Goal: Task Accomplishment & Management: Complete application form

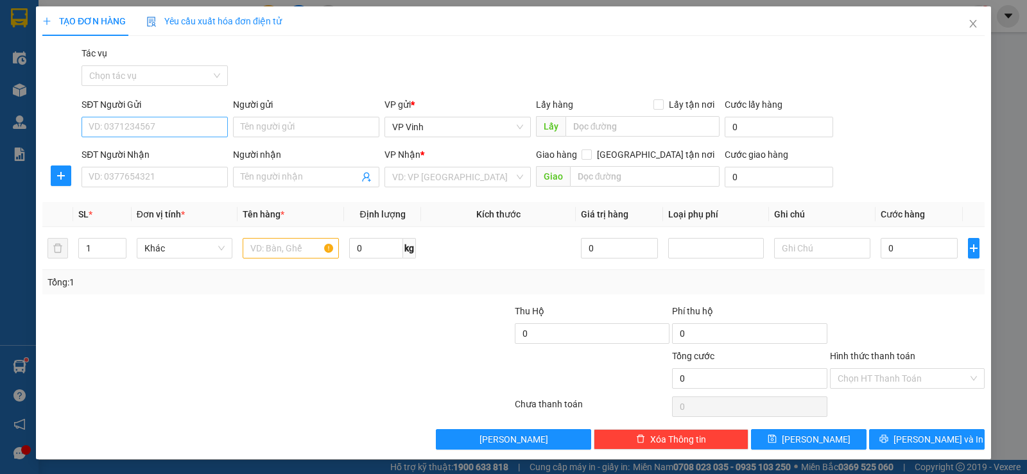
click at [168, 123] on input "SĐT Người Gửi" at bounding box center [155, 127] width 146 height 21
click at [130, 176] on input "SĐT Người Nhận" at bounding box center [155, 177] width 146 height 21
type input "0926001077"
click at [263, 178] on input "Người nhận" at bounding box center [300, 177] width 118 height 14
type input "BỐNG"
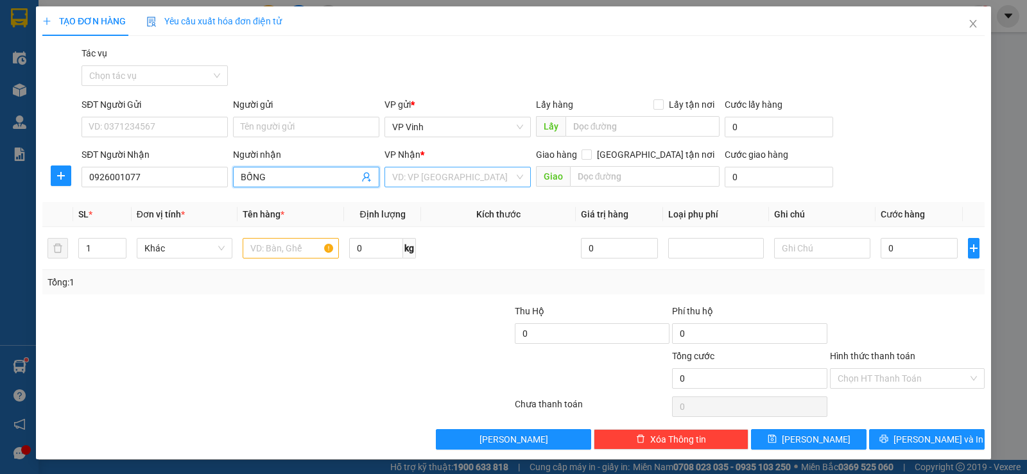
click at [452, 184] on input "search" at bounding box center [453, 177] width 122 height 19
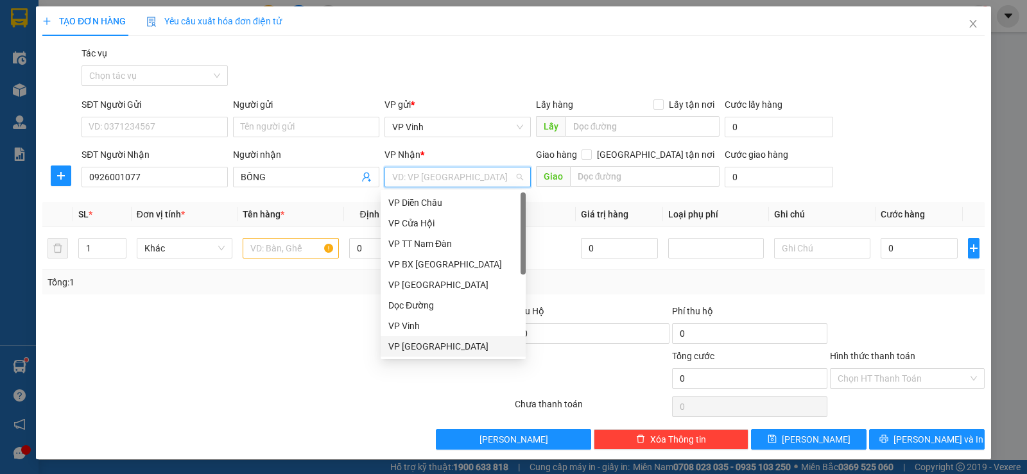
click at [411, 348] on div "VP [GEOGRAPHIC_DATA]" at bounding box center [453, 347] width 130 height 14
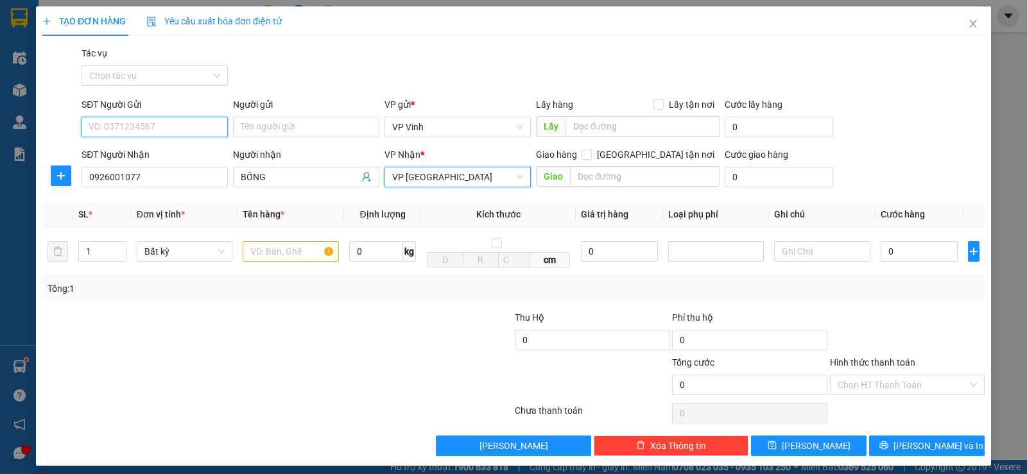
click at [139, 127] on input "SĐT Người Gửi" at bounding box center [155, 127] width 146 height 21
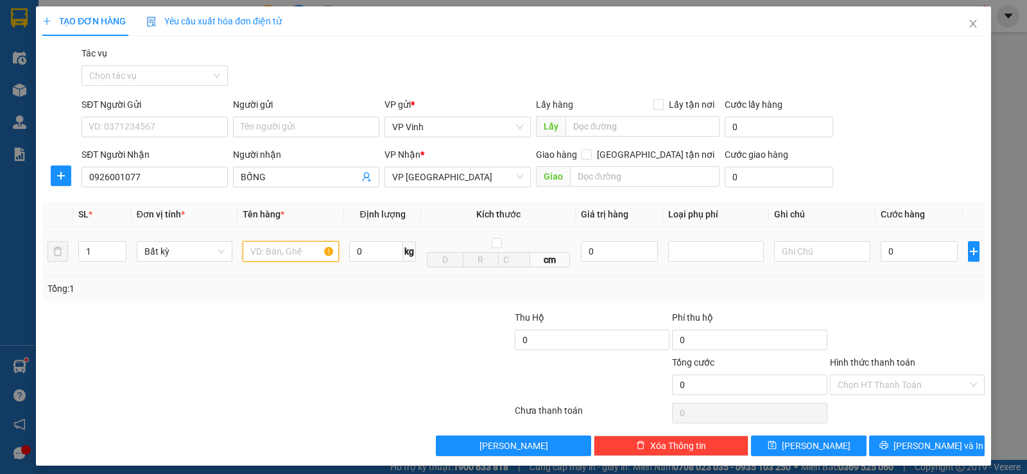
click at [262, 248] on input "text" at bounding box center [291, 251] width 96 height 21
type input "XỐP"
click at [894, 249] on input "0" at bounding box center [919, 251] width 77 height 21
type input "5"
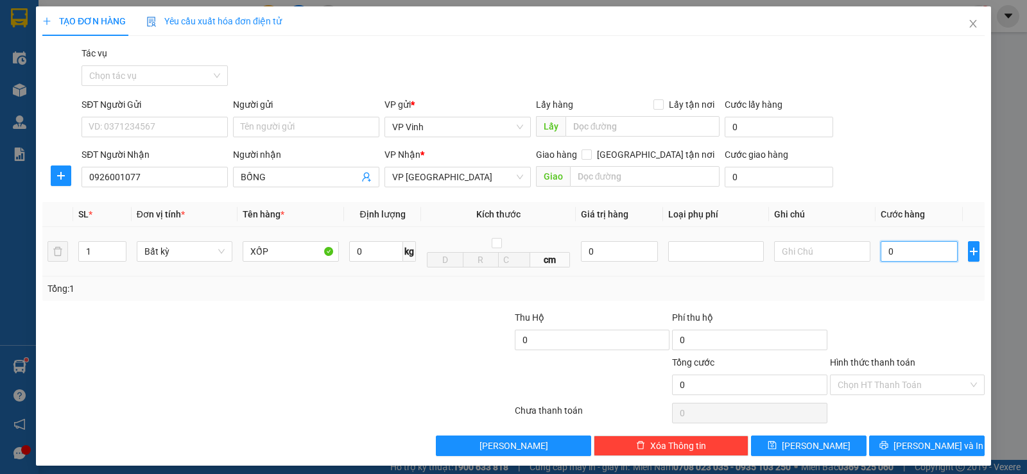
type input "5"
type input "50"
type input "500"
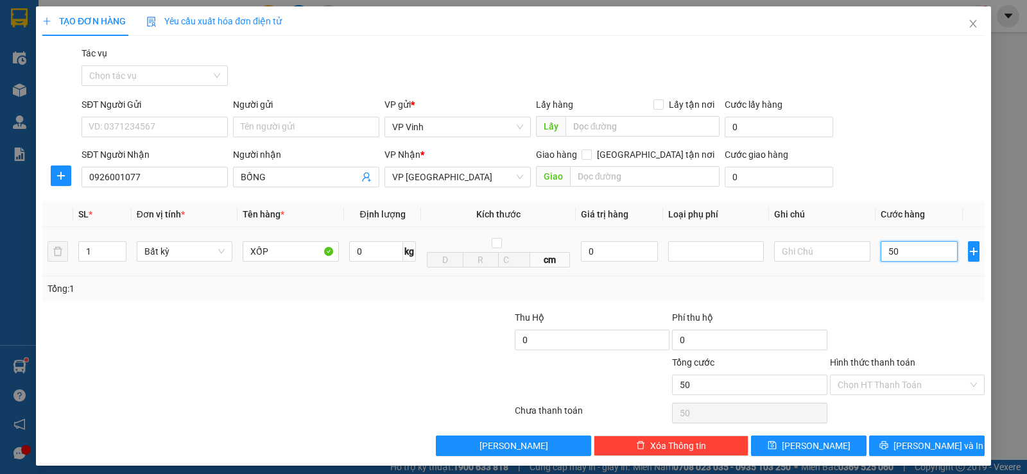
type input "500"
type input "5.000"
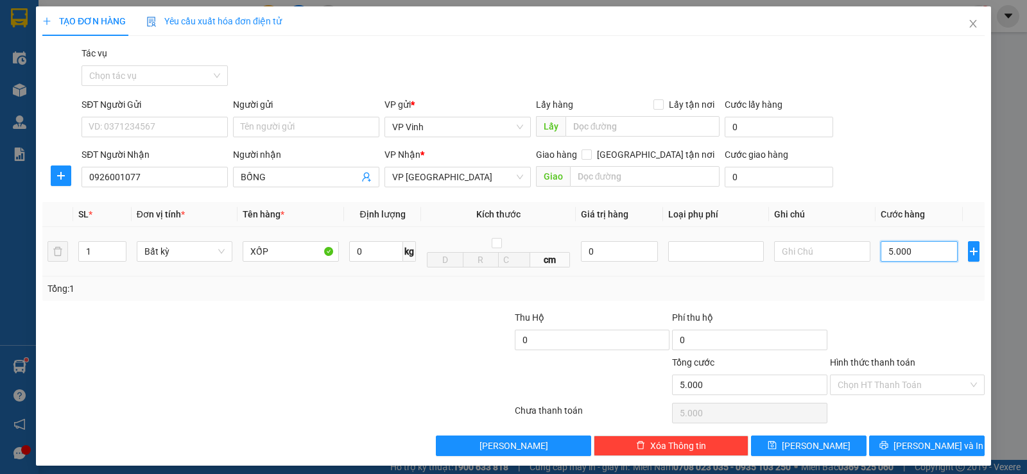
type input "50.000"
click at [398, 363] on div at bounding box center [434, 378] width 157 height 45
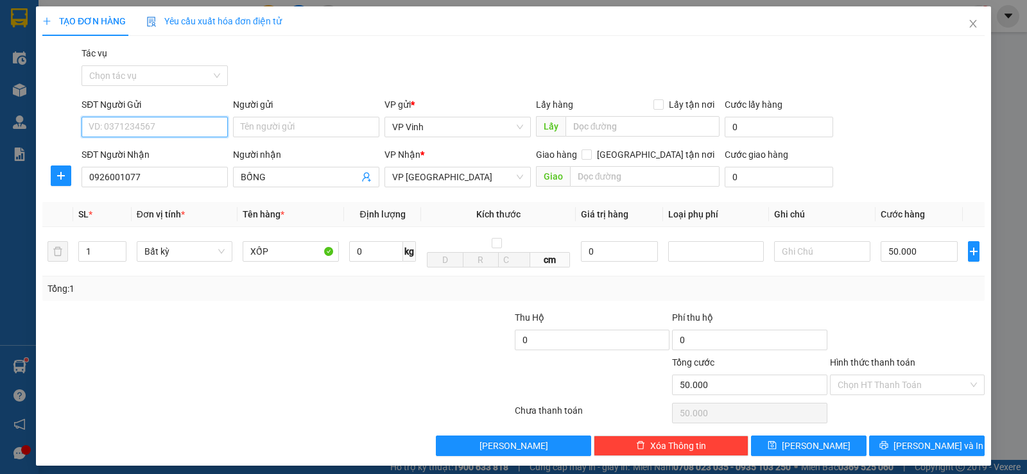
click at [171, 128] on input "SĐT Người Gửi" at bounding box center [155, 127] width 146 height 21
click at [208, 150] on div "0832767666" at bounding box center [154, 153] width 130 height 14
type input "0832767666"
click at [286, 411] on div at bounding box center [277, 413] width 472 height 26
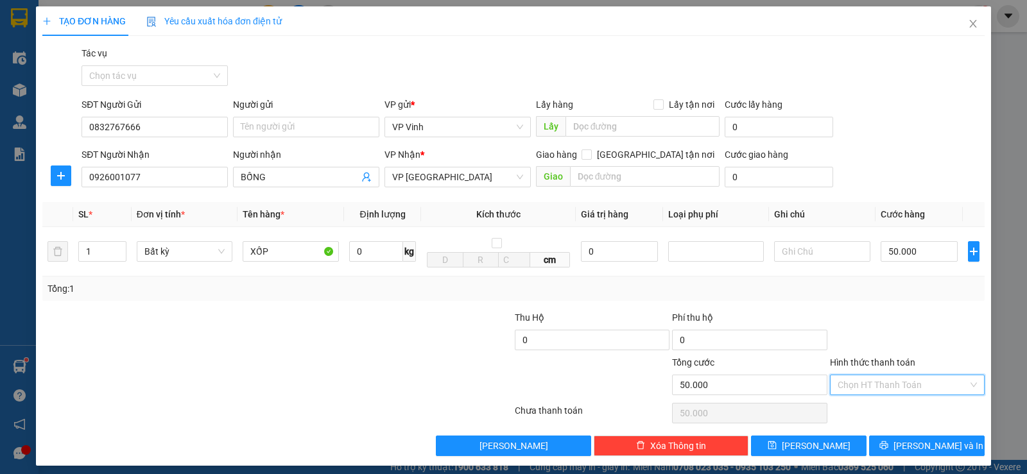
click at [934, 387] on input "Hình thức thanh toán" at bounding box center [903, 384] width 130 height 19
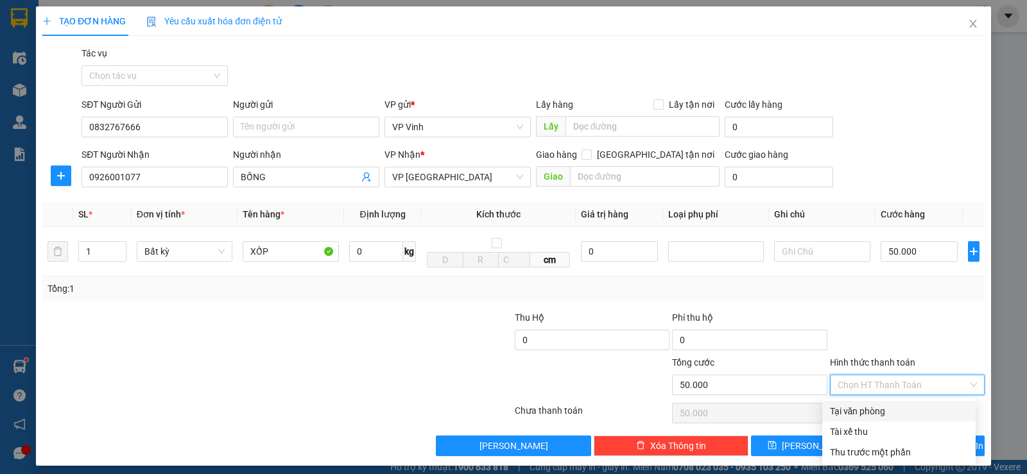
click at [870, 409] on div "Tại văn phòng" at bounding box center [899, 411] width 138 height 14
type input "0"
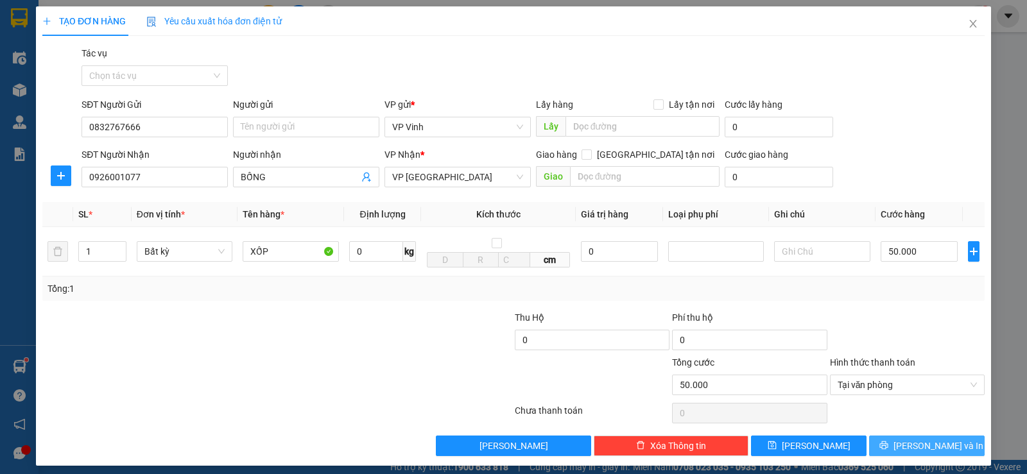
click at [940, 441] on span "[PERSON_NAME] và In" at bounding box center [938, 446] width 90 height 14
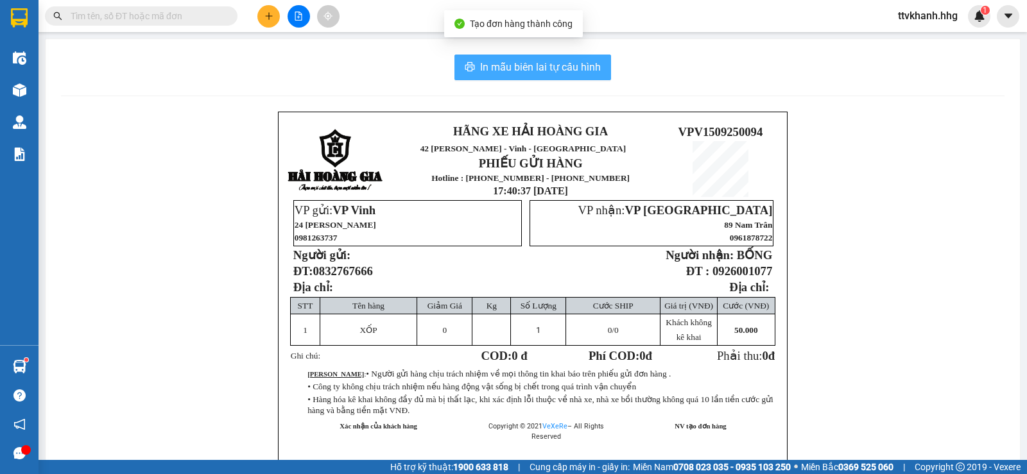
click at [576, 72] on span "In mẫu biên lai tự cấu hình" at bounding box center [540, 67] width 121 height 16
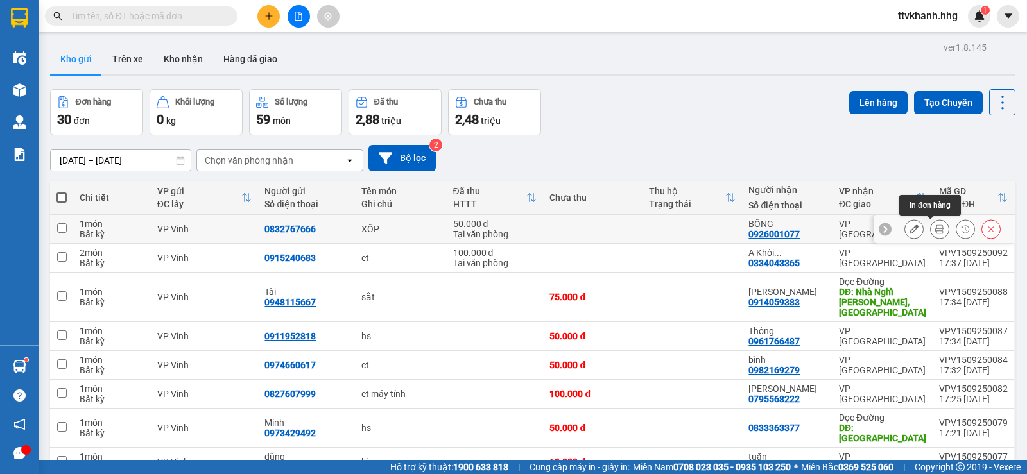
click at [935, 234] on icon at bounding box center [939, 229] width 9 height 9
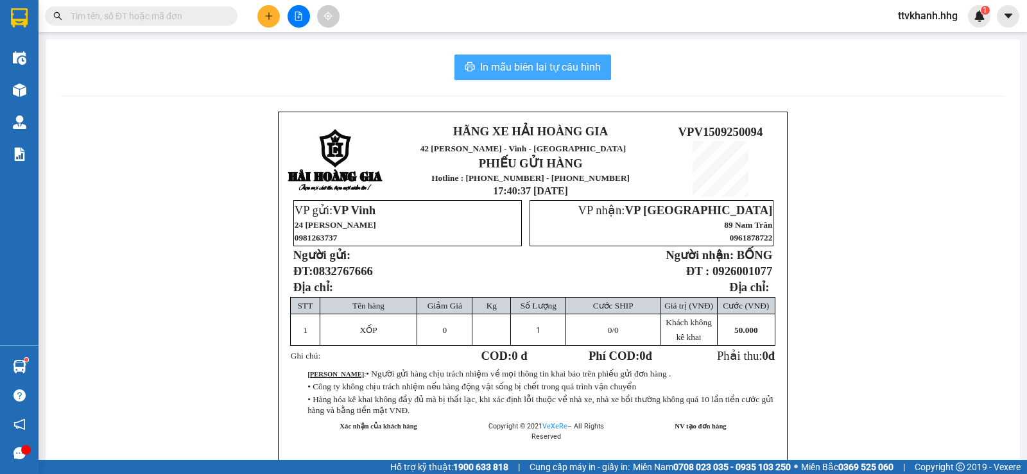
click at [558, 60] on span "In mẫu biên lai tự cấu hình" at bounding box center [540, 67] width 121 height 16
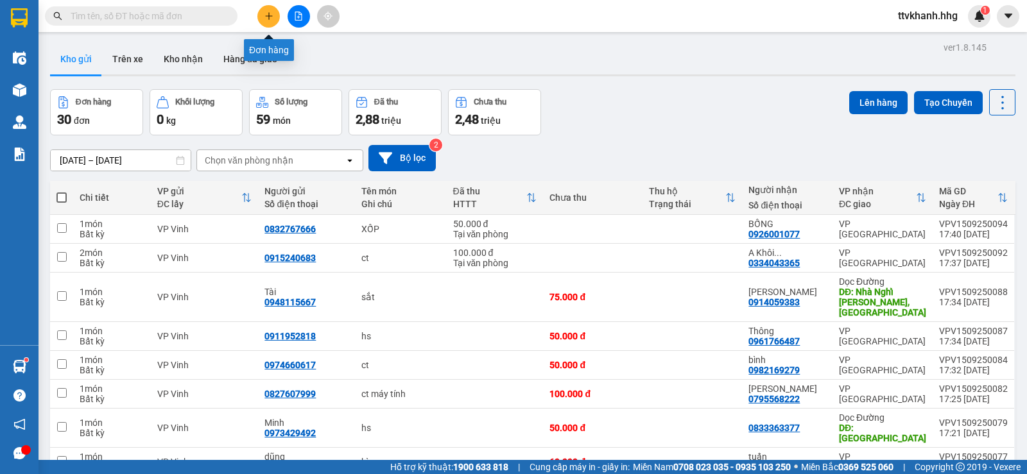
click at [265, 22] on button at bounding box center [268, 16] width 22 height 22
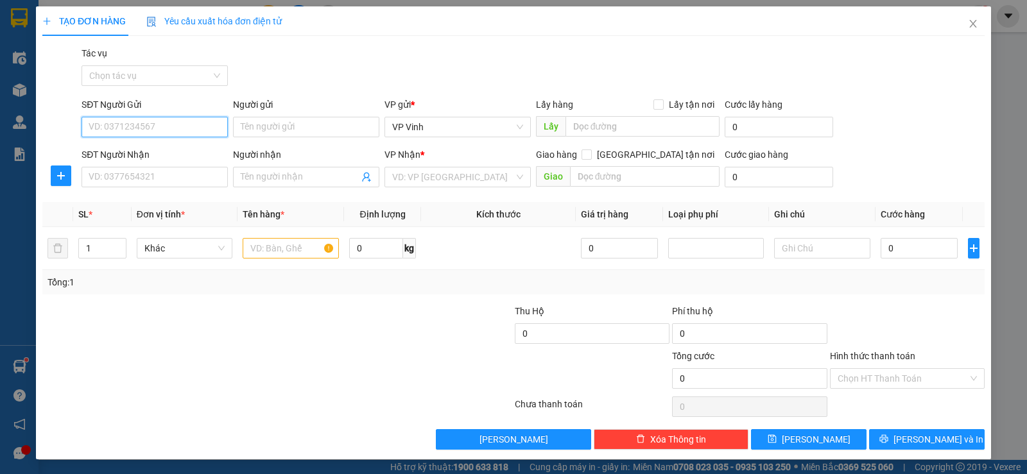
click at [172, 124] on input "SĐT Người Gửi" at bounding box center [155, 127] width 146 height 21
type input "0944522459"
click at [198, 153] on div "0944522459 - [PERSON_NAME]" at bounding box center [154, 153] width 130 height 14
type input "[PERSON_NAME]"
type input "0944522459"
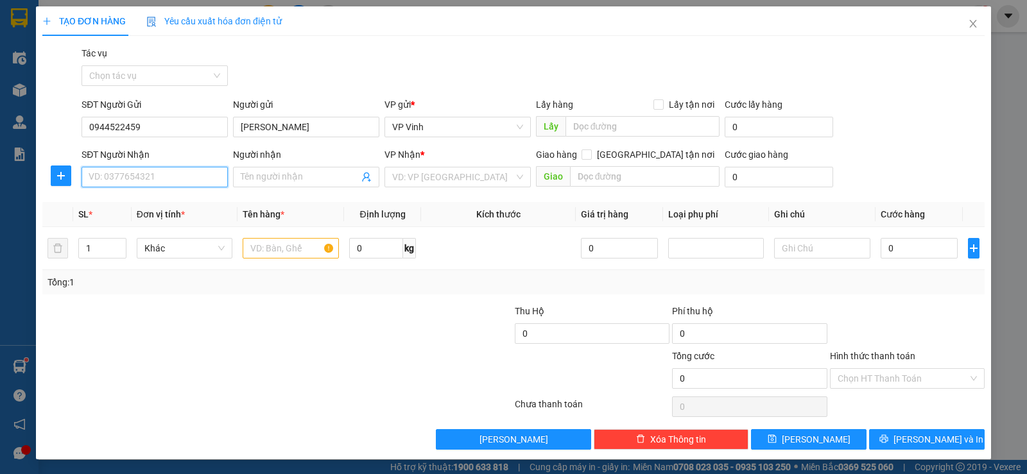
click at [162, 174] on input "SĐT Người Nhận" at bounding box center [155, 177] width 146 height 21
click at [157, 201] on div "0985908545 - A sơn" at bounding box center [154, 203] width 130 height 14
type input "0985908545"
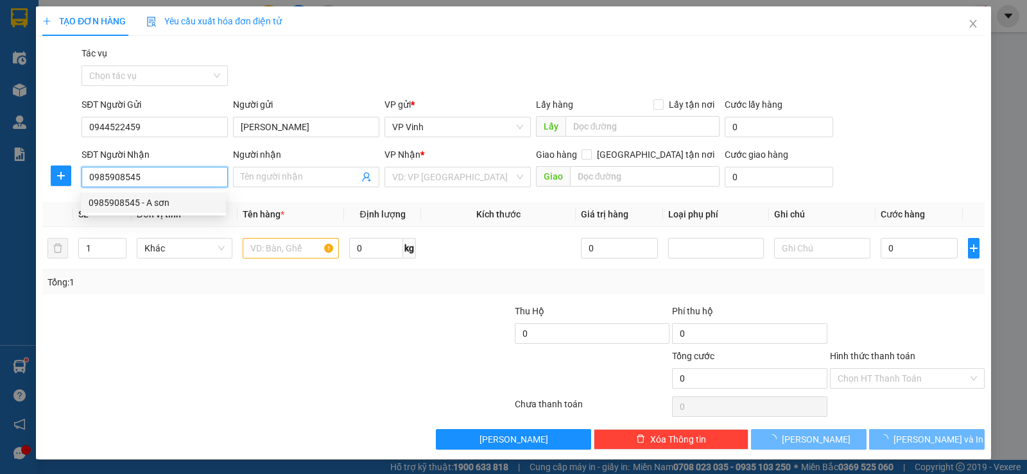
type input "A sơn"
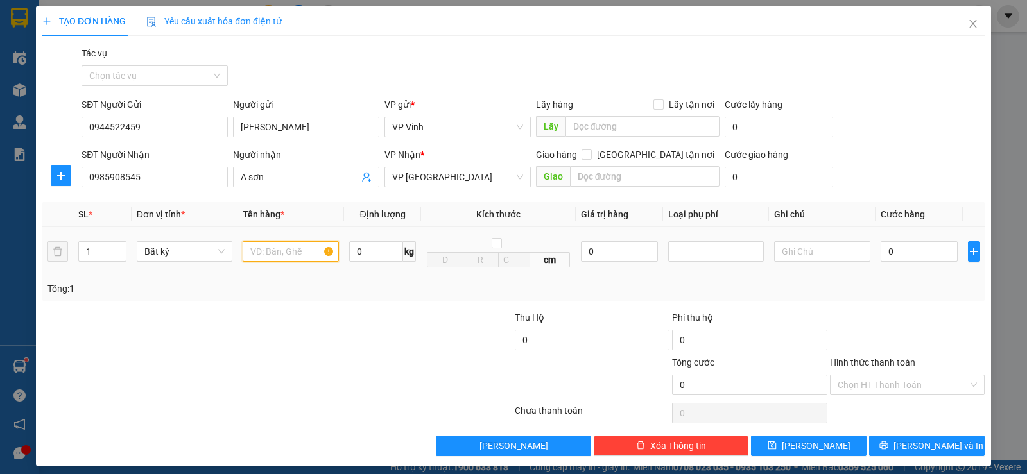
click at [266, 248] on input "text" at bounding box center [291, 251] width 96 height 21
type input "CT"
click at [915, 254] on input "0" at bounding box center [919, 251] width 77 height 21
type input "5"
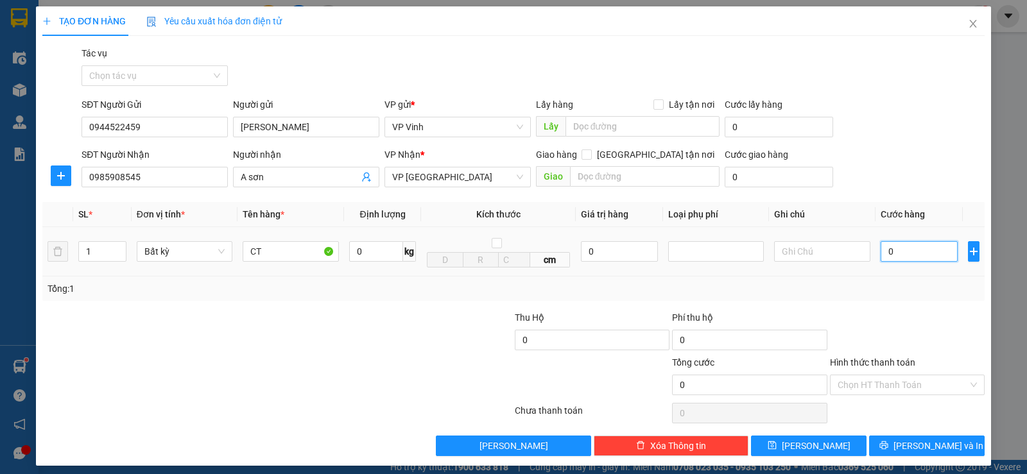
type input "5"
type input "50"
type input "500"
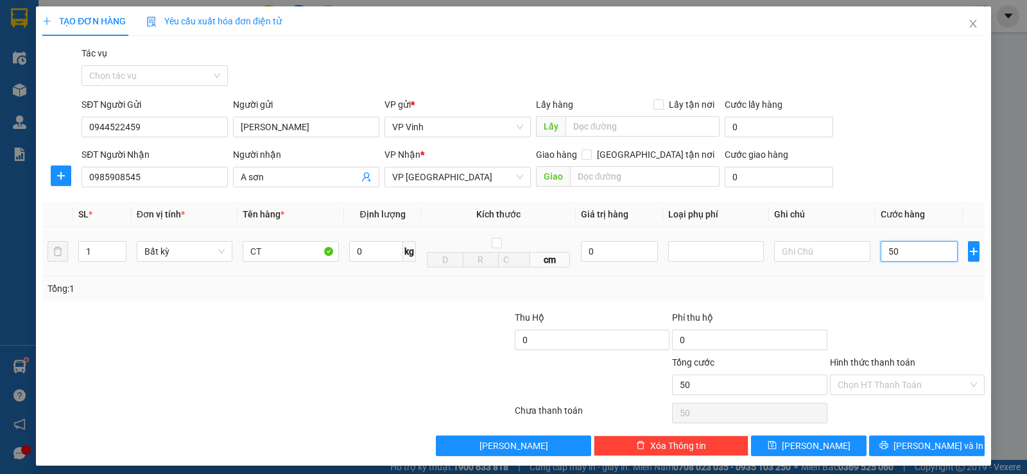
type input "500"
type input "5.000"
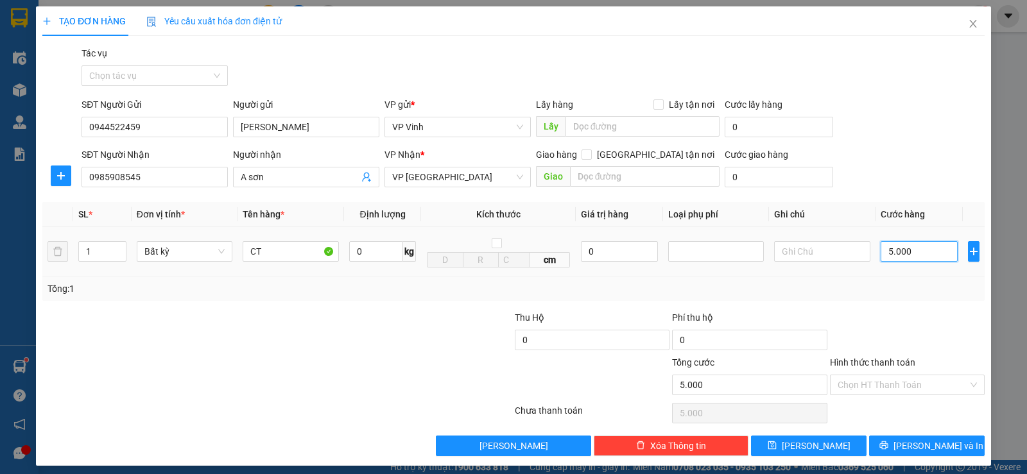
type input "50.000"
click at [920, 444] on span "[PERSON_NAME] và In" at bounding box center [938, 446] width 90 height 14
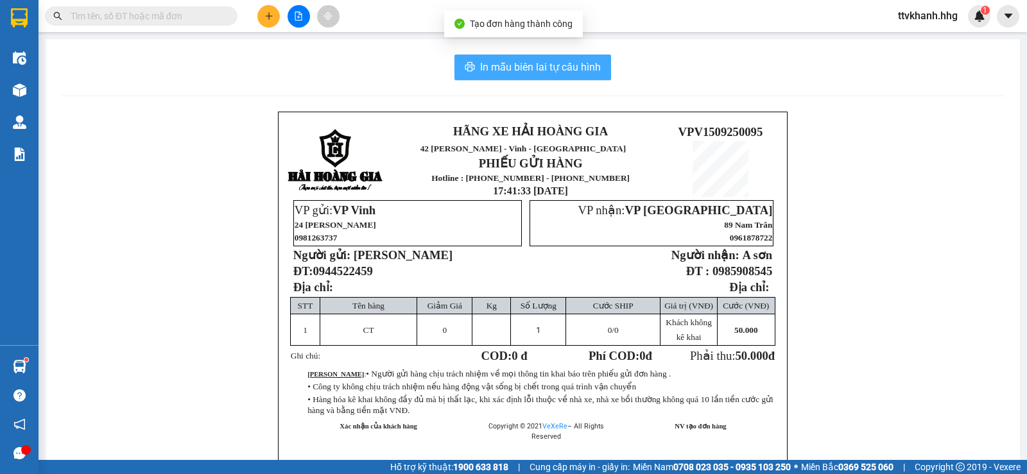
click at [492, 68] on span "In mẫu biên lai tự cấu hình" at bounding box center [540, 67] width 121 height 16
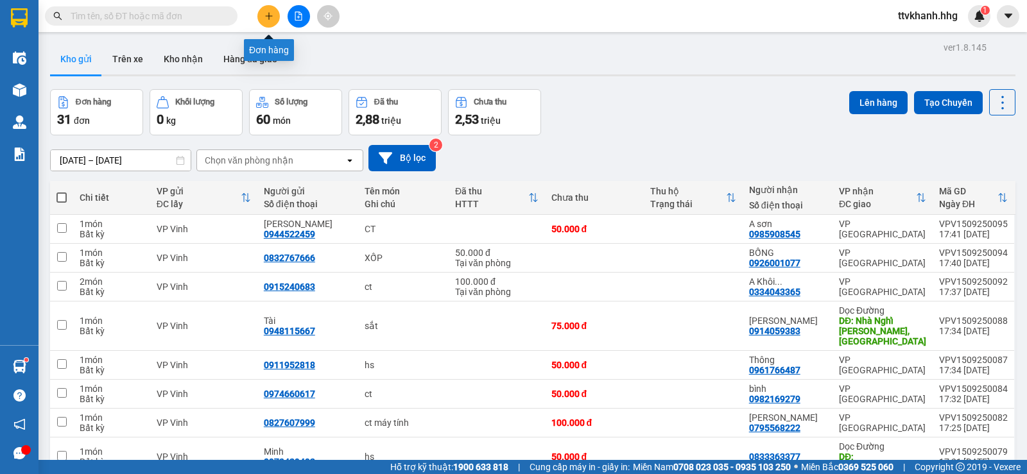
click at [273, 17] on button at bounding box center [268, 16] width 22 height 22
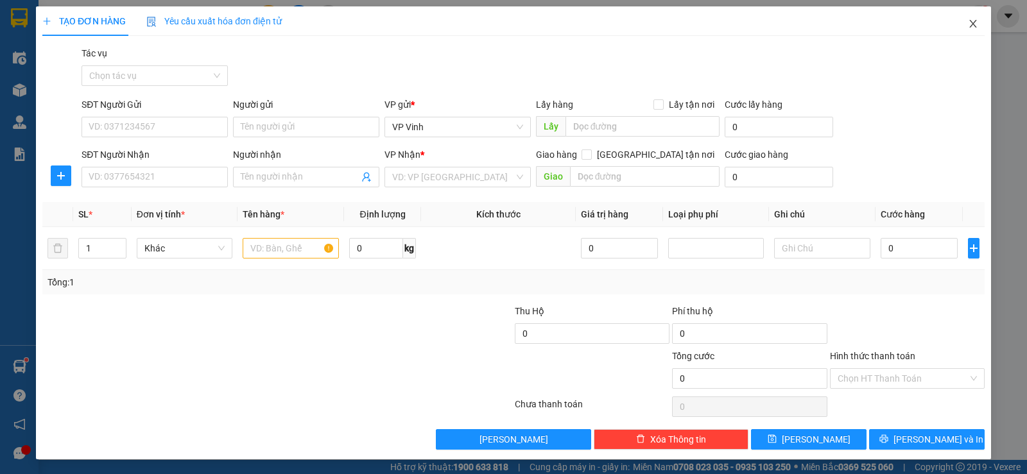
click at [968, 28] on icon "close" at bounding box center [973, 24] width 10 height 10
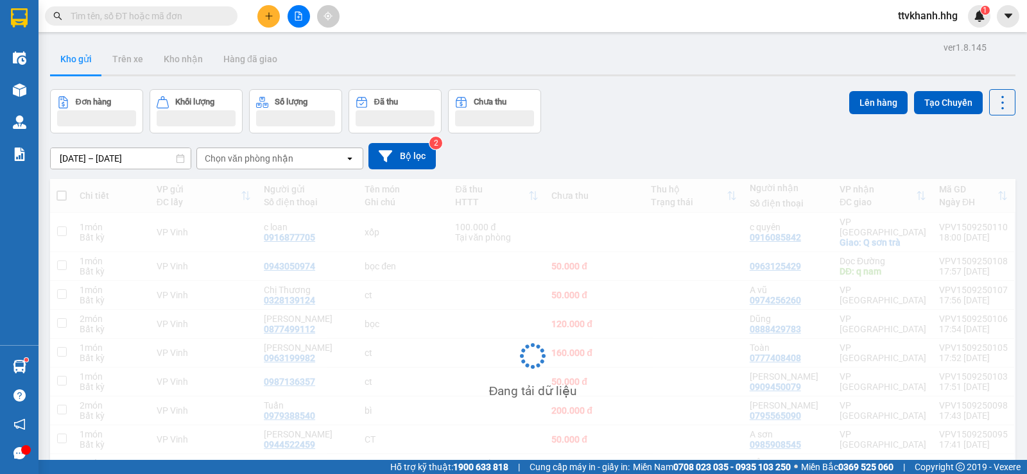
click at [656, 109] on div "Đơn hàng Khối lượng Số lượng Đã thu Chưa thu Lên hàng Tạo Chuyến" at bounding box center [532, 111] width 965 height 44
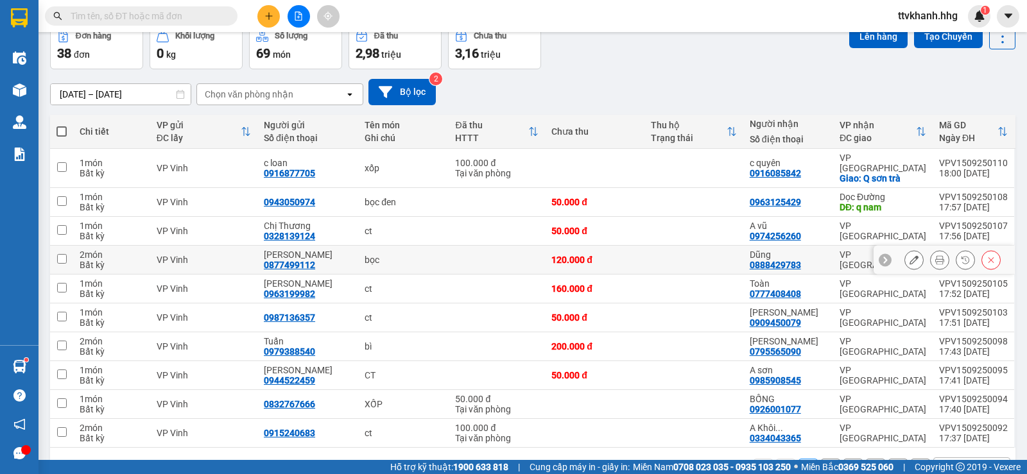
scroll to position [96, 0]
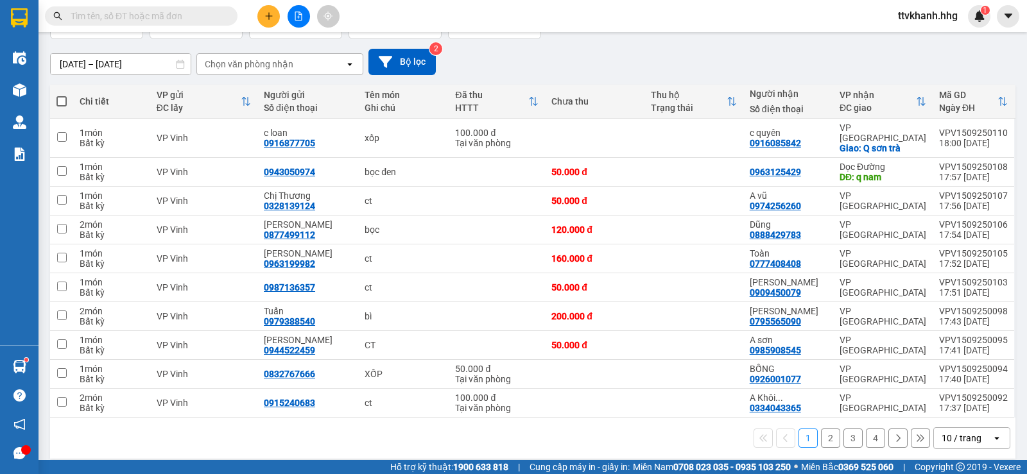
click at [942, 432] on div "10 / trang" at bounding box center [962, 438] width 40 height 13
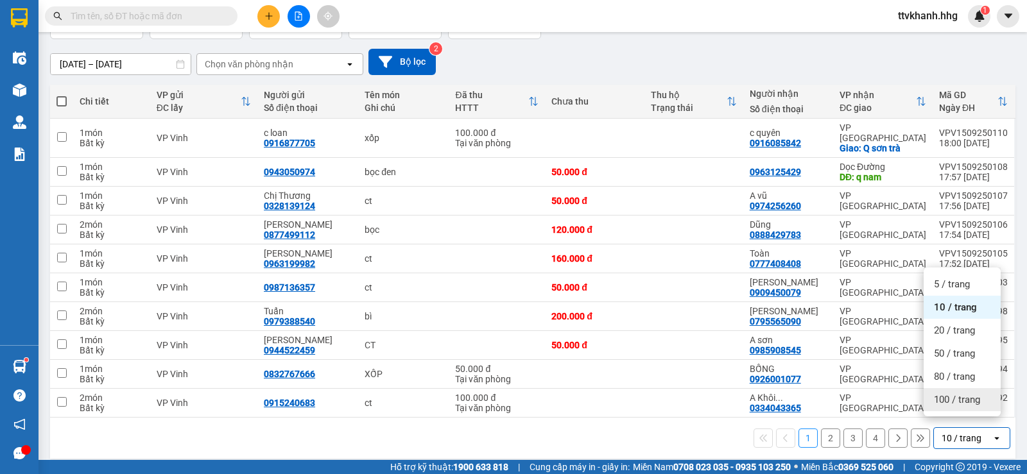
click at [943, 405] on span "100 / trang" at bounding box center [957, 399] width 46 height 13
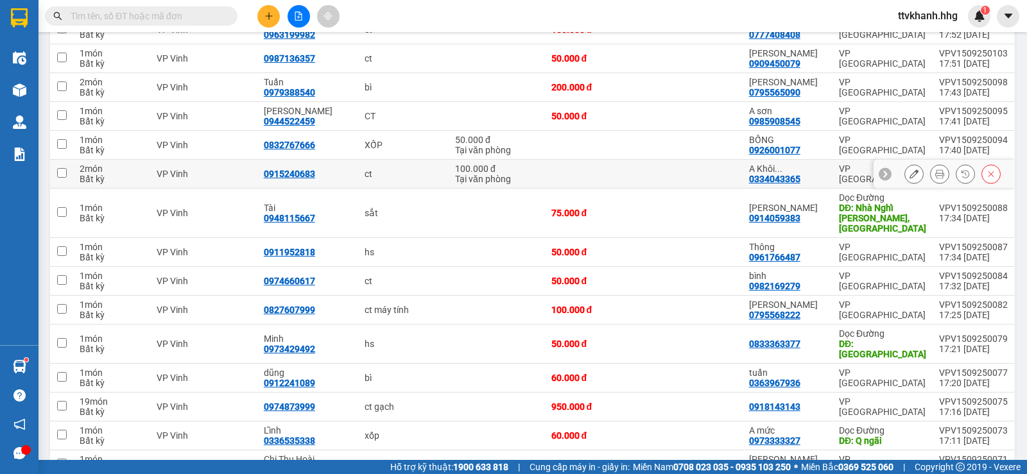
scroll to position [353, 0]
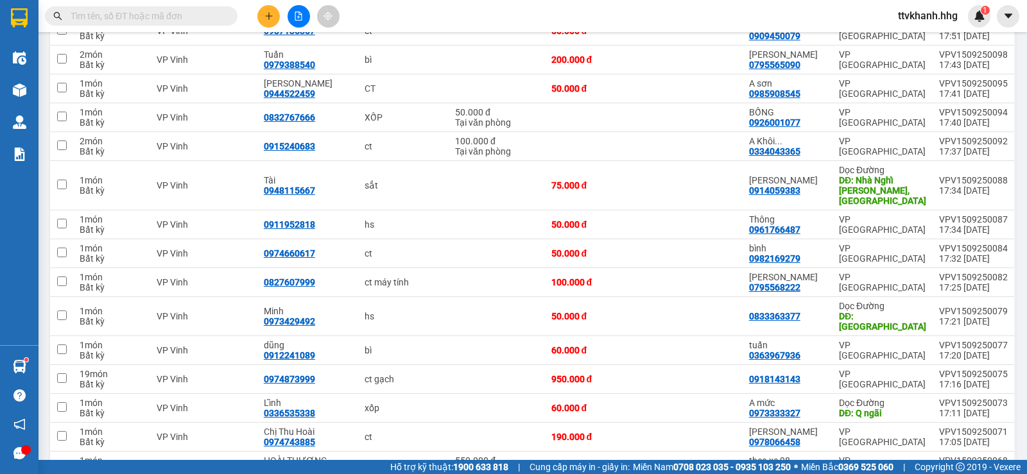
click at [271, 21] on button at bounding box center [268, 16] width 22 height 22
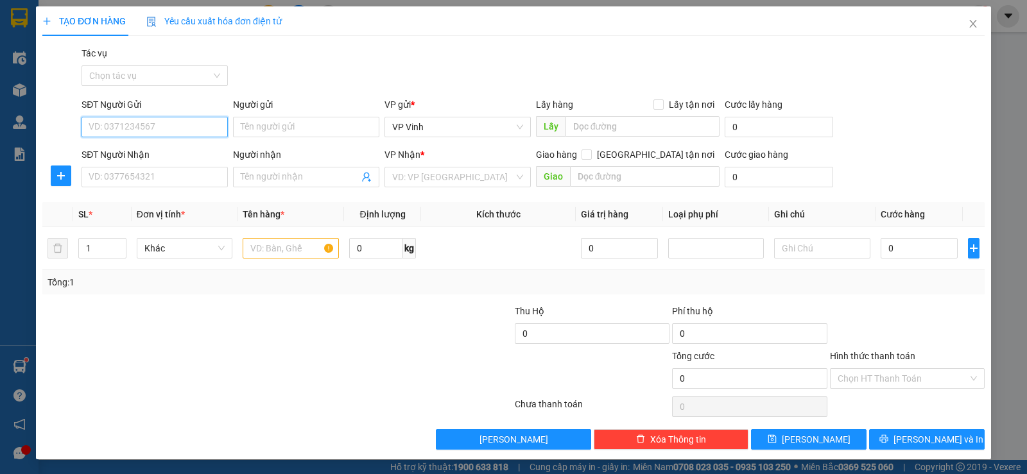
click at [185, 129] on input "SĐT Người Gửi" at bounding box center [155, 127] width 146 height 21
click at [126, 125] on input "09828149525" at bounding box center [155, 127] width 146 height 21
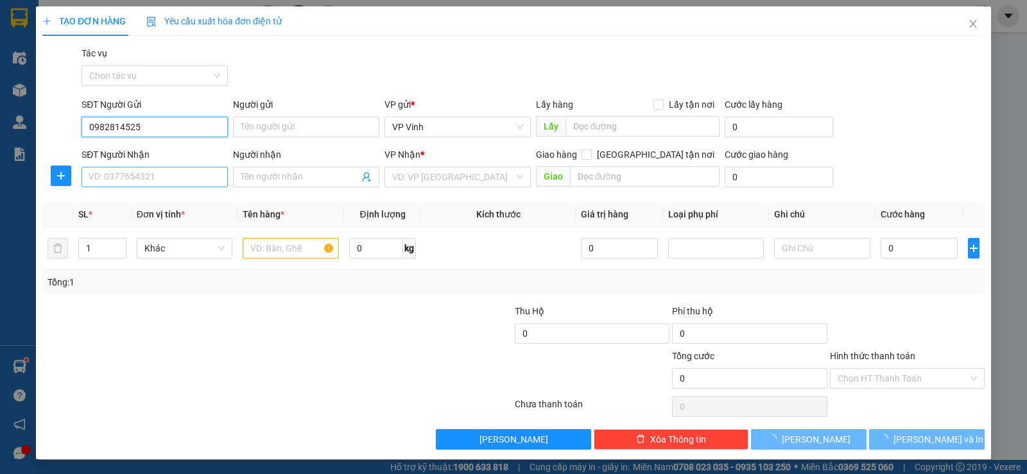
type input "0982814525"
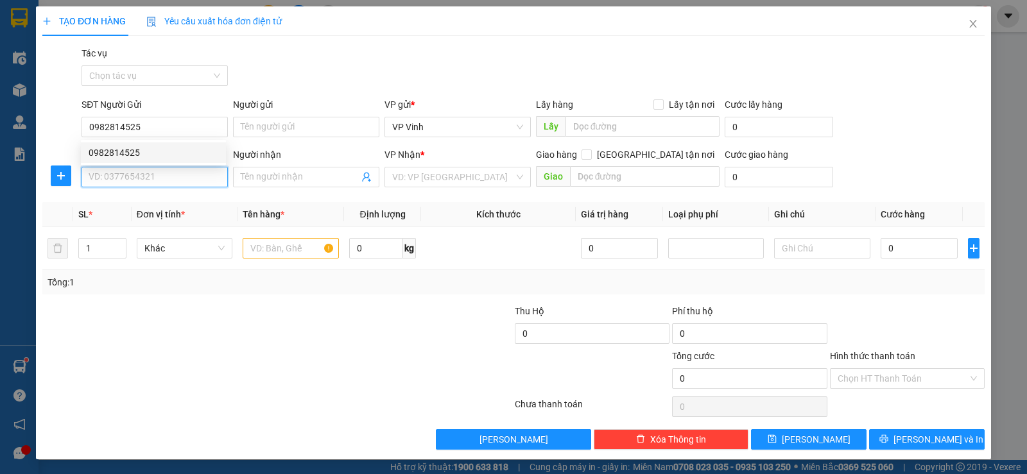
click at [151, 180] on input "SĐT Người Nhận" at bounding box center [155, 177] width 146 height 21
click at [127, 203] on div "0349844529 - oanh" at bounding box center [154, 203] width 130 height 14
type input "0349844529"
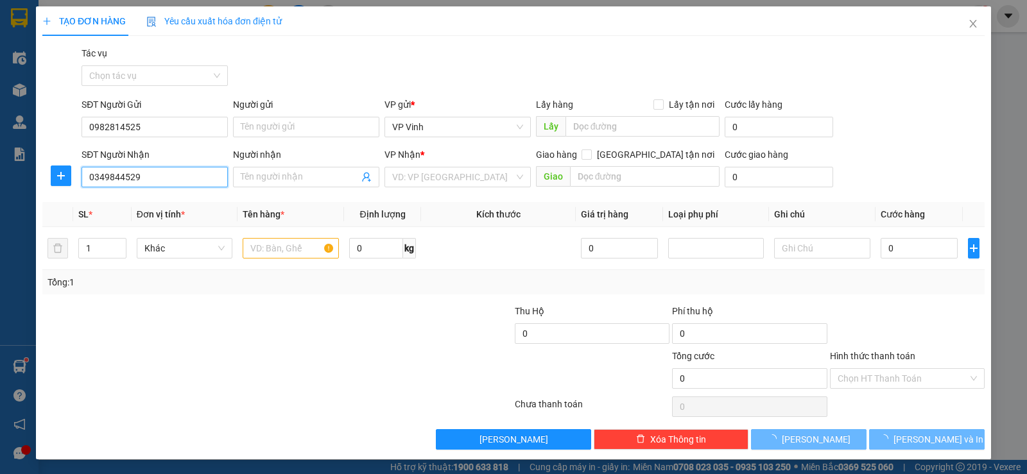
type input "oanh"
type input "Q/ nam"
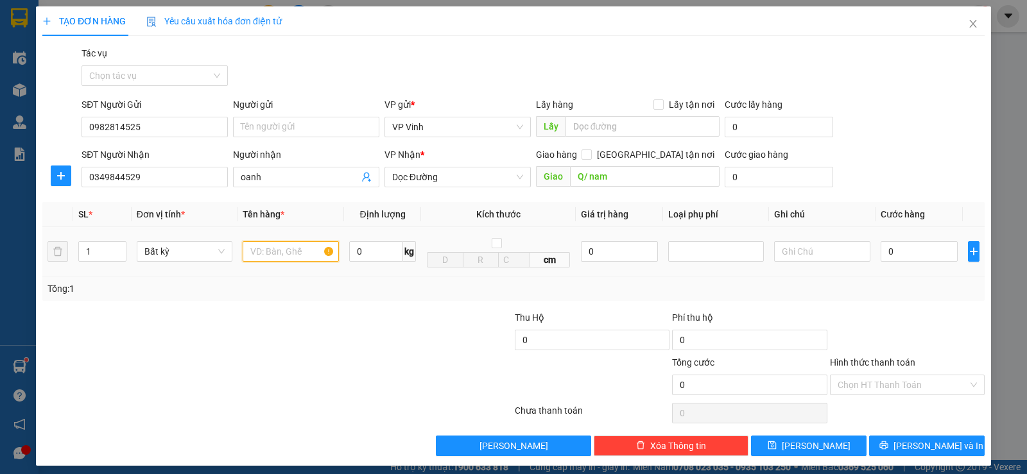
click at [282, 250] on input "text" at bounding box center [291, 251] width 96 height 21
type input "CT"
click at [907, 256] on input "0" at bounding box center [919, 251] width 77 height 21
type input "5"
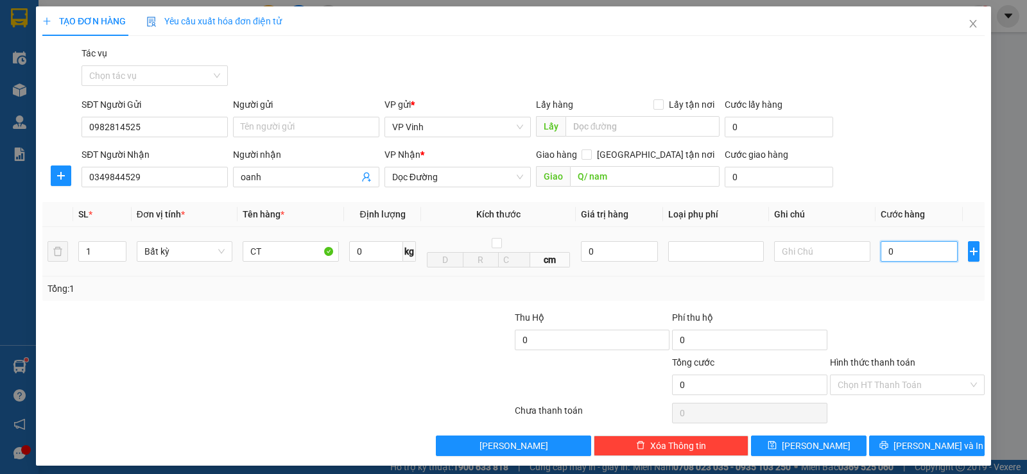
type input "5"
type input "50"
type input "500"
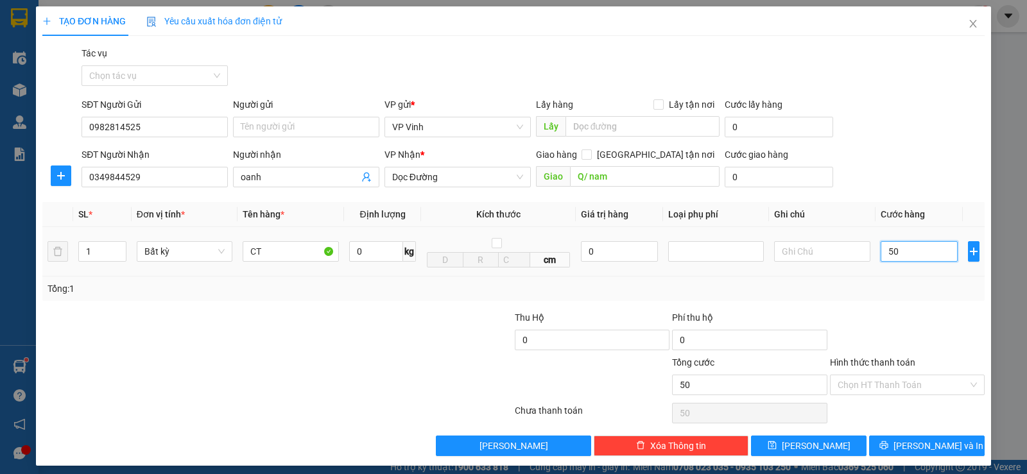
type input "500"
type input "5.000"
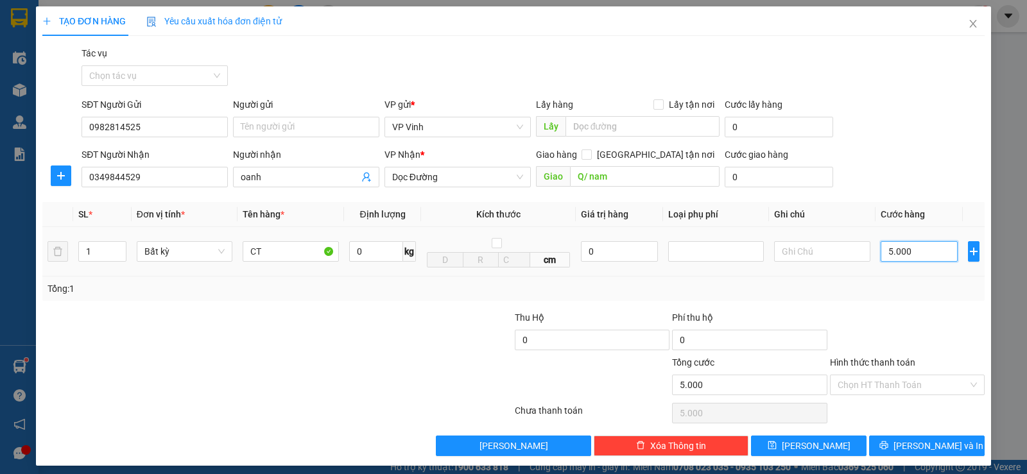
type input "50.000"
click at [929, 386] on input "Hình thức thanh toán" at bounding box center [903, 384] width 130 height 19
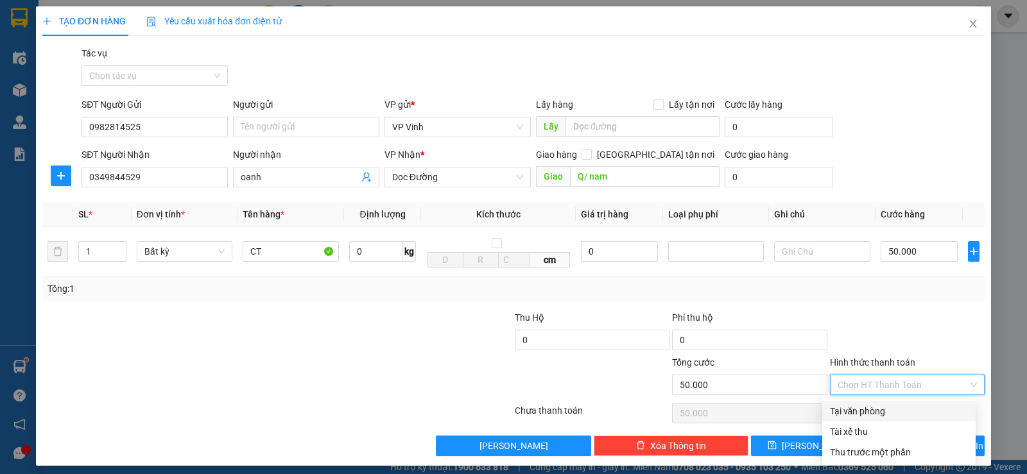
click at [902, 413] on div "Tại văn phòng" at bounding box center [899, 411] width 138 height 14
type input "0"
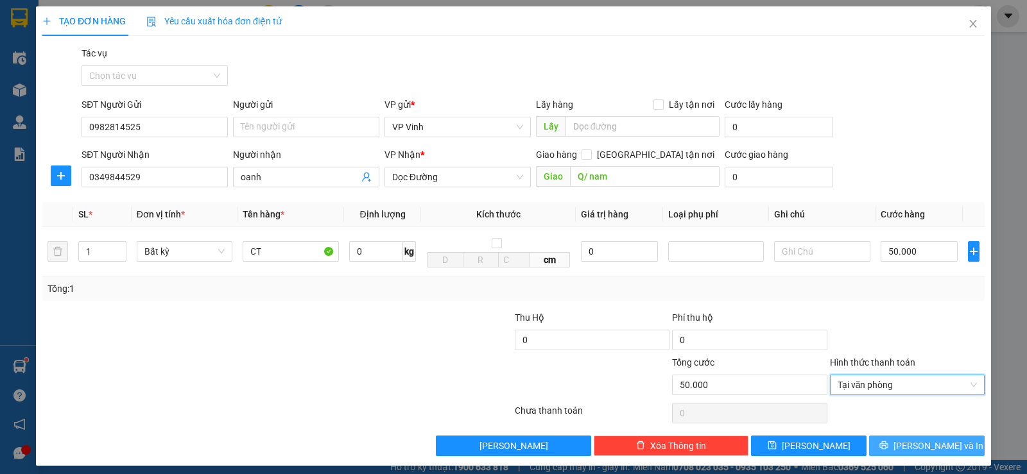
click at [931, 441] on span "[PERSON_NAME] và In" at bounding box center [938, 446] width 90 height 14
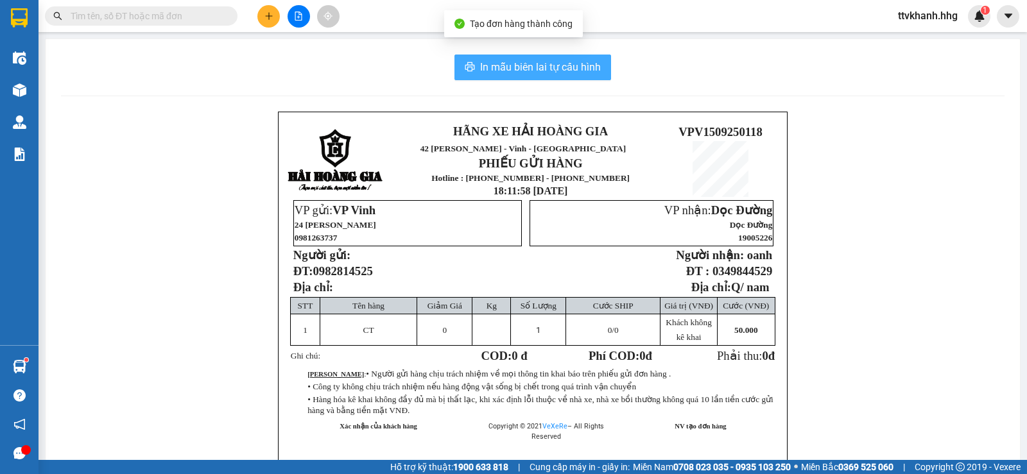
click at [567, 58] on button "In mẫu biên lai tự cấu hình" at bounding box center [532, 68] width 157 height 26
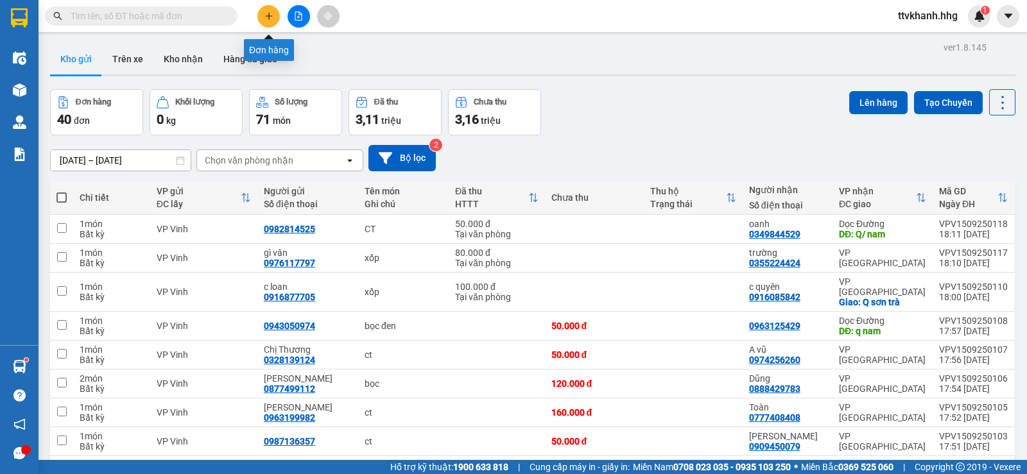
click at [273, 16] on icon "plus" at bounding box center [268, 16] width 9 height 9
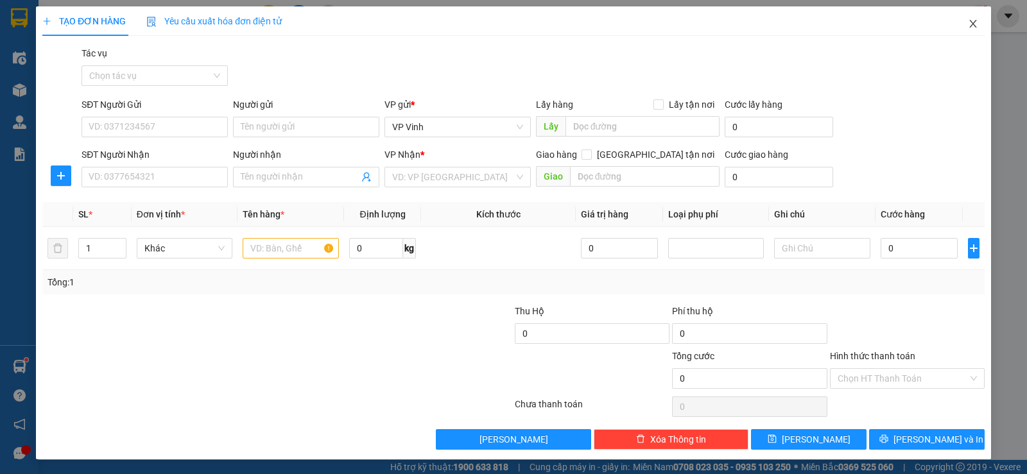
click at [967, 30] on span "Close" at bounding box center [973, 24] width 36 height 36
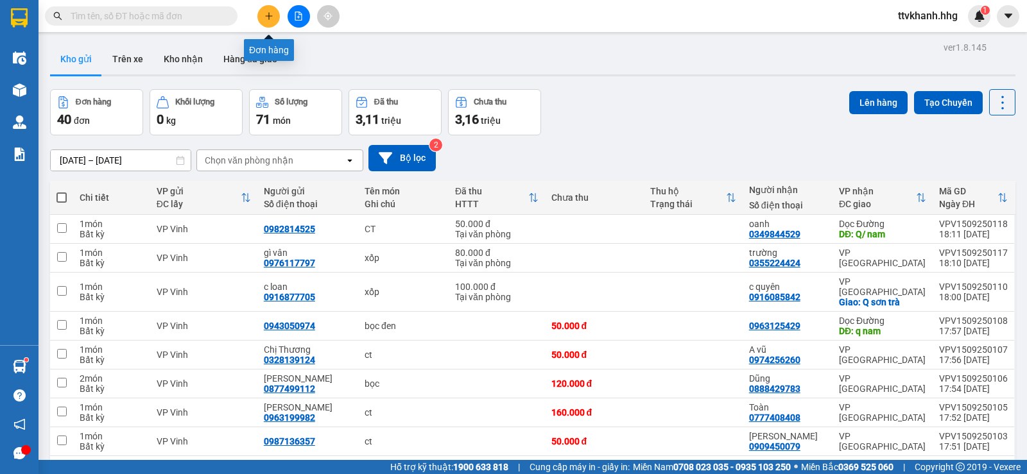
click at [274, 20] on button at bounding box center [268, 16] width 22 height 22
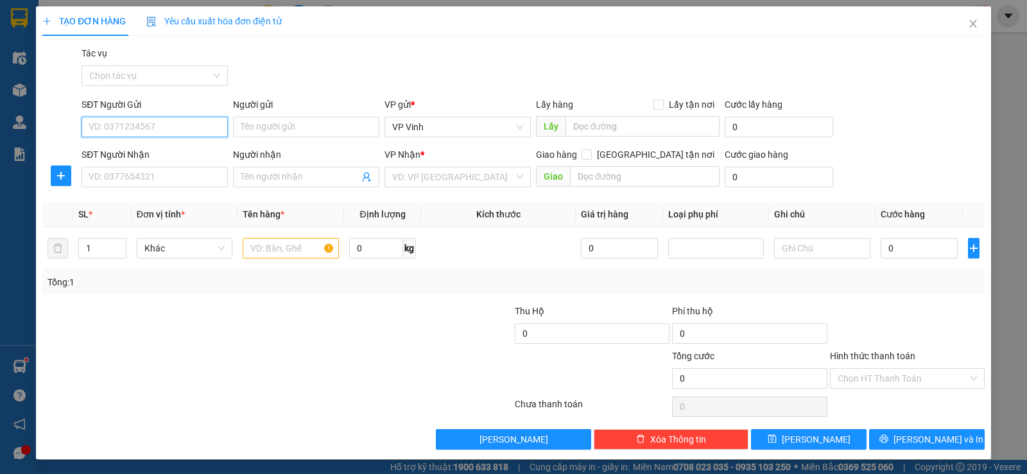
click at [146, 121] on input "SĐT Người Gửi" at bounding box center [155, 127] width 146 height 21
type input "0986354542"
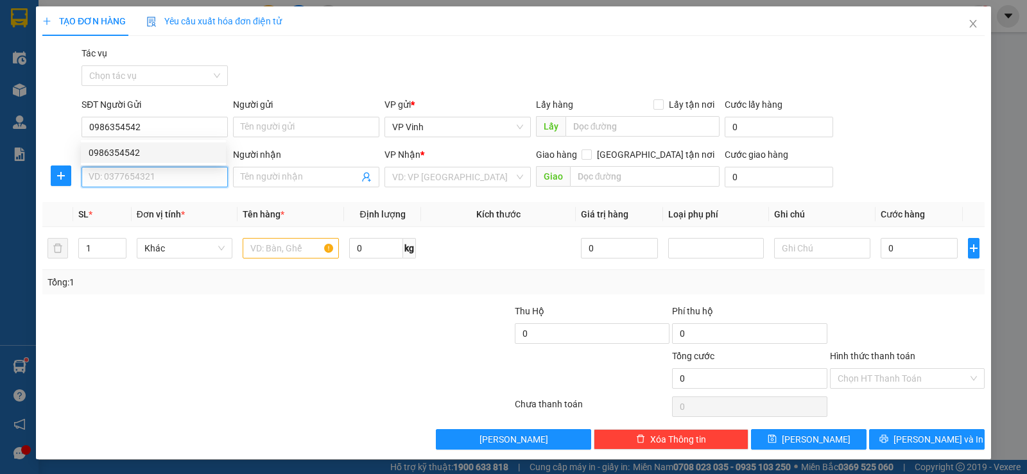
click at [139, 184] on input "SĐT Người Nhận" at bounding box center [155, 177] width 146 height 21
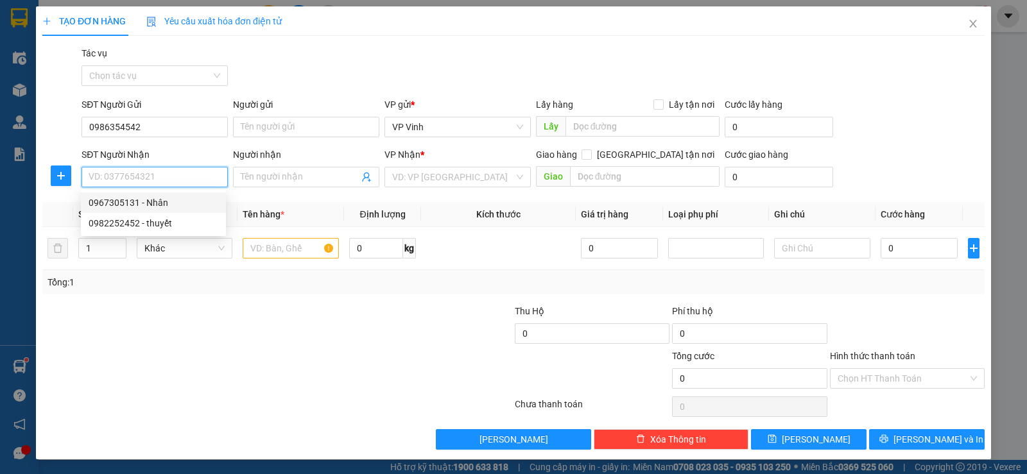
click at [163, 208] on div "0967305131 - Nhân" at bounding box center [154, 203] width 130 height 14
type input "0967305131"
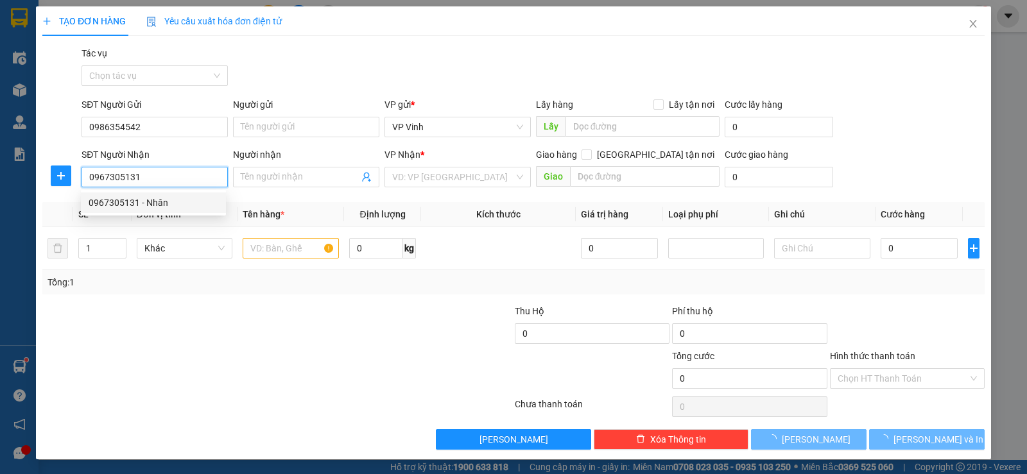
type input "Nhân"
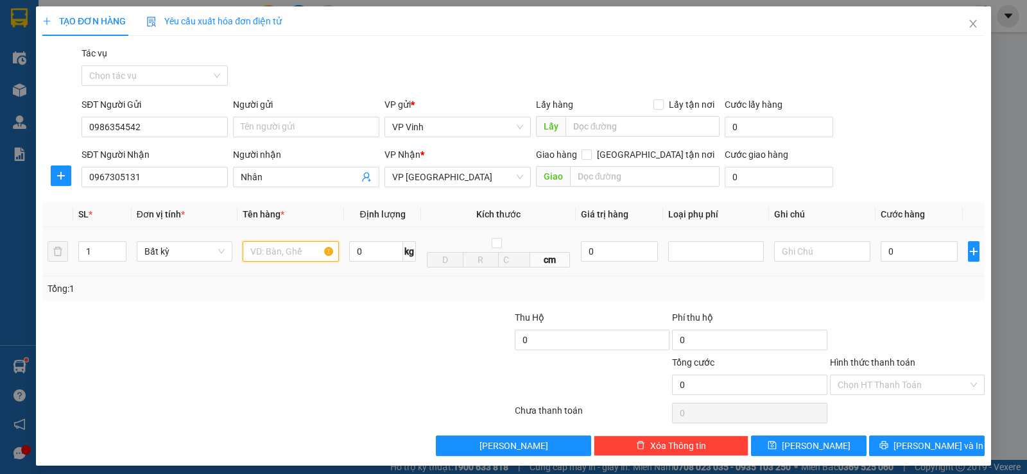
click at [260, 253] on input "text" at bounding box center [291, 251] width 96 height 21
type input "XỐP"
click at [901, 250] on input "0" at bounding box center [919, 251] width 77 height 21
type input "5"
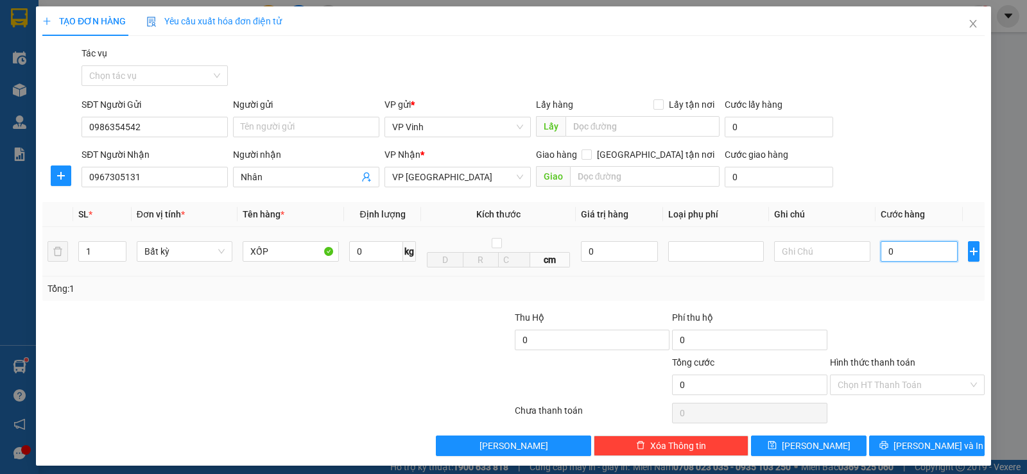
type input "5"
type input "50"
type input "500"
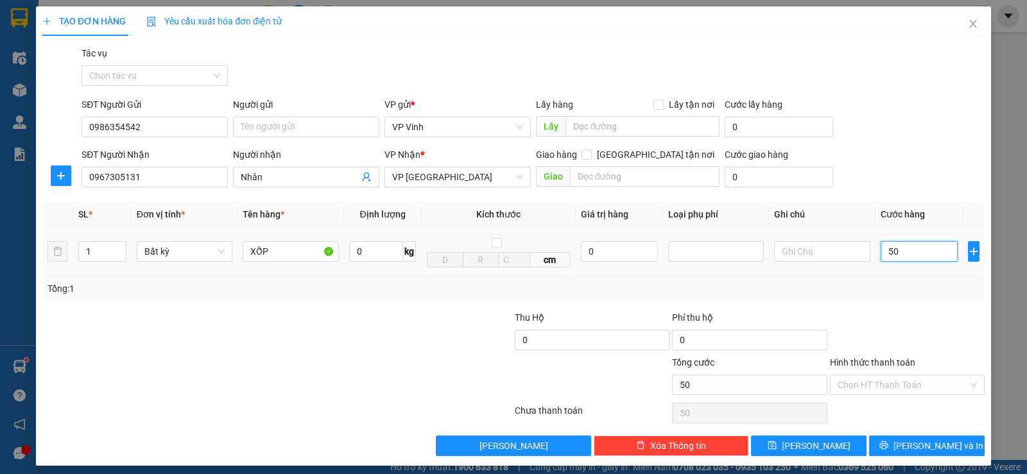
type input "500"
type input "5.000"
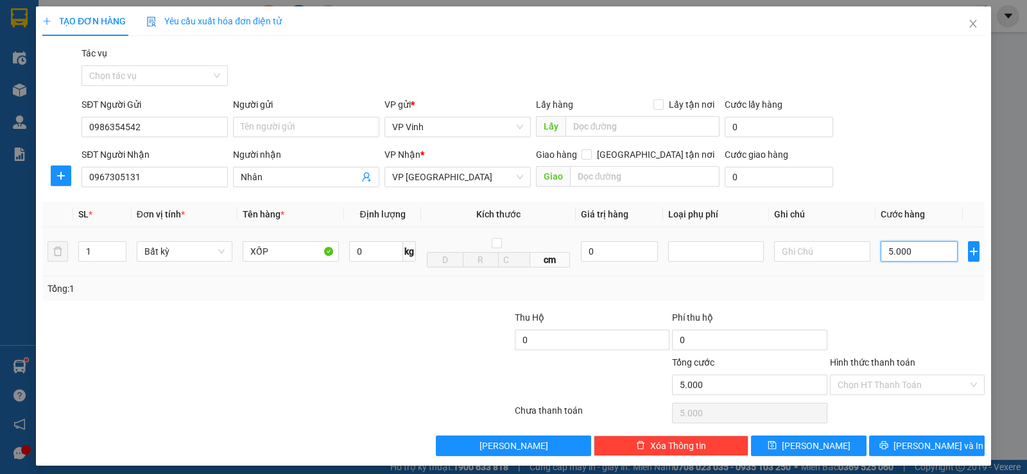
type input "50.000"
click at [916, 386] on input "Hình thức thanh toán" at bounding box center [903, 384] width 130 height 19
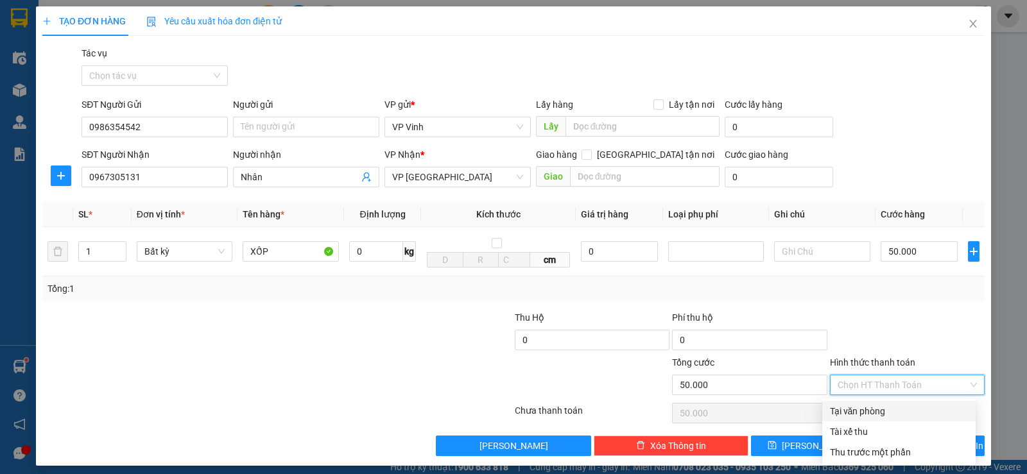
click at [886, 415] on div "Tại văn phòng" at bounding box center [899, 411] width 138 height 14
type input "0"
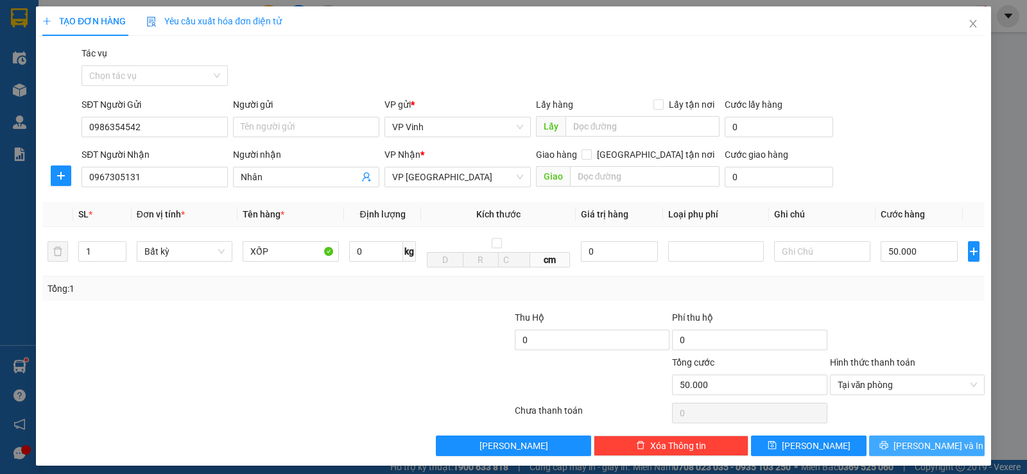
click at [920, 453] on span "[PERSON_NAME] và In" at bounding box center [938, 446] width 90 height 14
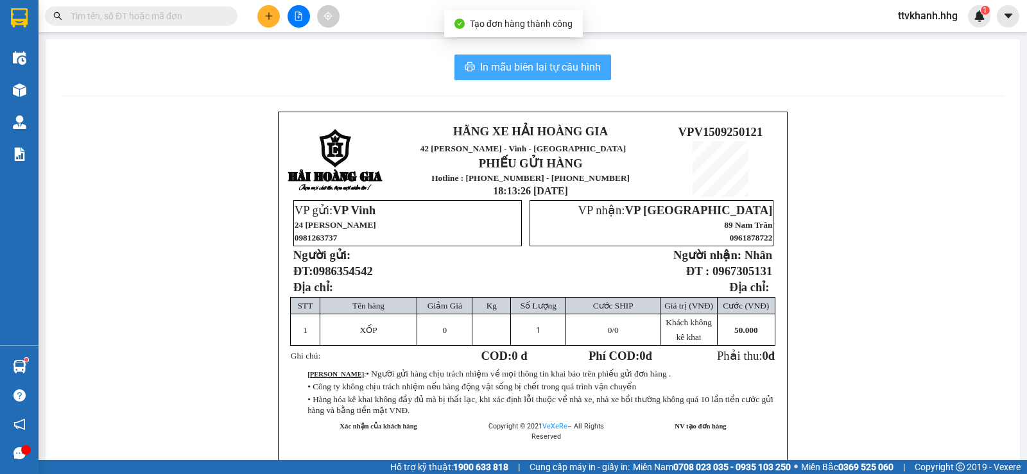
click at [569, 68] on span "In mẫu biên lai tự cấu hình" at bounding box center [540, 67] width 121 height 16
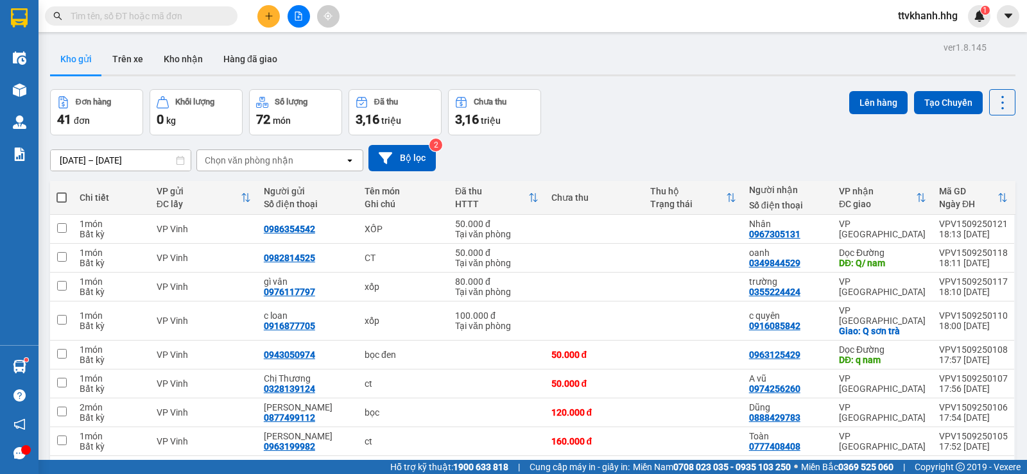
click at [693, 126] on div "Đơn hàng 41 đơn Khối lượng 0 kg Số lượng 72 món Đã thu 3,16 triệu Chưa thu 3,16…" at bounding box center [532, 112] width 965 height 46
click at [268, 17] on icon "plus" at bounding box center [268, 16] width 9 height 9
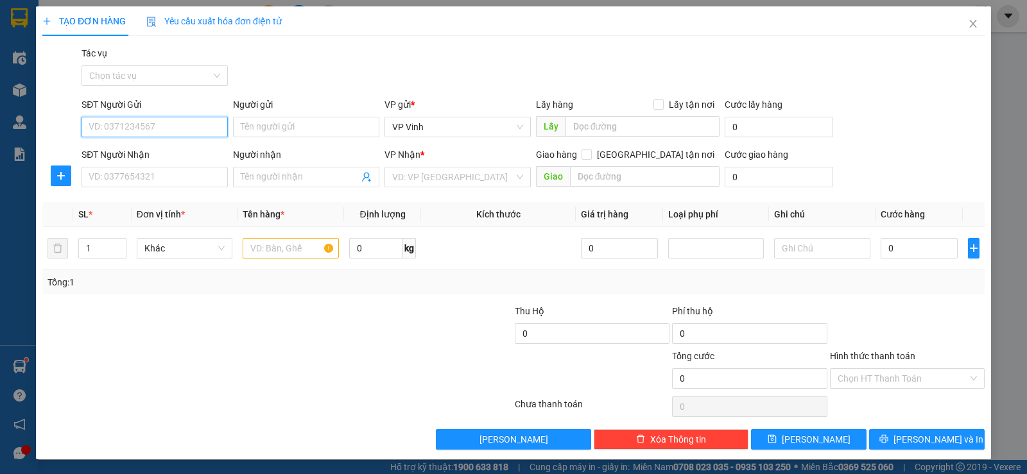
click at [129, 125] on input "SĐT Người Gửi" at bounding box center [155, 127] width 146 height 21
click at [968, 26] on icon "close" at bounding box center [973, 24] width 10 height 10
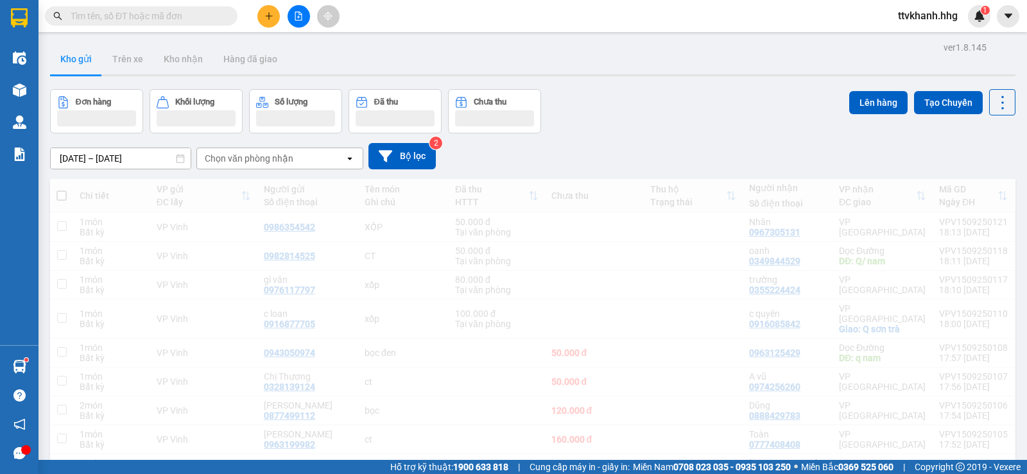
click at [963, 26] on div "ttvkhanh.hhg 1" at bounding box center [939, 16] width 103 height 22
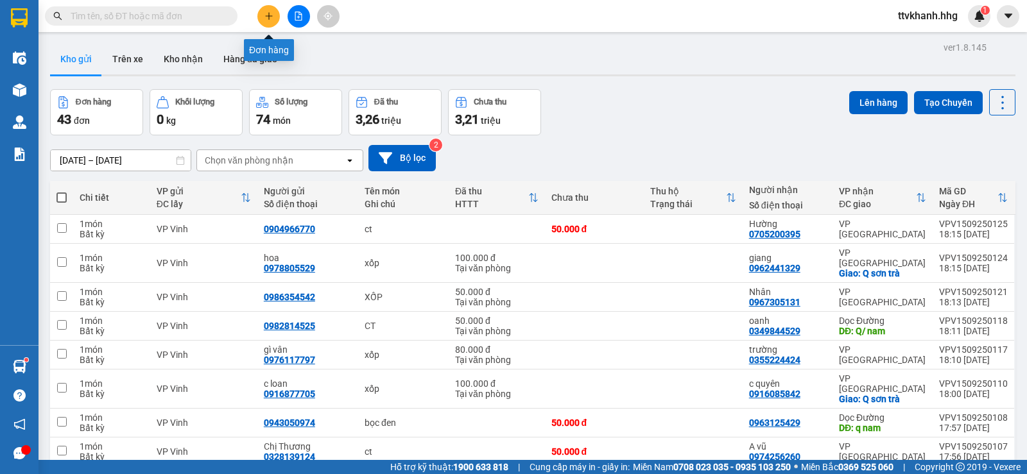
click at [267, 26] on button at bounding box center [268, 16] width 22 height 22
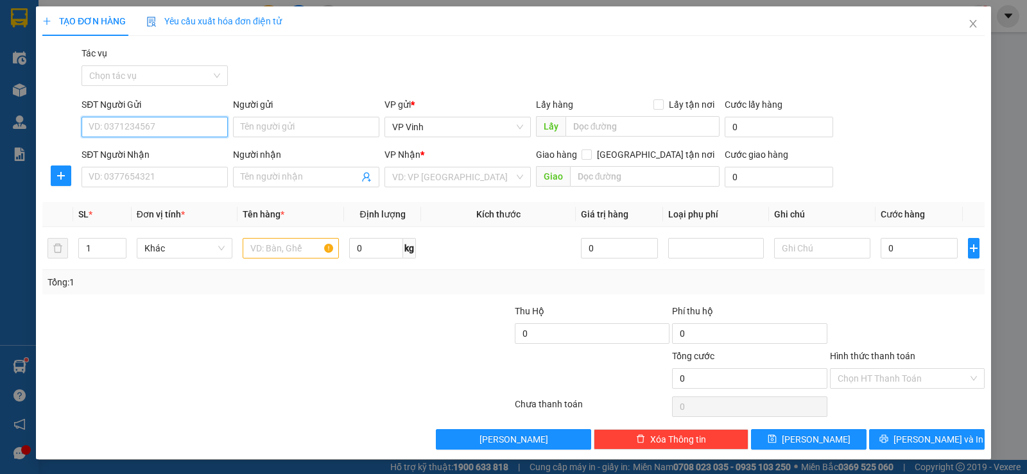
click at [142, 126] on input "SĐT Người Gửi" at bounding box center [155, 127] width 146 height 21
click at [273, 253] on input "text" at bounding box center [291, 248] width 96 height 21
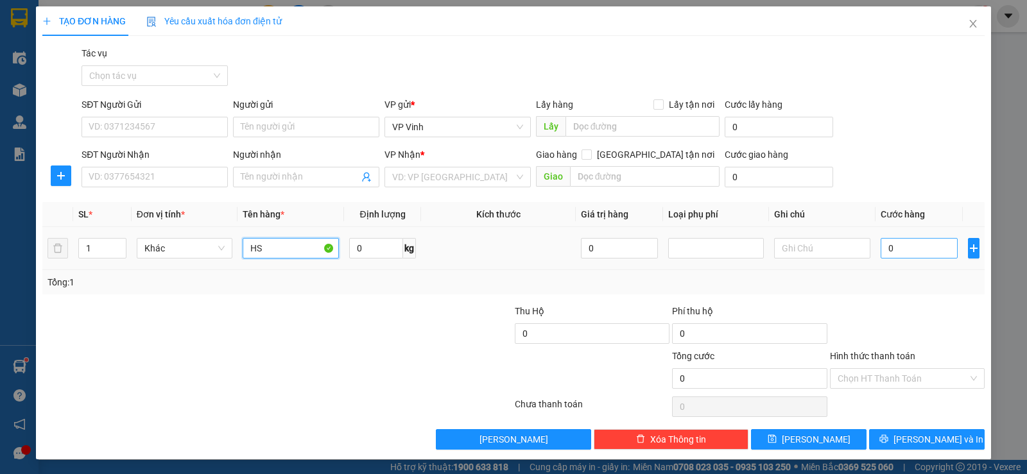
type input "HS"
click at [899, 248] on input "0" at bounding box center [919, 248] width 77 height 21
type input "5"
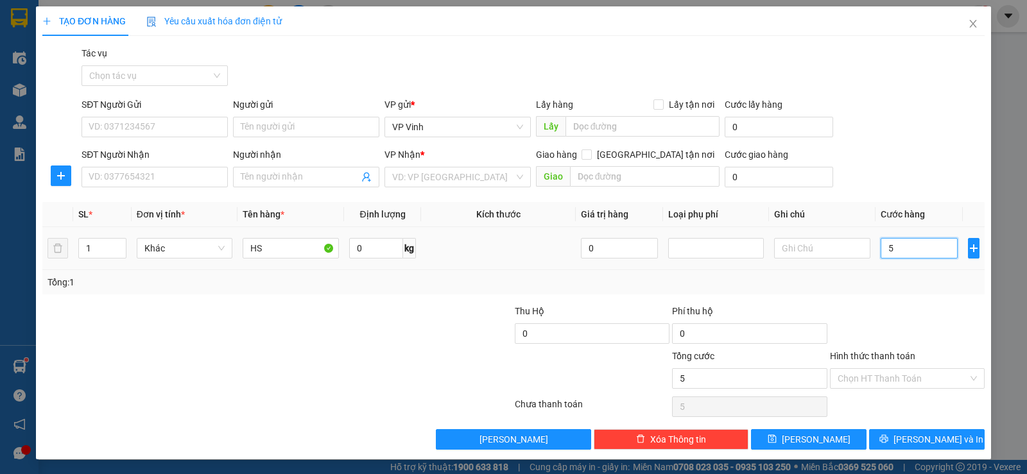
type input "50"
type input "500"
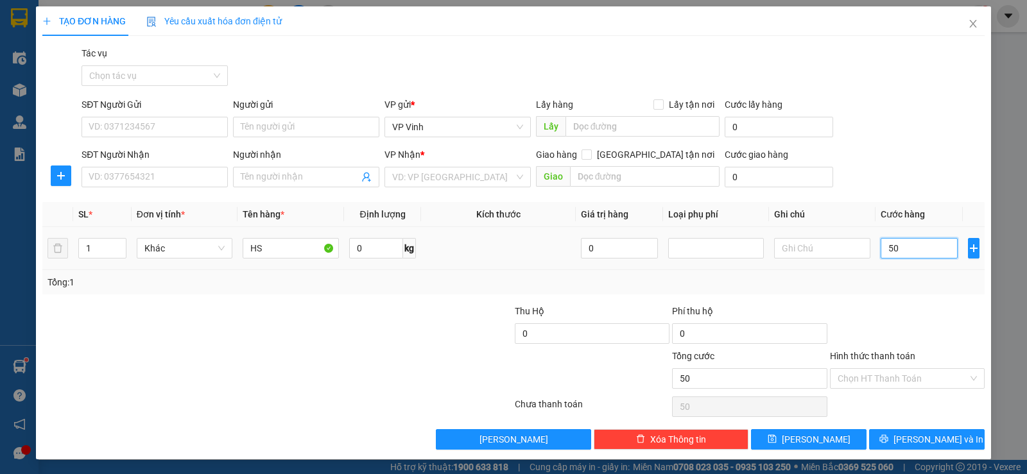
type input "500"
type input "5.000"
type input "50.000"
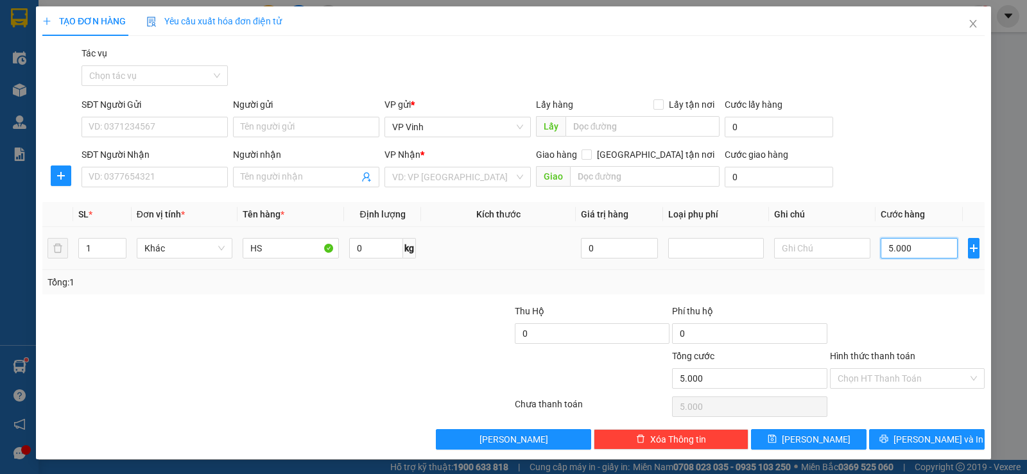
type input "50.000"
click at [169, 124] on input "SĐT Người Gửi" at bounding box center [155, 127] width 146 height 21
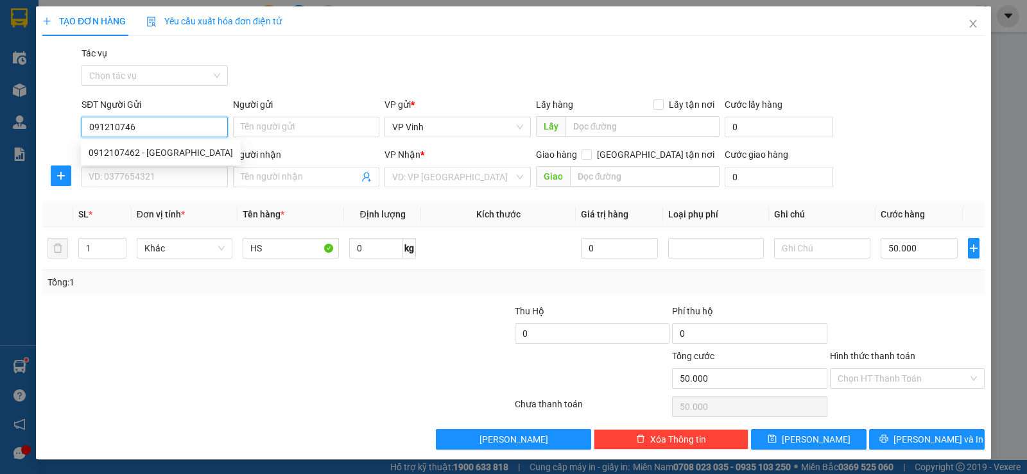
type input "0912107462"
click at [164, 152] on div "0912107462 - [GEOGRAPHIC_DATA]" at bounding box center [161, 153] width 144 height 14
type input "B hòa"
type input "0912107462"
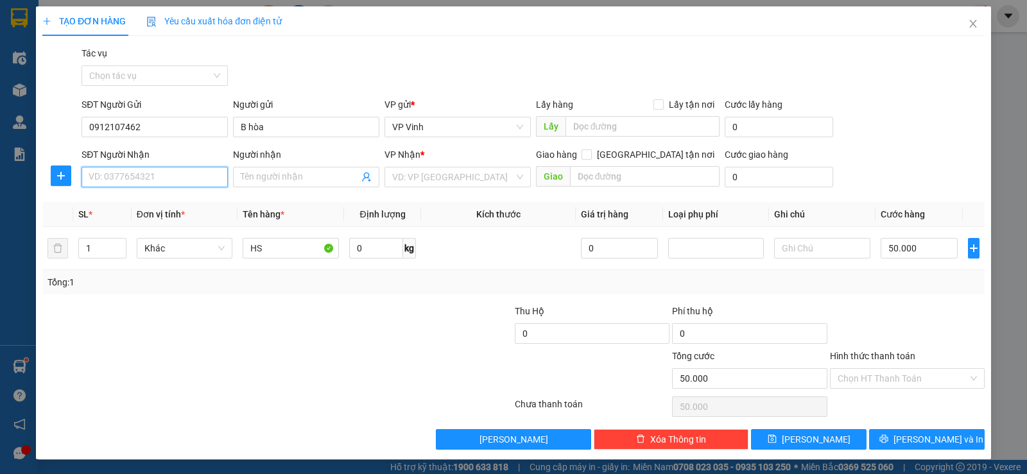
click at [150, 178] on input "SĐT Người Nhận" at bounding box center [155, 177] width 146 height 21
click at [169, 199] on div "0979739467 - vinh" at bounding box center [154, 203] width 130 height 14
type input "0979739467"
type input "vinh"
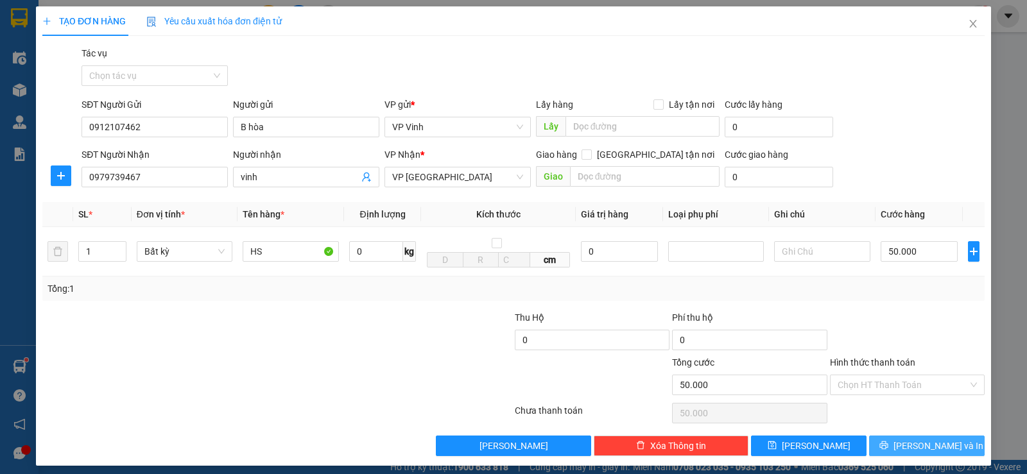
click at [923, 445] on span "[PERSON_NAME] và In" at bounding box center [938, 446] width 90 height 14
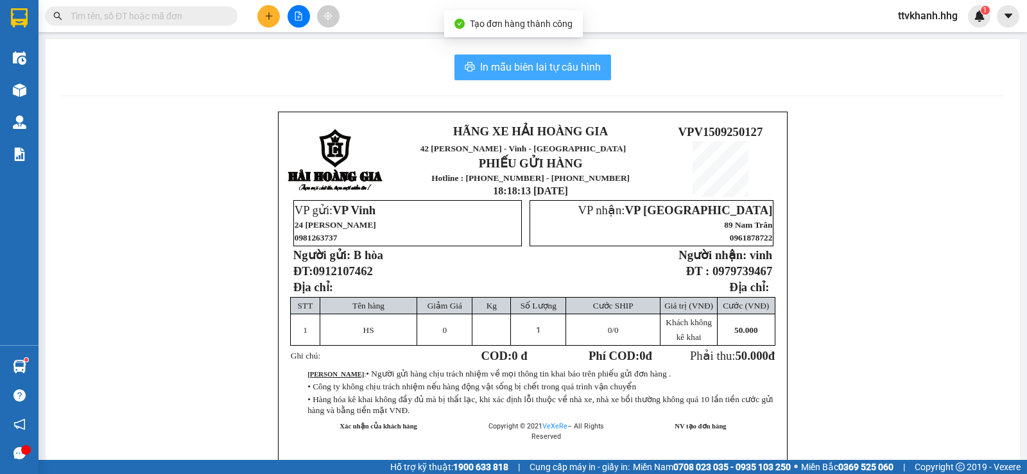
click at [568, 64] on span "In mẫu biên lai tự cấu hình" at bounding box center [540, 67] width 121 height 16
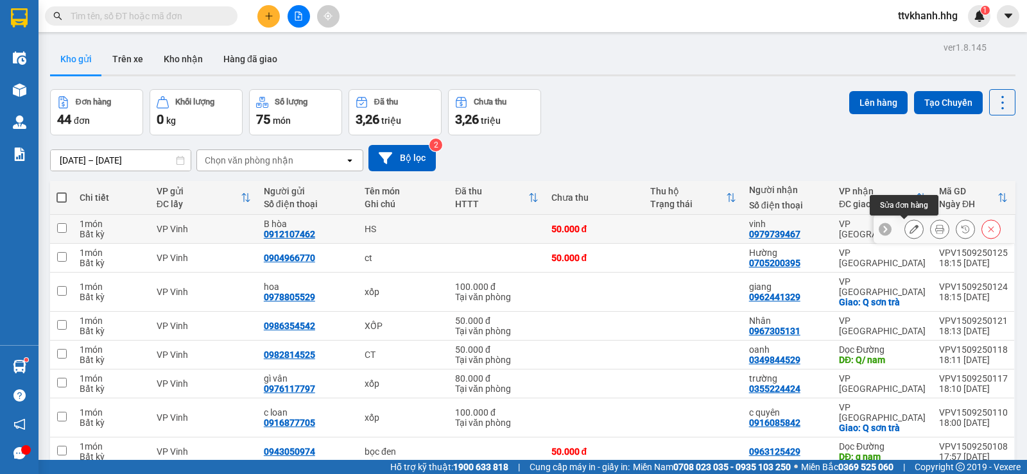
click at [909, 229] on icon at bounding box center [913, 229] width 9 height 9
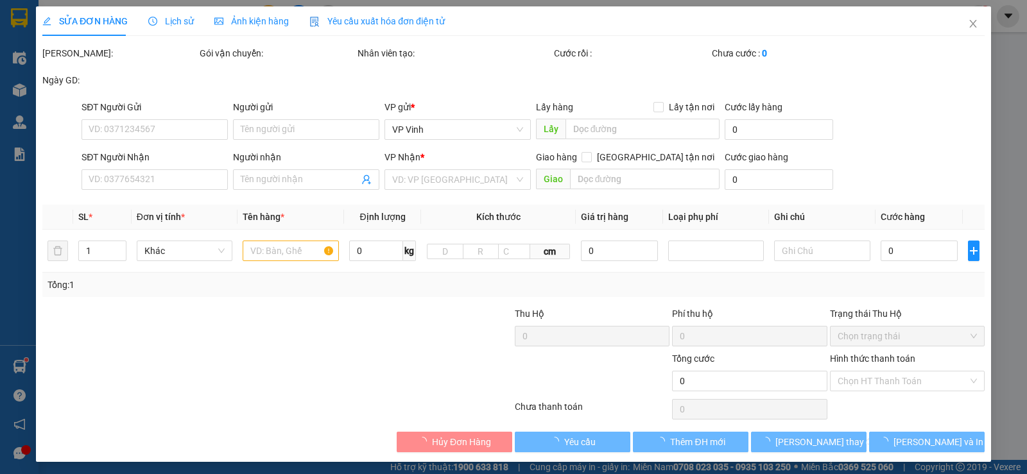
type input "0912107462"
type input "B hòa"
type input "0979739467"
type input "vinh"
type input "50.000"
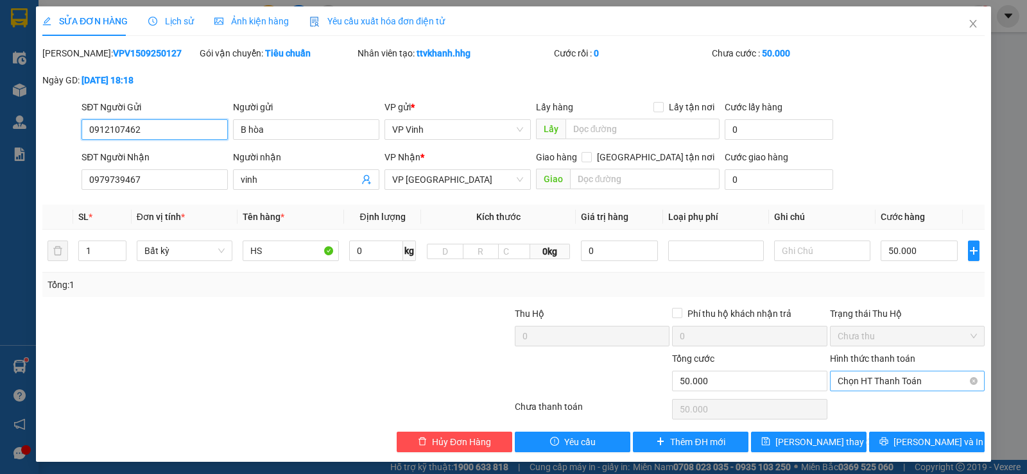
click at [918, 379] on span "Chọn HT Thanh Toán" at bounding box center [907, 381] width 139 height 19
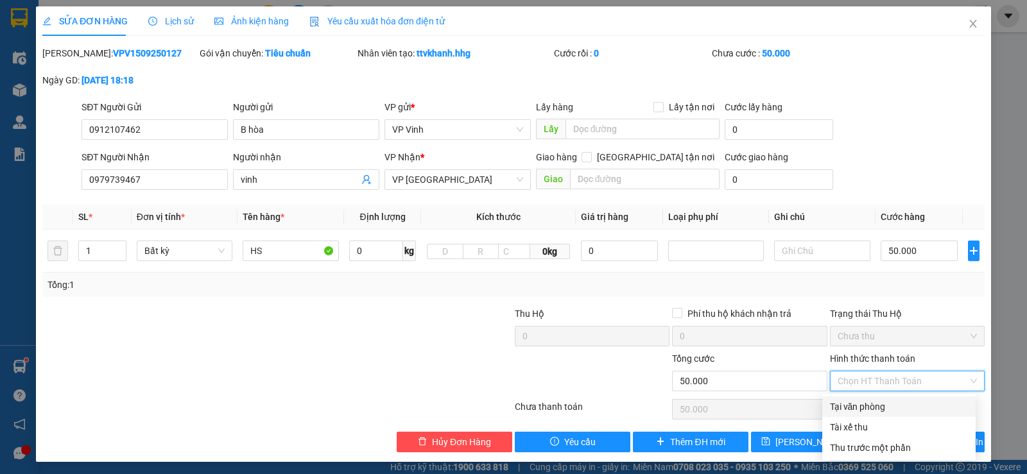
click at [873, 406] on div "Tại văn phòng" at bounding box center [899, 407] width 138 height 14
type input "0"
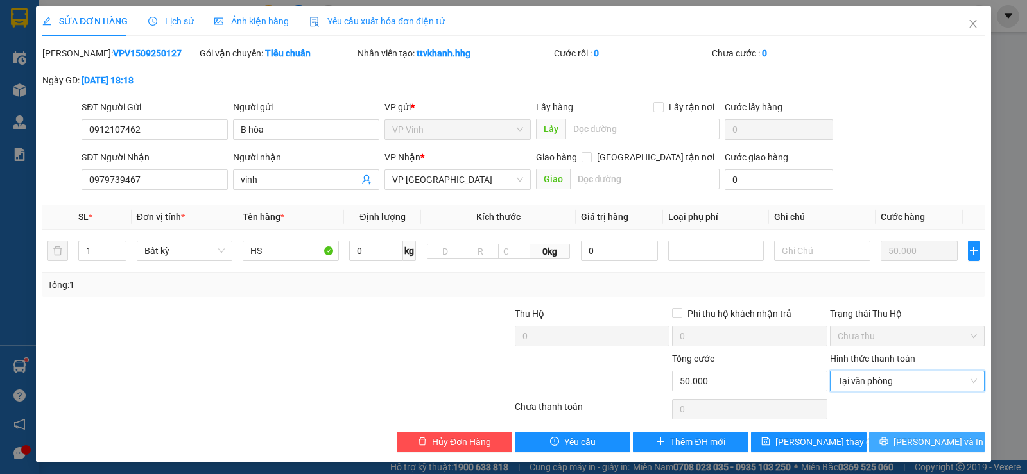
click at [920, 445] on span "[PERSON_NAME] và In" at bounding box center [938, 442] width 90 height 14
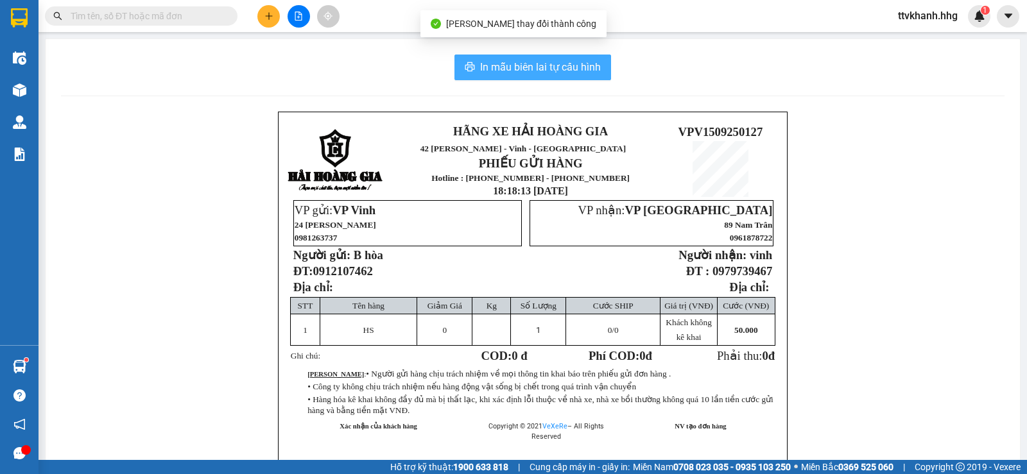
click at [573, 70] on span "In mẫu biên lai tự cấu hình" at bounding box center [540, 67] width 121 height 16
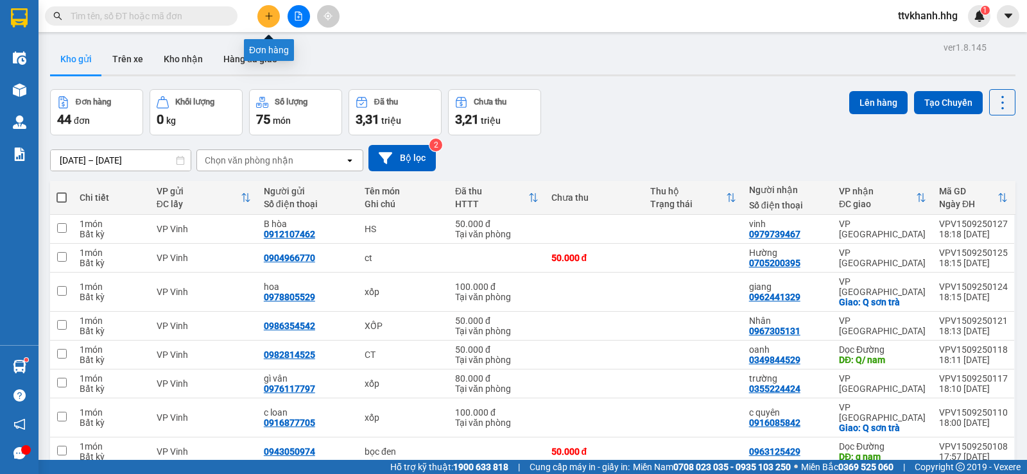
click at [268, 16] on icon "plus" at bounding box center [268, 15] width 7 height 1
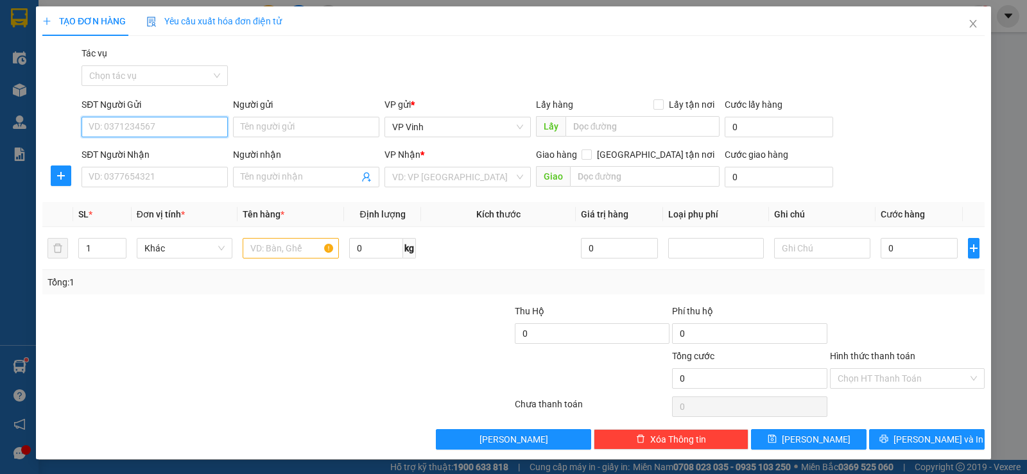
click at [132, 127] on input "SĐT Người Gửi" at bounding box center [155, 127] width 146 height 21
click at [162, 153] on div "0337898006 - phong" at bounding box center [154, 153] width 130 height 14
type input "0337898006"
type input "phong"
type input "0337898006"
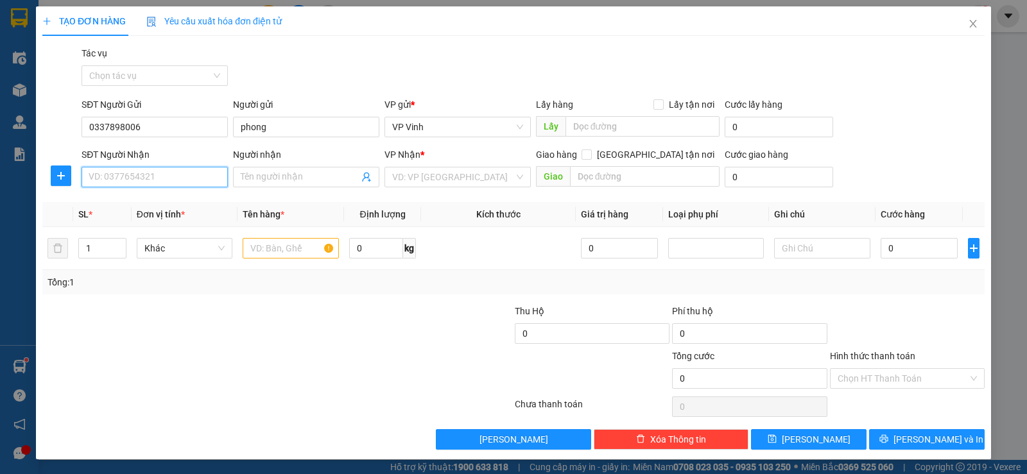
click at [153, 178] on input "SĐT Người Nhận" at bounding box center [155, 177] width 146 height 21
click at [161, 218] on div "0388214743" at bounding box center [154, 223] width 130 height 14
type input "0388214743"
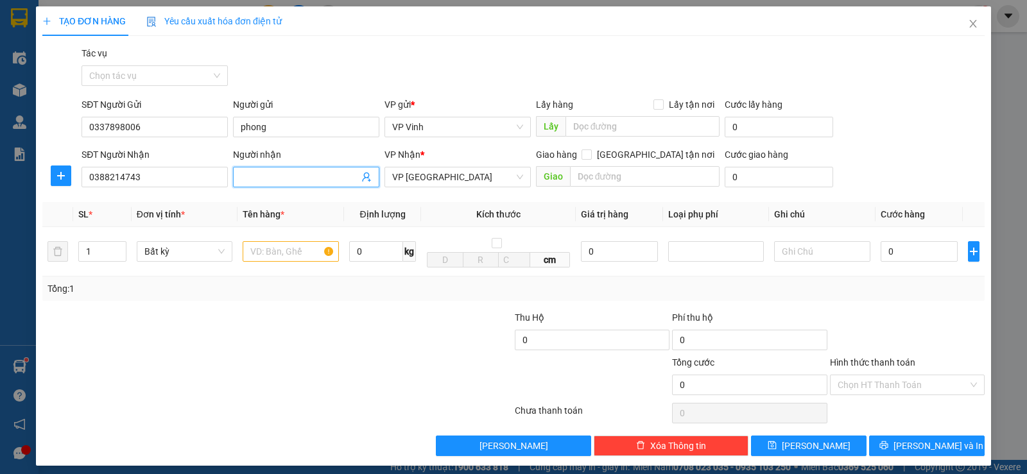
click at [260, 178] on input "Người nhận" at bounding box center [300, 177] width 118 height 14
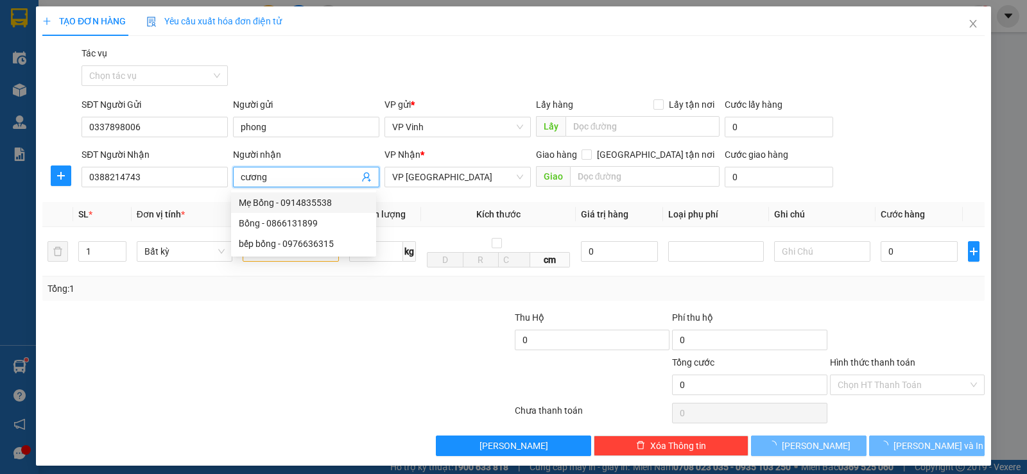
type input "cương"
click at [277, 336] on div at bounding box center [198, 333] width 315 height 45
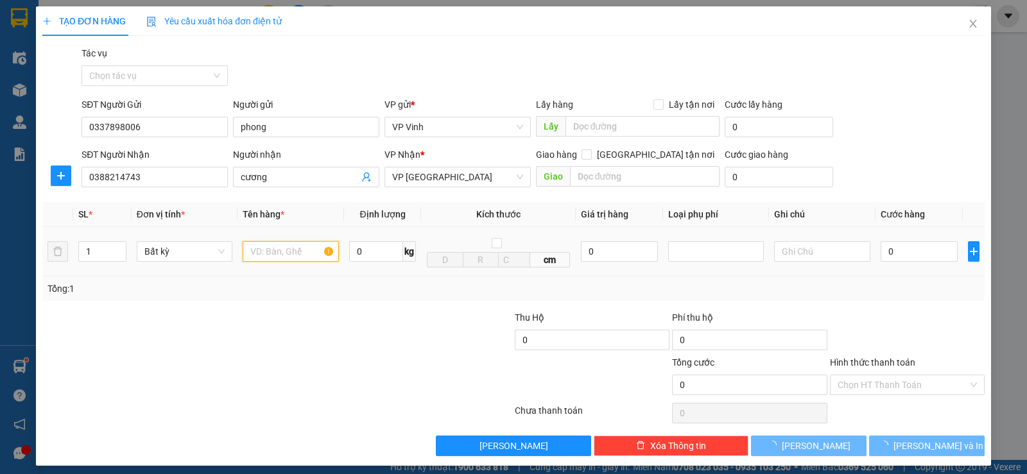
click at [270, 250] on input "text" at bounding box center [291, 251] width 96 height 21
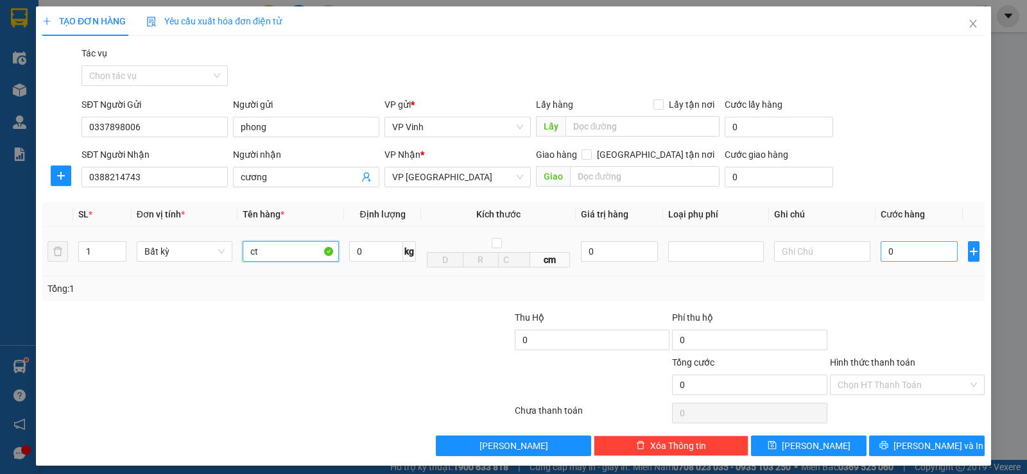
type input "ct"
click at [894, 255] on input "0" at bounding box center [919, 251] width 77 height 21
type input "6"
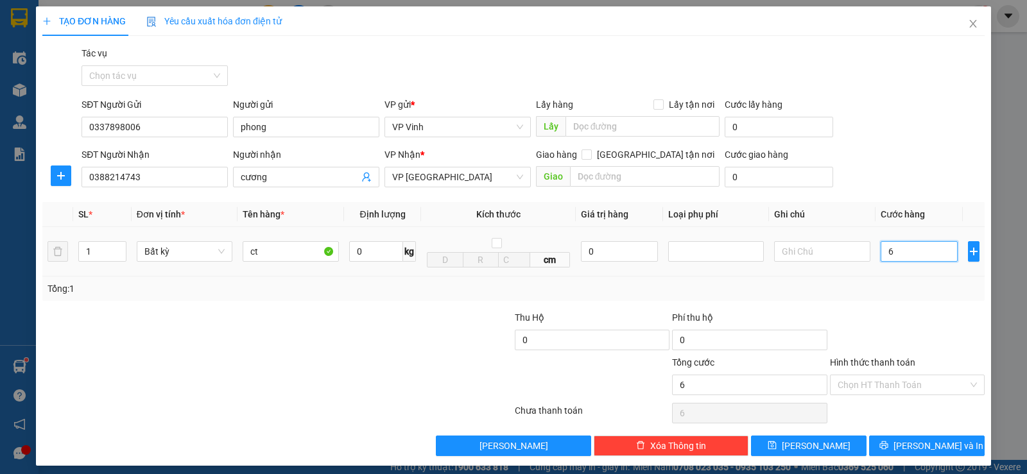
type input "60"
type input "600"
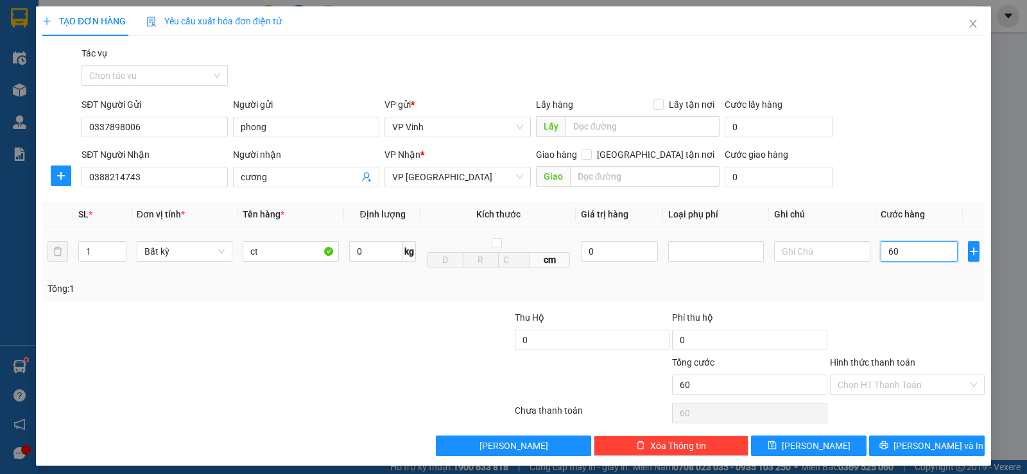
type input "600"
type input "6.000"
type input "60.000"
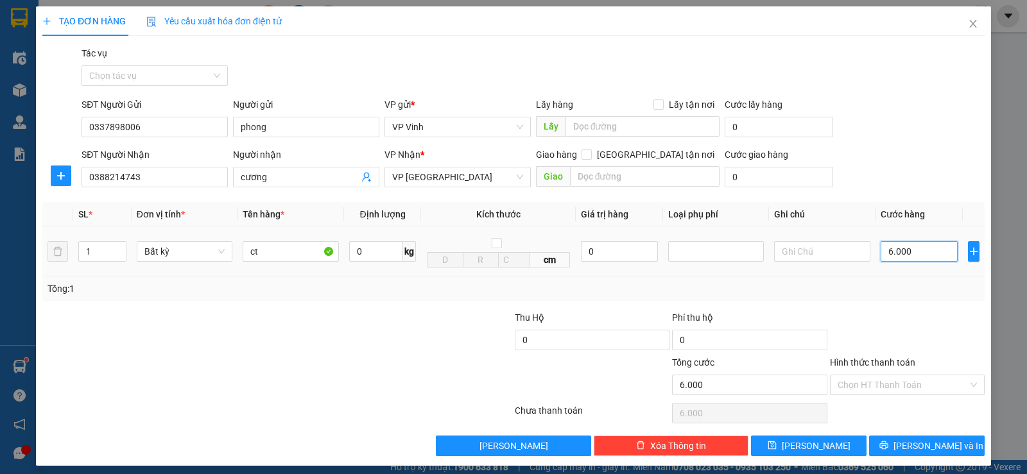
type input "60.000"
click at [931, 449] on span "[PERSON_NAME] và In" at bounding box center [938, 446] width 90 height 14
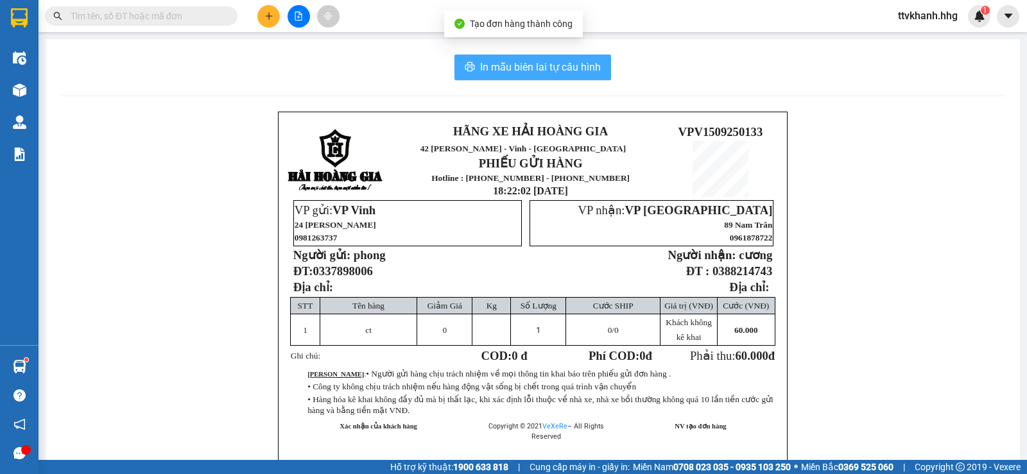
click at [529, 57] on button "In mẫu biên lai tự cấu hình" at bounding box center [532, 68] width 157 height 26
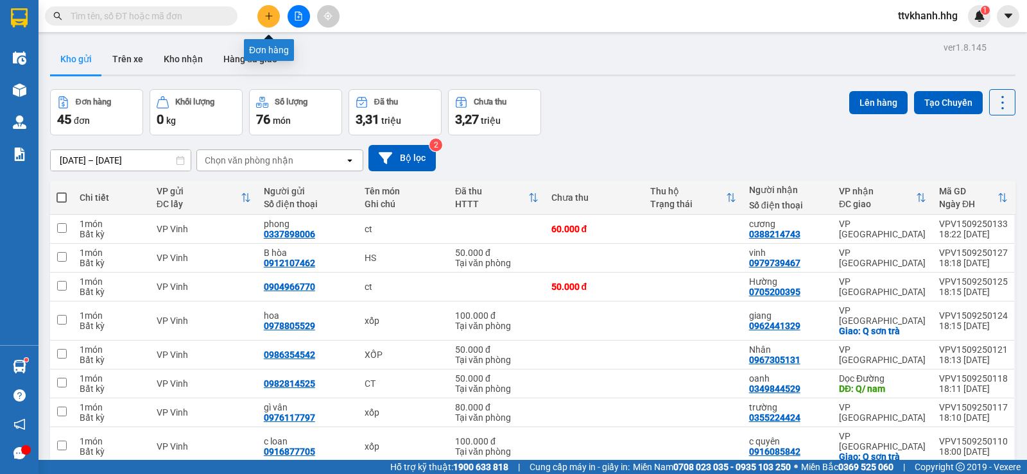
click at [269, 15] on icon "plus" at bounding box center [268, 15] width 1 height 7
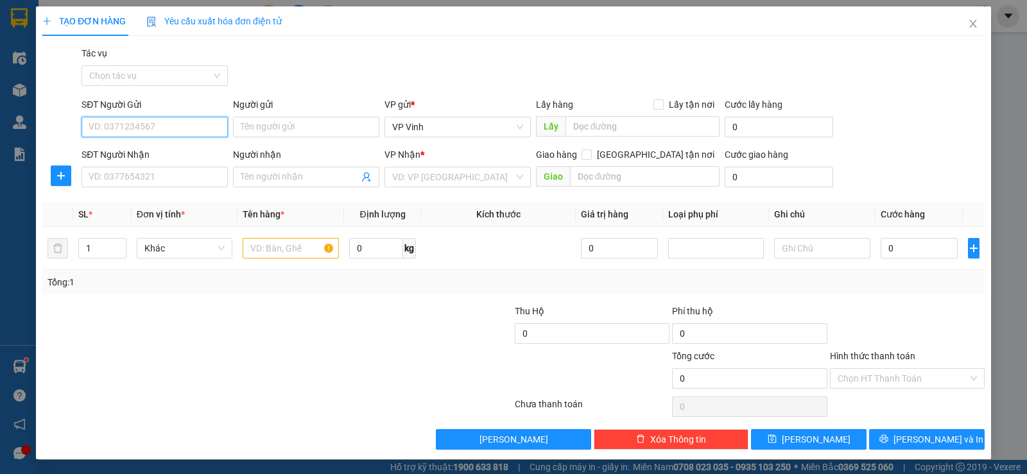
click at [141, 126] on input "SĐT Người Gửi" at bounding box center [155, 127] width 146 height 21
click at [149, 155] on div "0567662789" at bounding box center [154, 153] width 130 height 14
type input "0567662789"
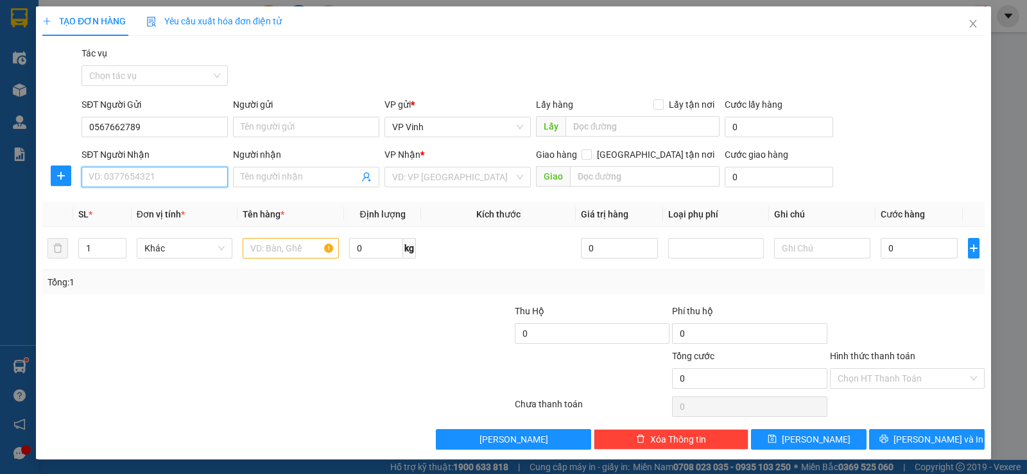
click at [119, 173] on input "SĐT Người Nhận" at bounding box center [155, 177] width 146 height 21
click at [152, 223] on div "0972363000" at bounding box center [154, 223] width 130 height 14
type input "0972363000"
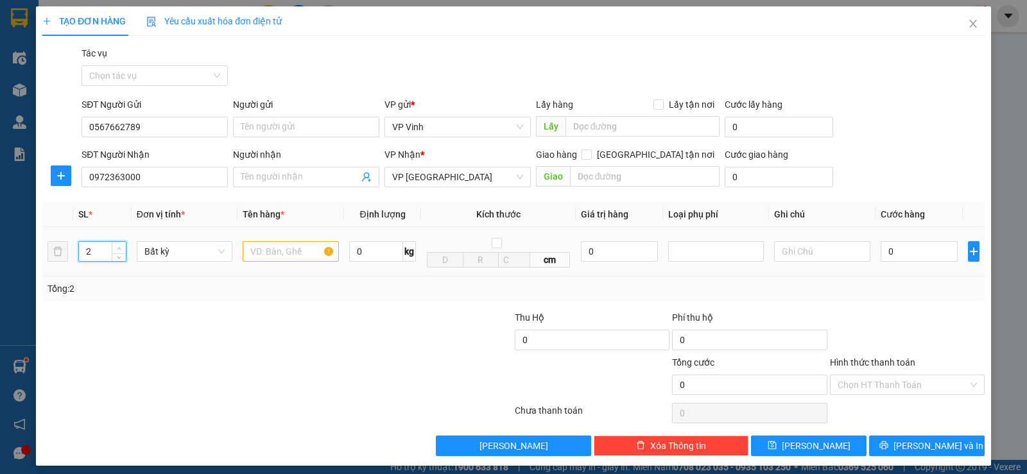
click at [119, 244] on span "Increase Value" at bounding box center [119, 248] width 14 height 12
type input "3"
click at [119, 244] on span "Increase Value" at bounding box center [119, 248] width 14 height 12
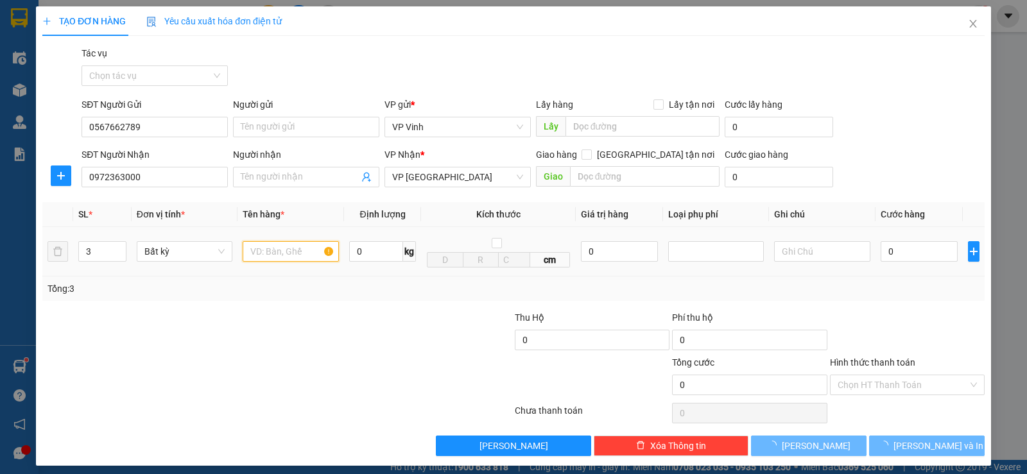
click at [263, 257] on input "text" at bounding box center [291, 251] width 96 height 21
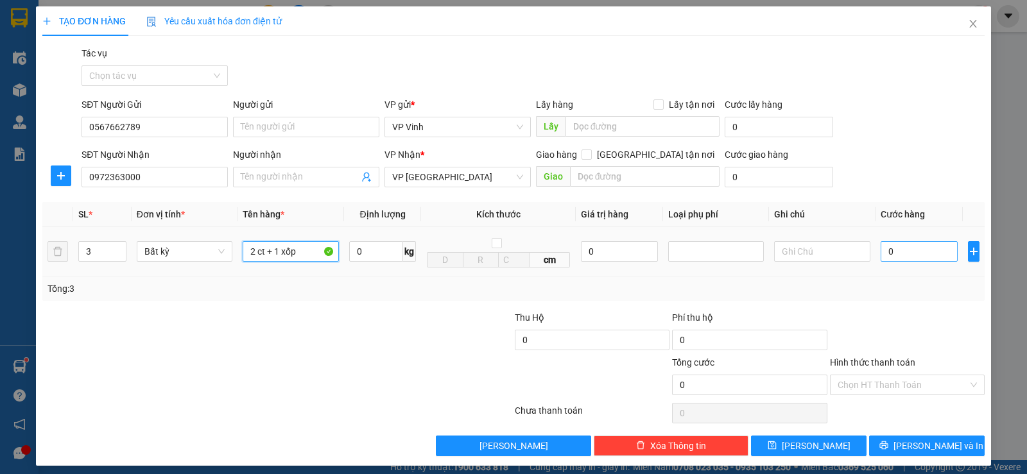
type input "2 ct + 1 xốp"
click at [891, 250] on input "0" at bounding box center [919, 251] width 77 height 21
type input "1"
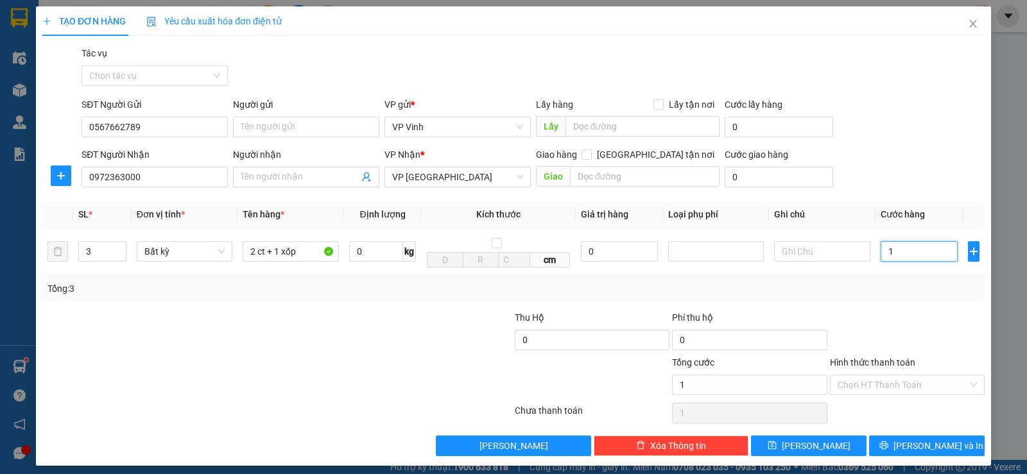
type input "0"
drag, startPoint x: 146, startPoint y: 130, endPoint x: 73, endPoint y: 122, distance: 73.6
click at [73, 122] on div "SĐT Người Gửi 0567662789 0567662789 Người gửi Tên người gửi VP gửi * VP [PERSON…" at bounding box center [513, 120] width 945 height 45
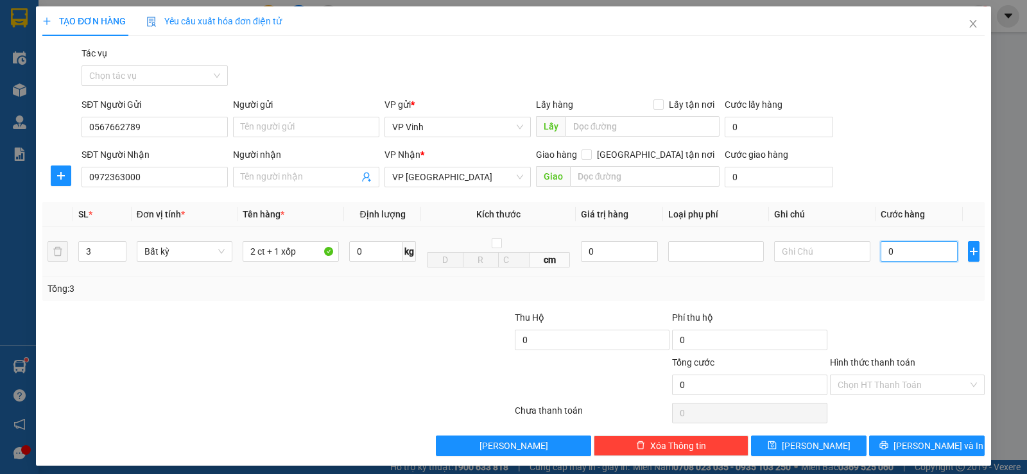
click at [891, 250] on input "0" at bounding box center [919, 251] width 77 height 21
type input "1"
type input "12"
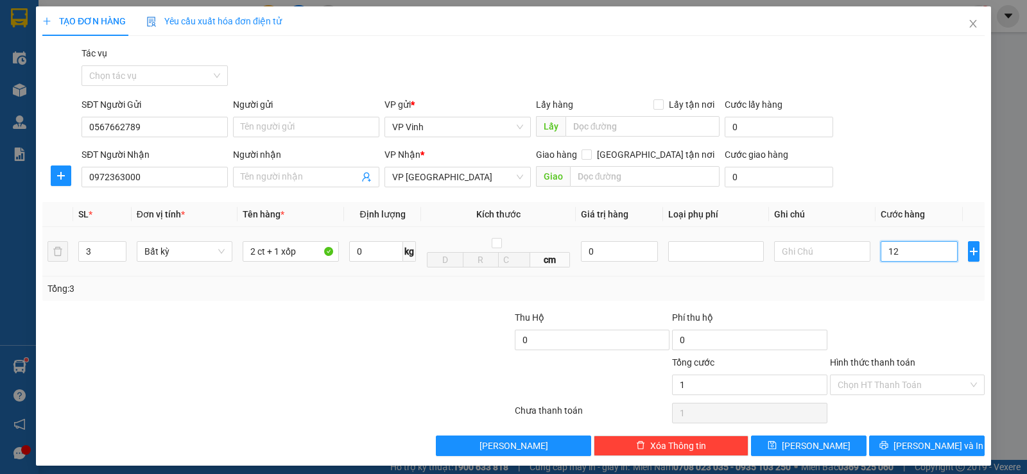
type input "12"
type input "120"
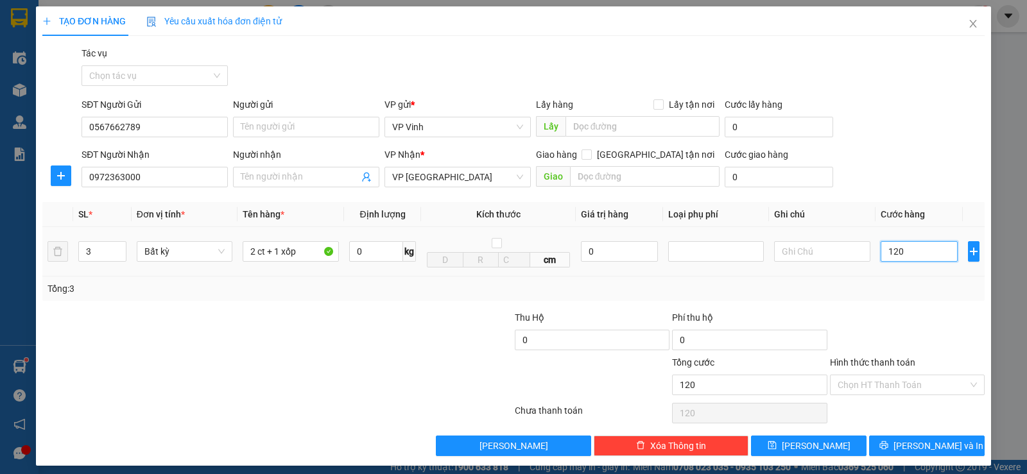
type input "1.200"
type input "12.000"
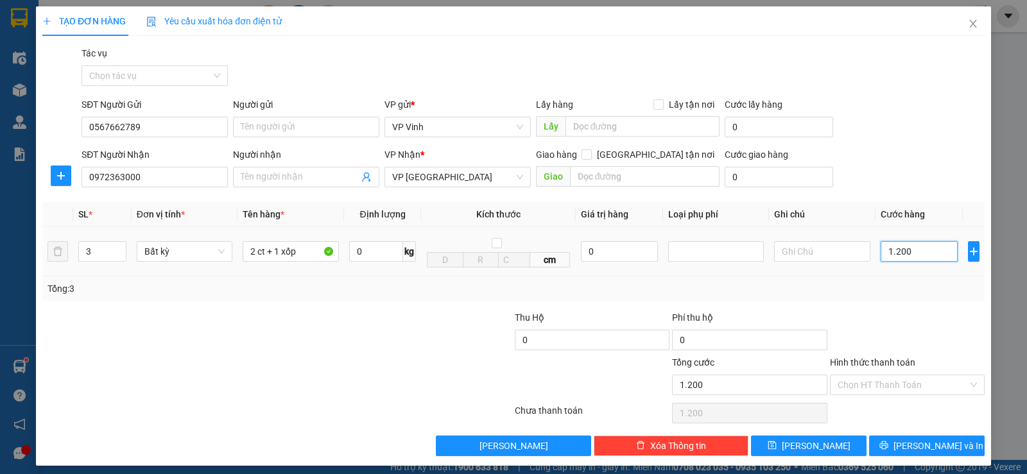
type input "12.000"
type input "120.000"
click at [959, 393] on div "Chọn HT Thanh Toán" at bounding box center [907, 385] width 155 height 21
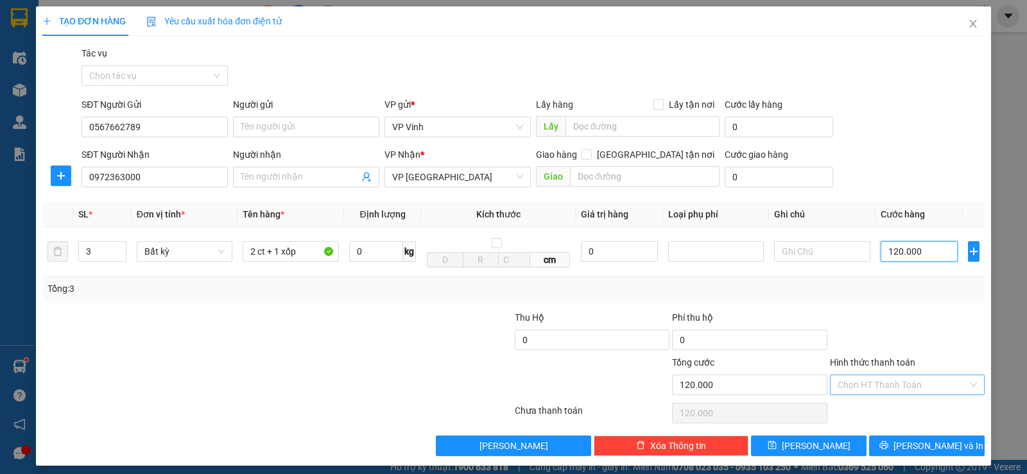
type input "120.000"
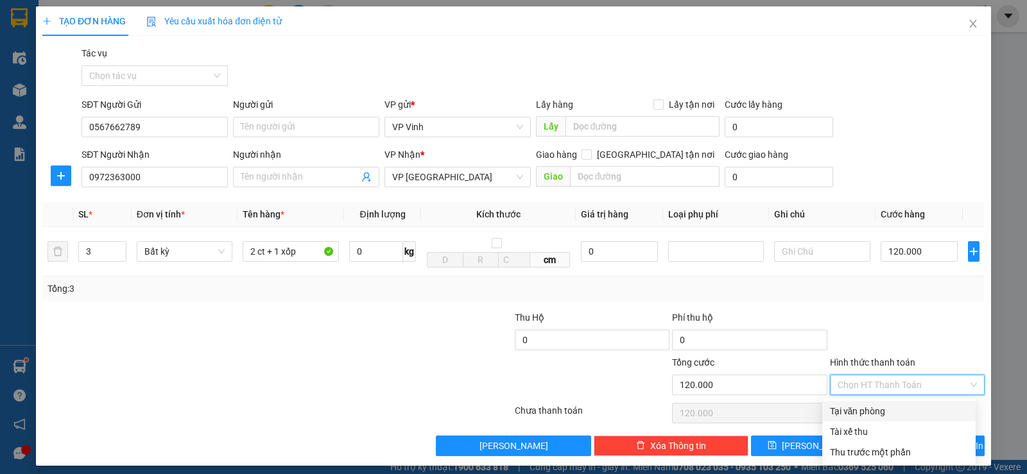
click at [859, 403] on div "Tại văn phòng" at bounding box center [898, 411] width 153 height 21
type input "0"
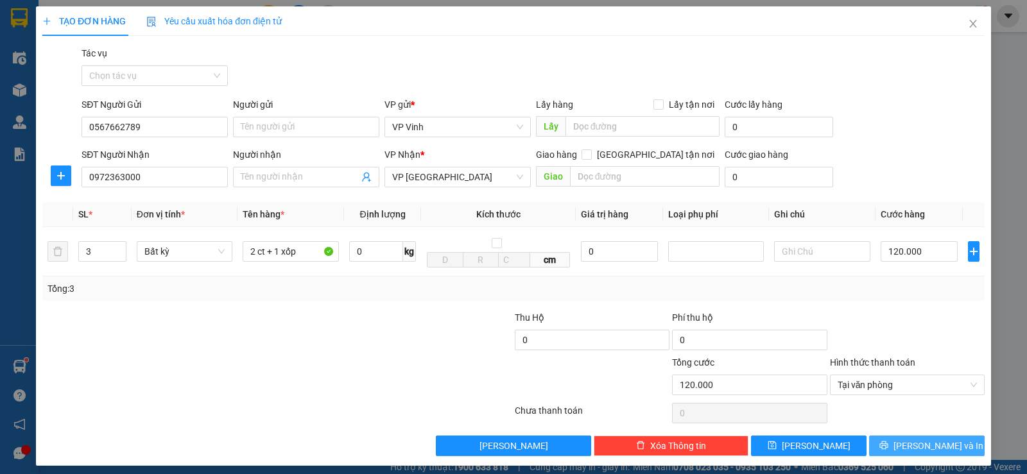
click at [944, 447] on button "[PERSON_NAME] và In" at bounding box center [927, 446] width 116 height 21
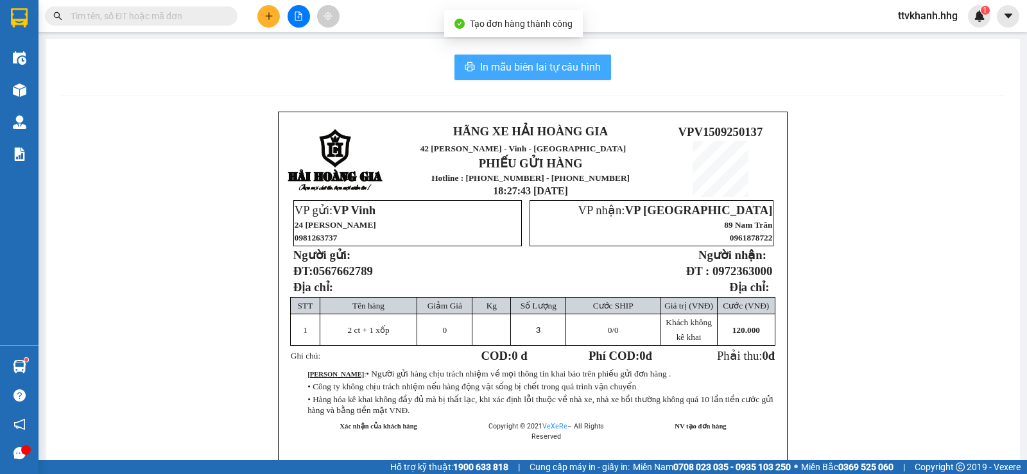
click at [568, 67] on span "In mẫu biên lai tự cấu hình" at bounding box center [540, 67] width 121 height 16
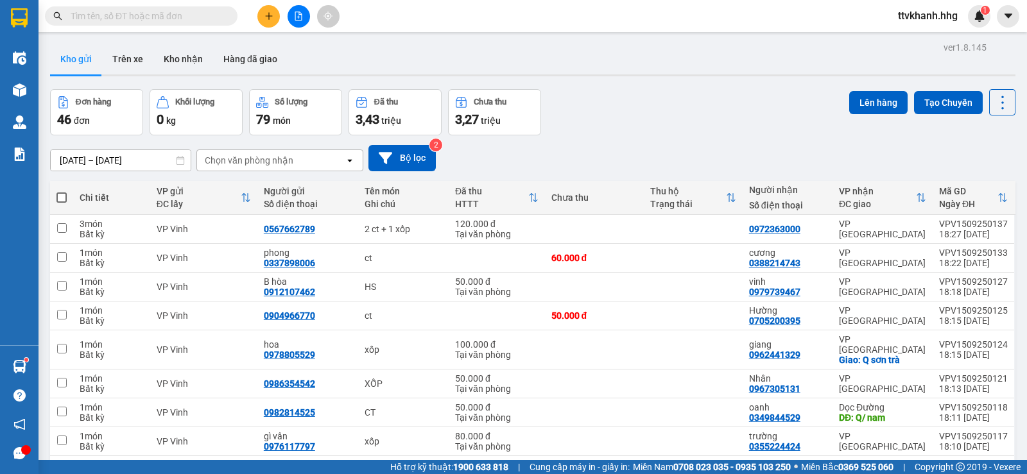
click at [651, 128] on div "Đơn hàng 46 đơn Khối lượng 0 kg Số lượng 79 món Đã thu 3,43 triệu Chưa thu 3,27…" at bounding box center [532, 112] width 965 height 46
drag, startPoint x: 320, startPoint y: 232, endPoint x: 266, endPoint y: 227, distance: 54.1
click at [266, 227] on div "0567662789" at bounding box center [308, 229] width 88 height 10
checkbox input "true"
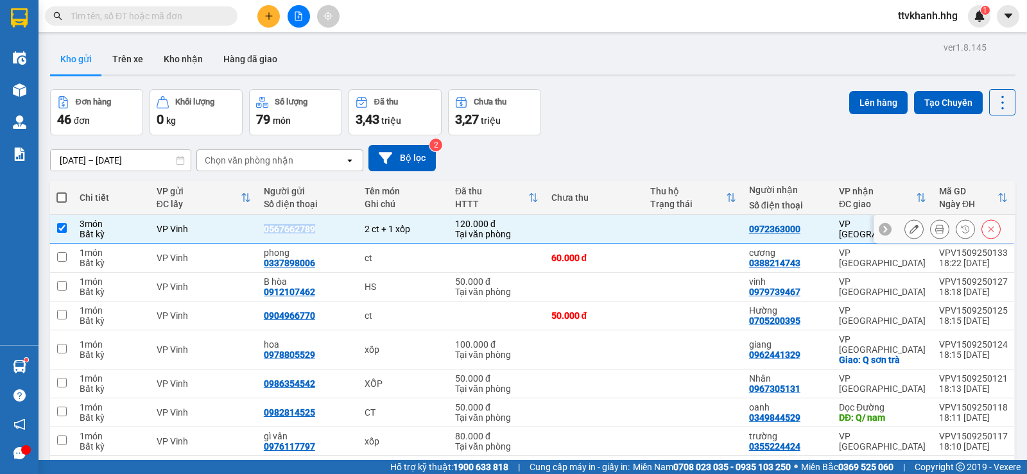
copy div "0567662789"
click at [262, 14] on button at bounding box center [268, 16] width 22 height 22
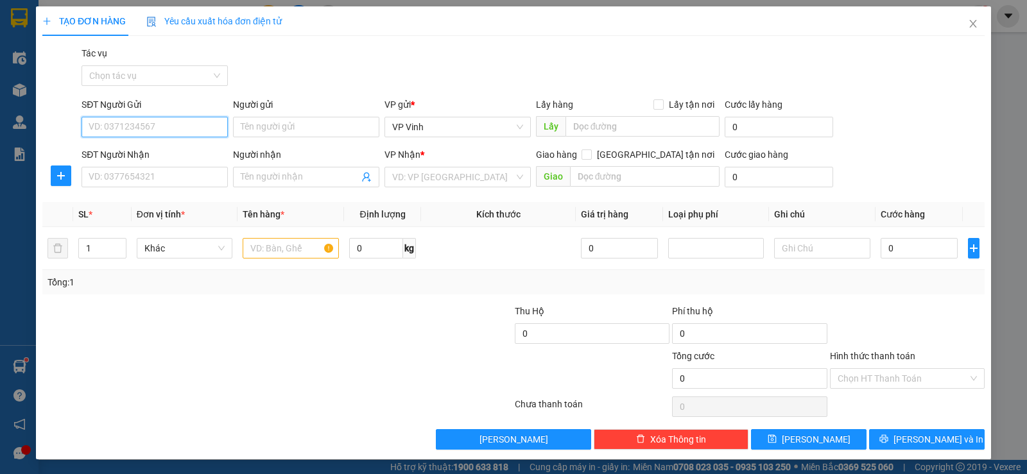
click at [150, 125] on input "SĐT Người Gửi" at bounding box center [155, 127] width 146 height 21
paste input "0567662789"
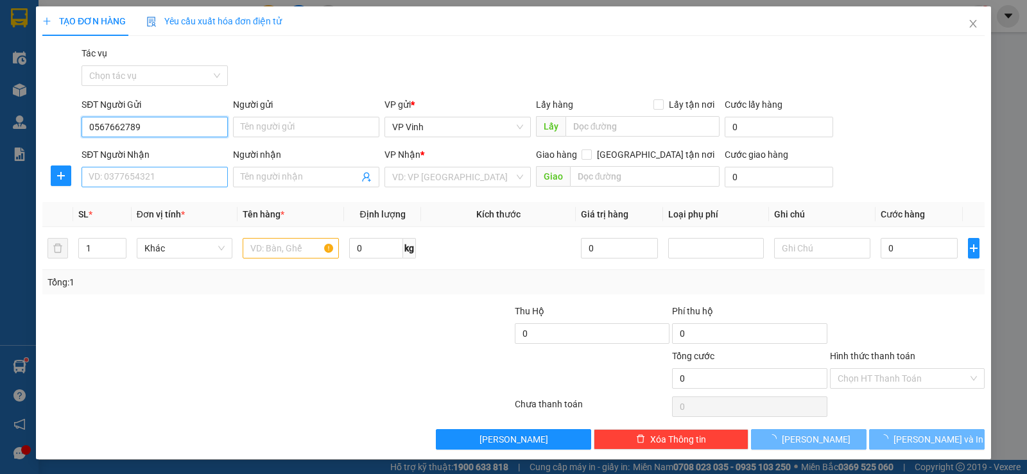
type input "0567662789"
click at [146, 176] on input "SĐT Người Nhận" at bounding box center [155, 177] width 146 height 21
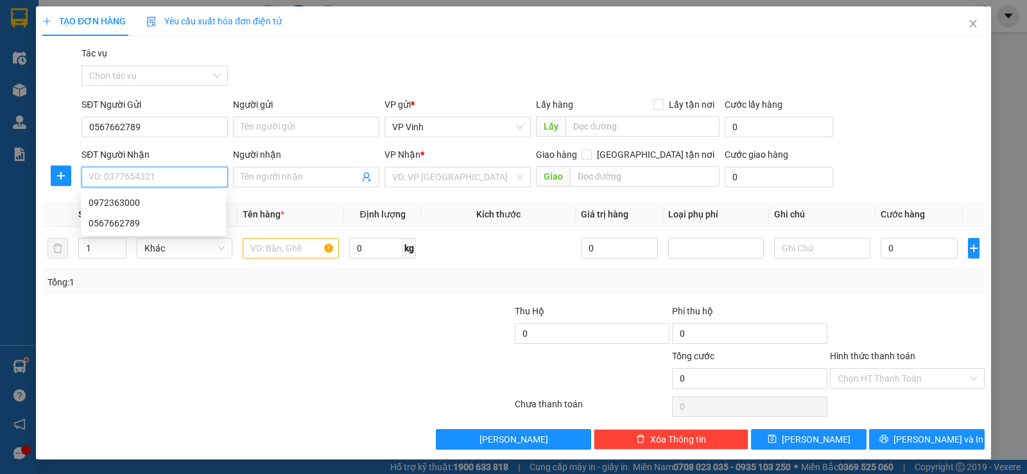
paste input "0567662789"
type input "0567662789"
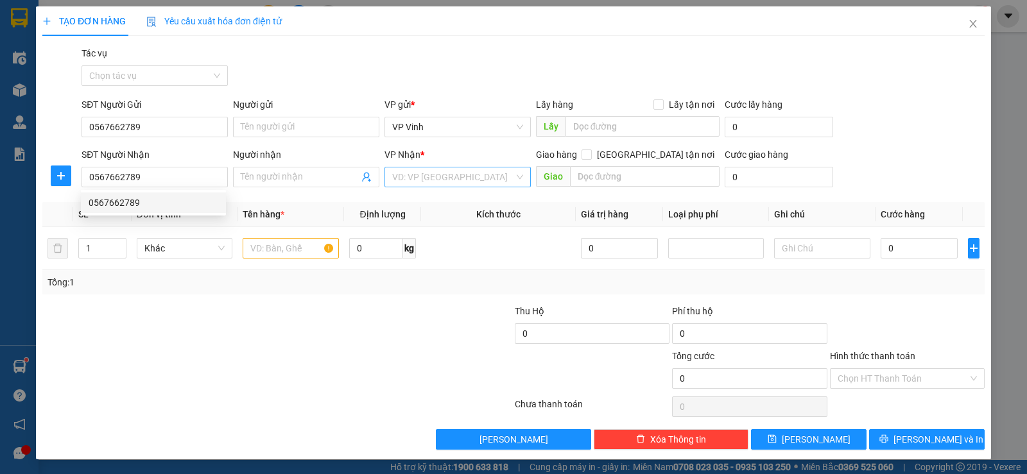
click at [439, 176] on input "search" at bounding box center [453, 177] width 122 height 19
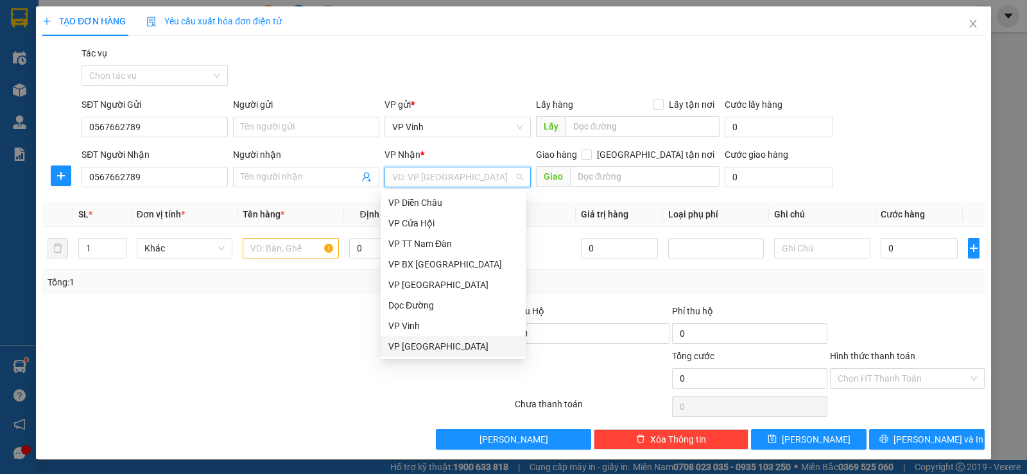
click at [440, 341] on div "VP [GEOGRAPHIC_DATA]" at bounding box center [453, 347] width 130 height 14
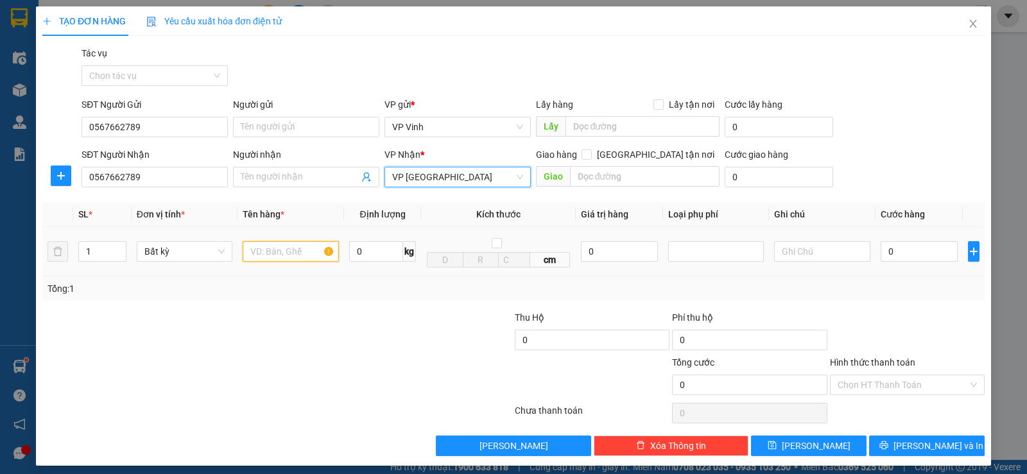
click at [262, 255] on input "text" at bounding box center [291, 251] width 96 height 21
type input "t"
type input "ct"
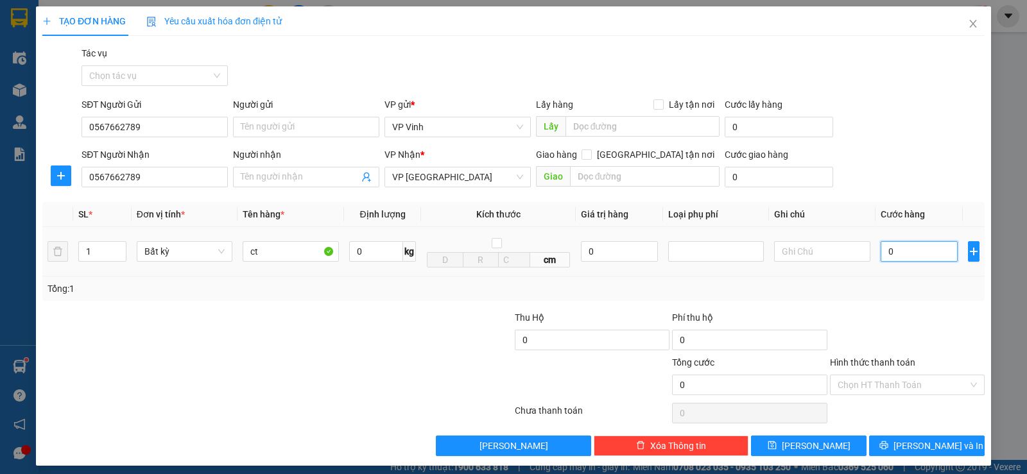
click at [894, 250] on input "0" at bounding box center [919, 251] width 77 height 21
type input "6"
type input "60"
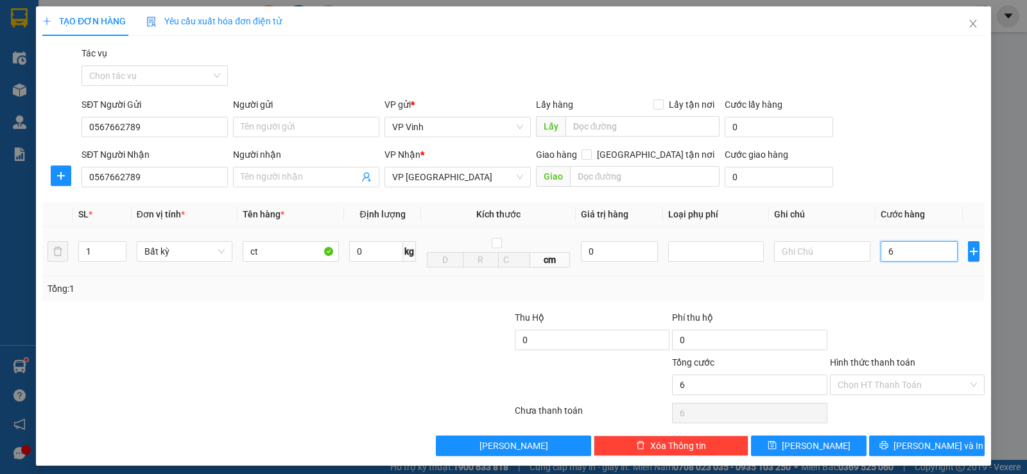
type input "60"
type input "600"
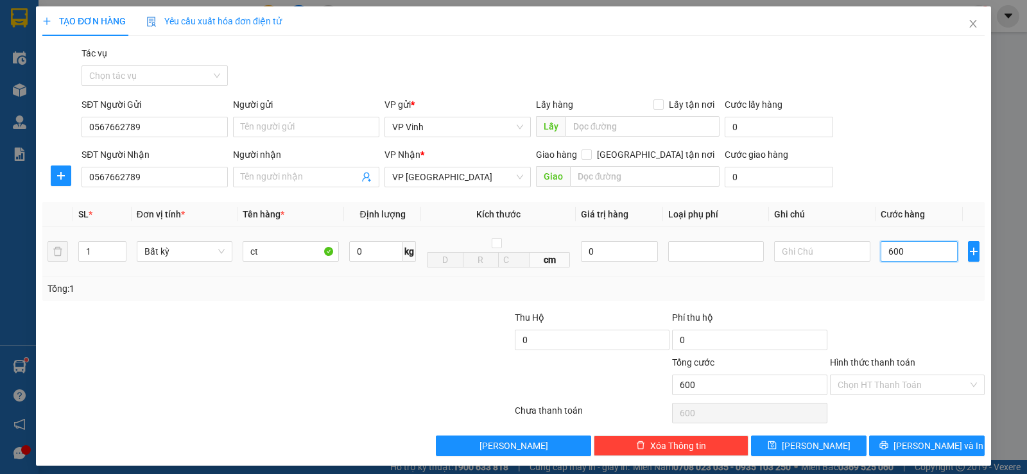
type input "6.000"
type input "60.000"
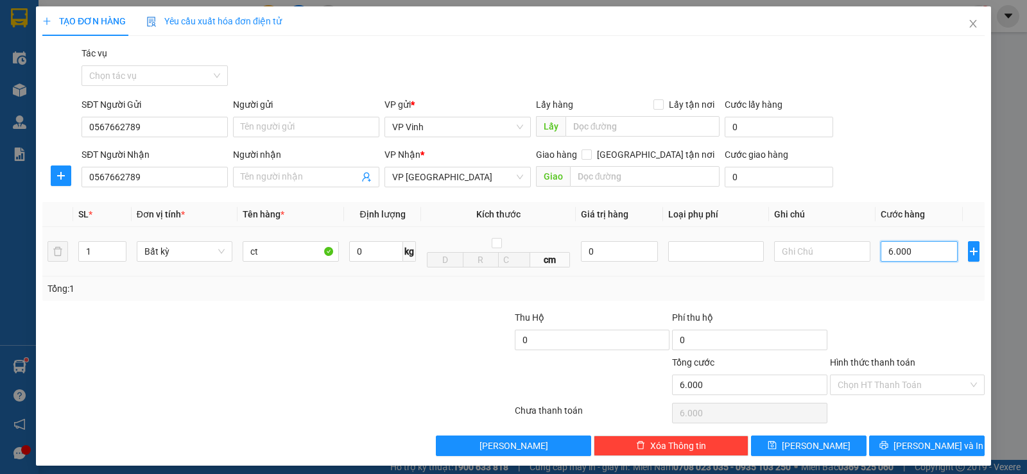
type input "60.000"
click at [898, 389] on input "Hình thức thanh toán" at bounding box center [903, 384] width 130 height 19
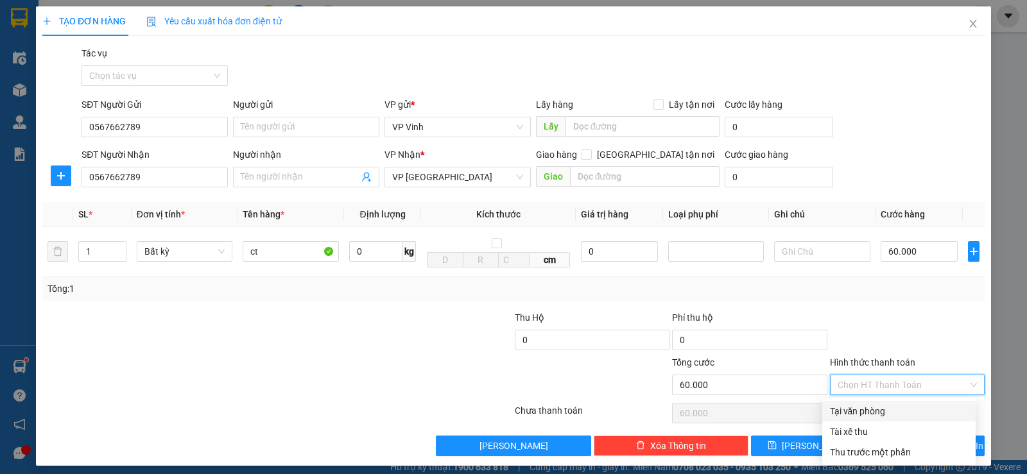
click at [869, 408] on div "Tại văn phòng" at bounding box center [899, 411] width 138 height 14
type input "0"
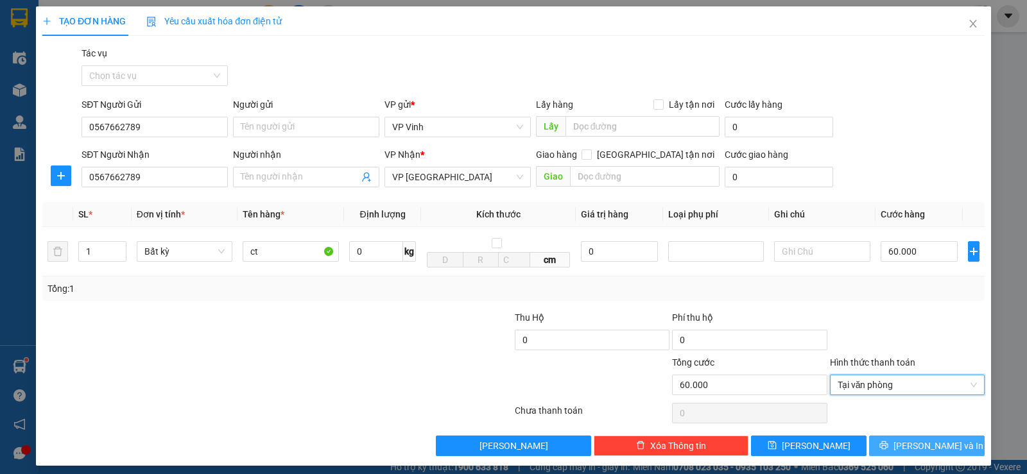
click at [926, 447] on span "[PERSON_NAME] và In" at bounding box center [938, 446] width 90 height 14
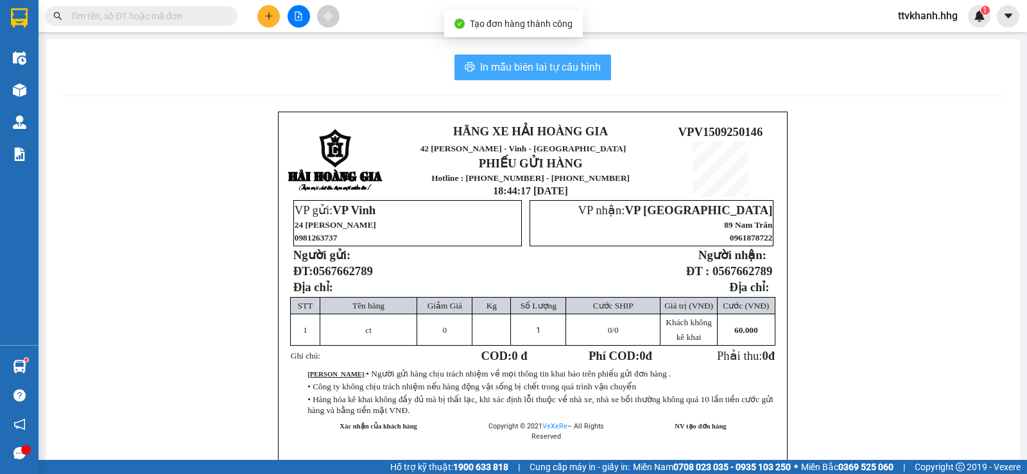
click at [568, 62] on span "In mẫu biên lai tự cấu hình" at bounding box center [540, 67] width 121 height 16
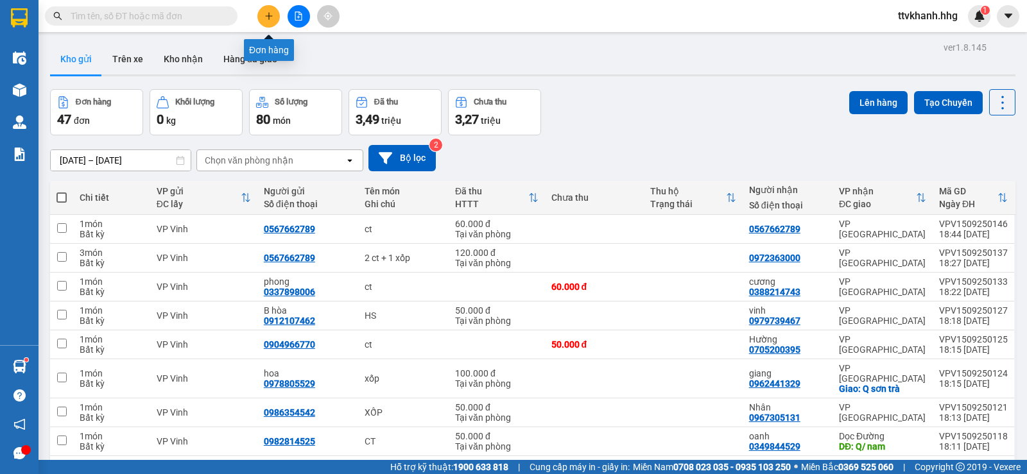
click at [274, 16] on button at bounding box center [268, 16] width 22 height 22
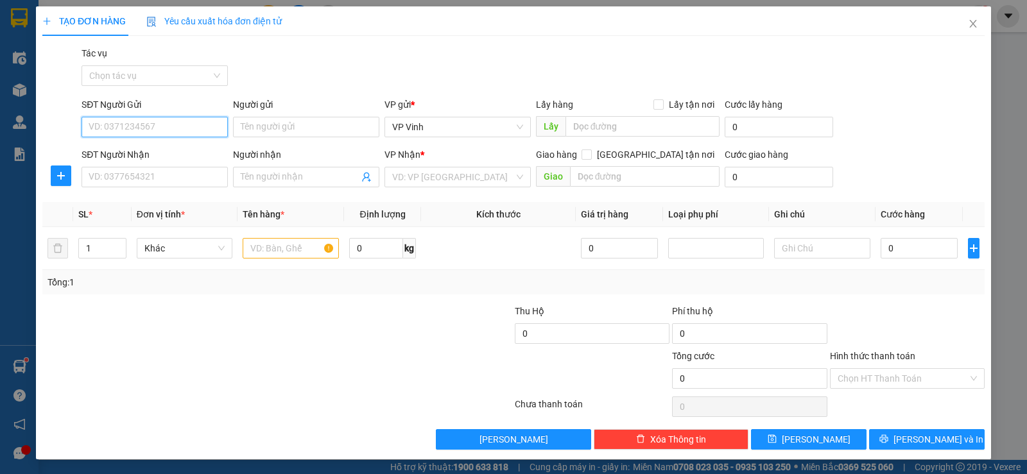
click at [157, 128] on input "SĐT Người Gửi" at bounding box center [155, 127] width 146 height 21
click at [162, 127] on input "SĐT Người Gửi" at bounding box center [155, 127] width 146 height 21
click at [161, 154] on div "0942924587" at bounding box center [154, 153] width 130 height 14
type input "0942924587"
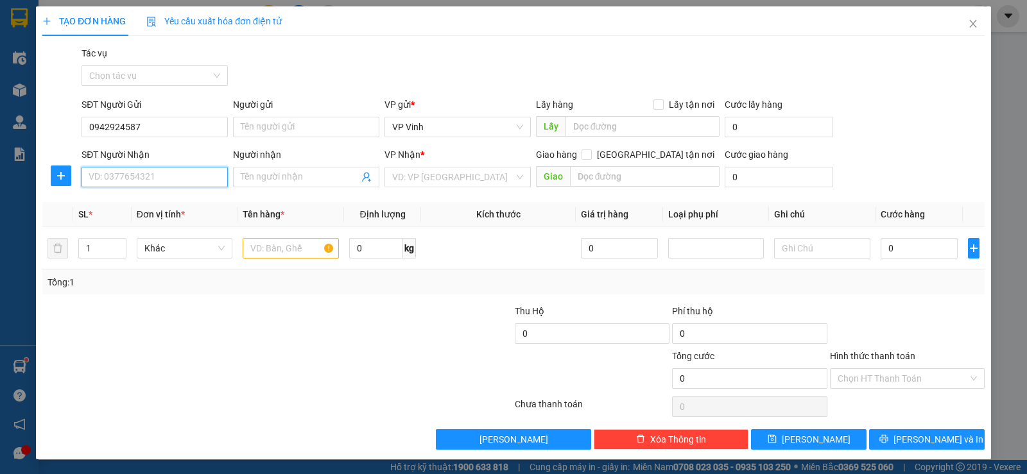
click at [120, 178] on input "SĐT Người Nhận" at bounding box center [155, 177] width 146 height 21
type input "0963101611"
click at [252, 168] on span at bounding box center [306, 177] width 146 height 21
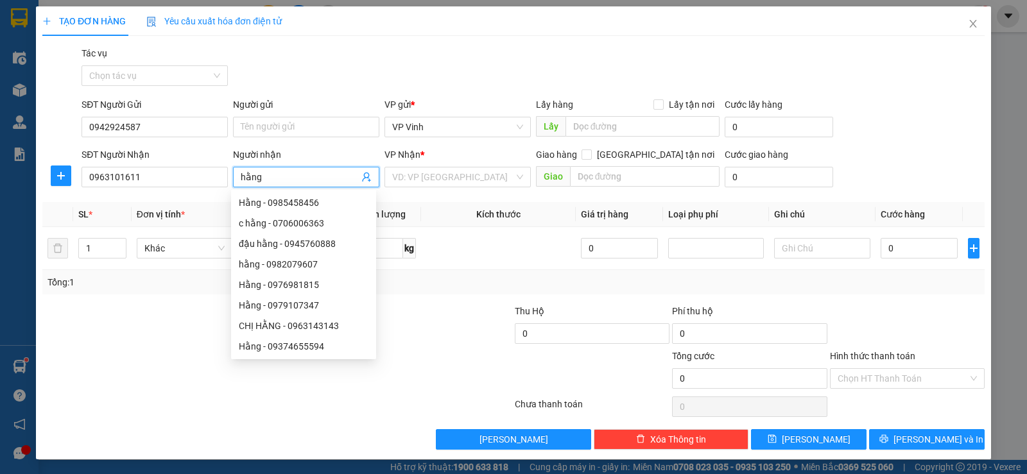
type input "hằng"
click at [456, 155] on div "VP Nhận *" at bounding box center [457, 155] width 146 height 14
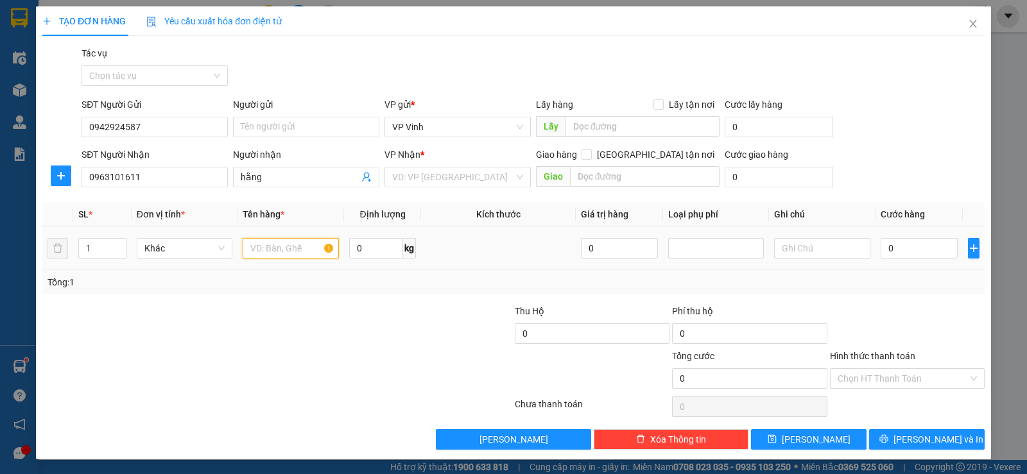
click at [295, 246] on input "text" at bounding box center [291, 248] width 96 height 21
type input "xốp"
click at [896, 249] on input "0" at bounding box center [919, 248] width 77 height 21
type input "5"
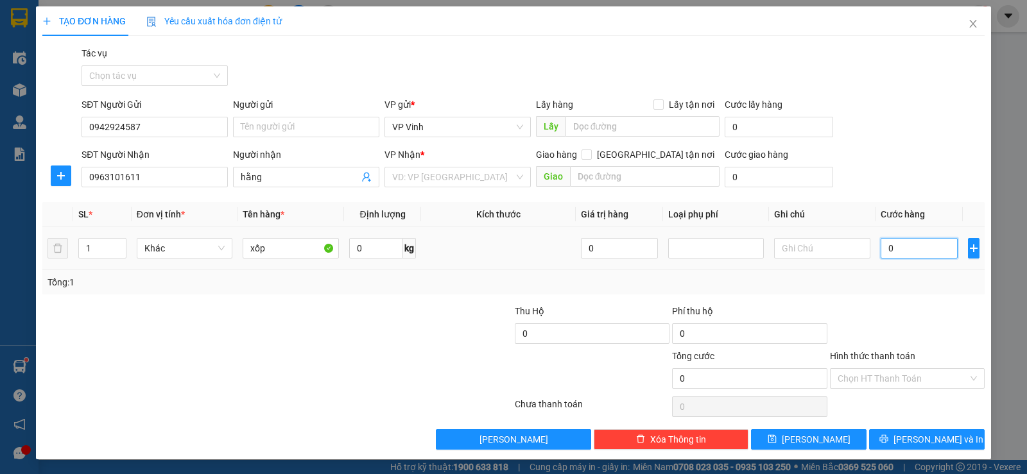
type input "5"
type input "50"
type input "500"
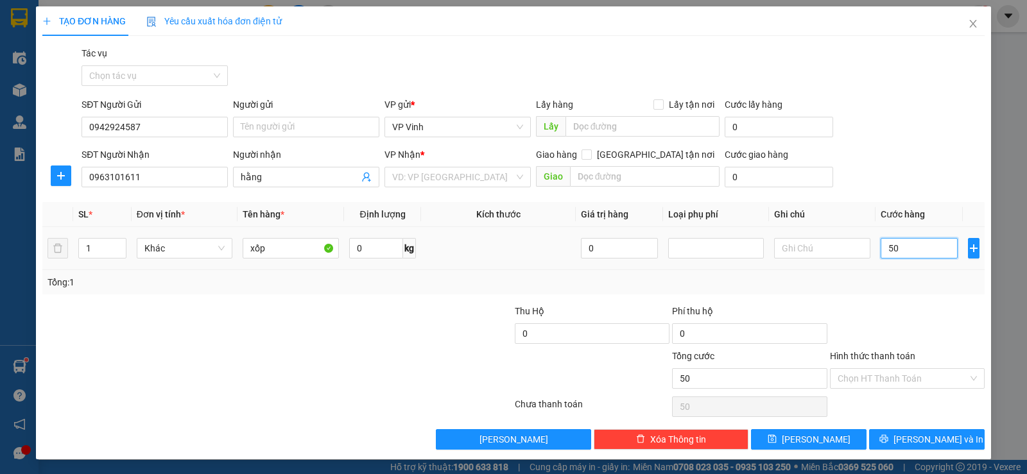
type input "500"
click at [915, 377] on input "Hình thức thanh toán" at bounding box center [903, 378] width 130 height 19
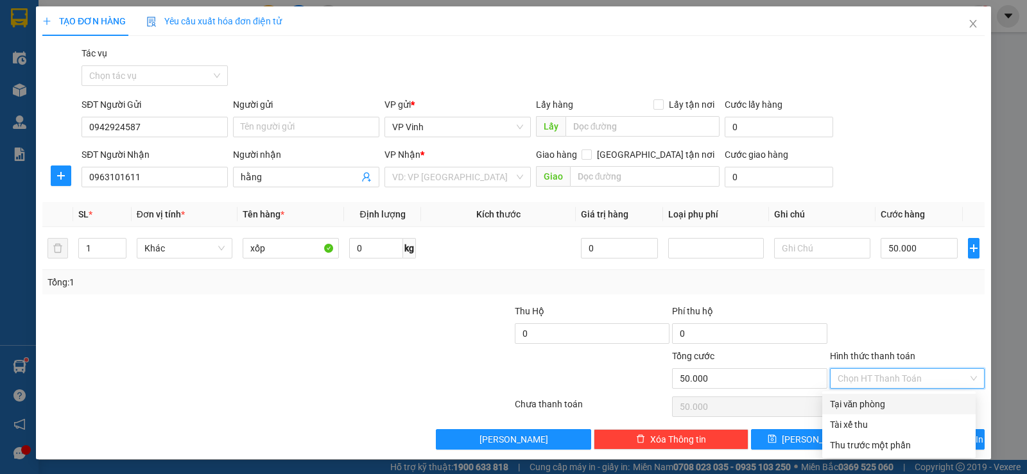
click at [876, 404] on div "Tại văn phòng" at bounding box center [899, 404] width 138 height 14
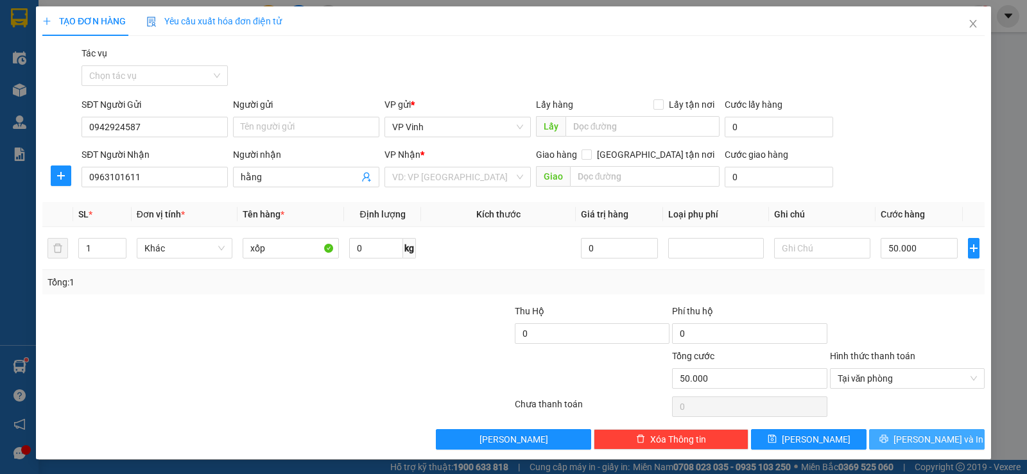
click at [930, 442] on span "[PERSON_NAME] và In" at bounding box center [938, 440] width 90 height 14
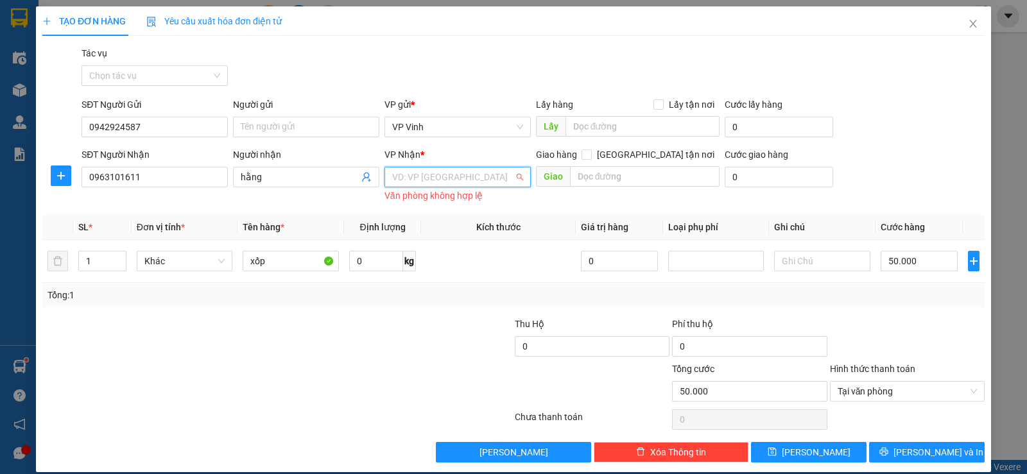
click at [458, 182] on input "search" at bounding box center [453, 177] width 122 height 19
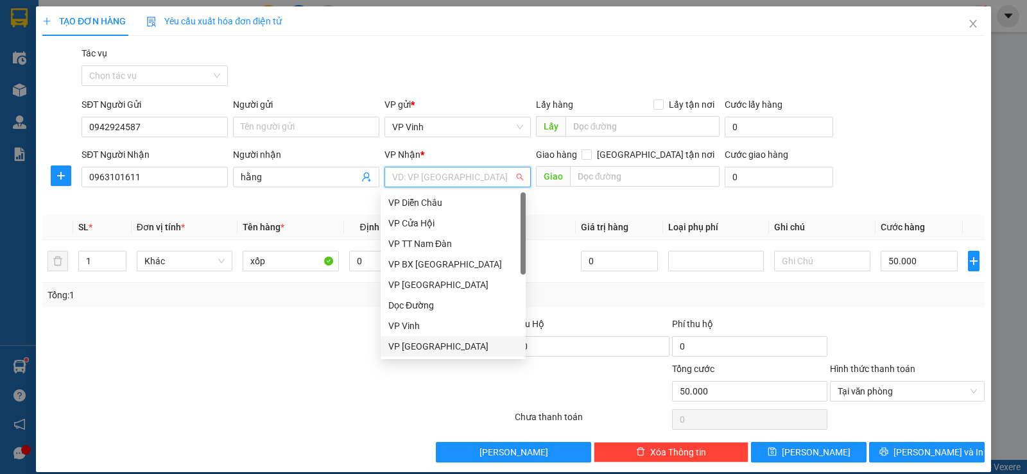
click at [423, 350] on div "VP [GEOGRAPHIC_DATA]" at bounding box center [453, 347] width 130 height 14
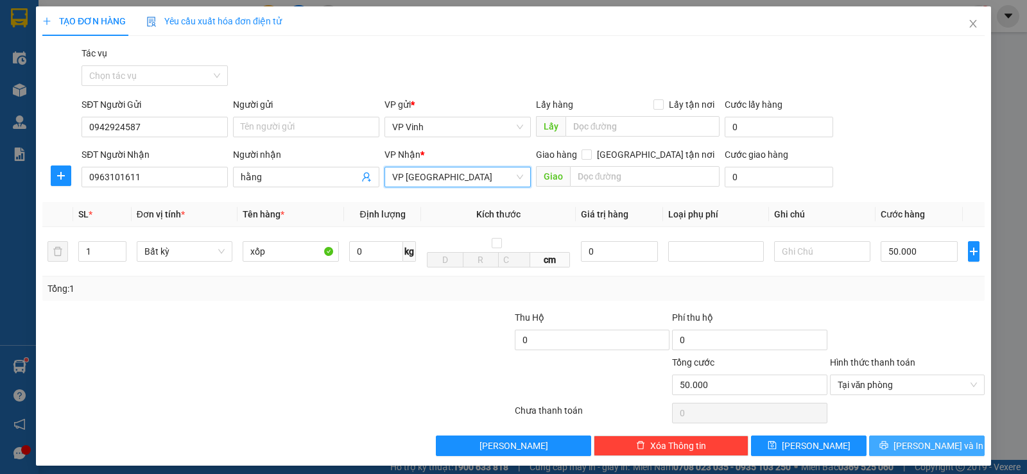
click at [912, 443] on span "[PERSON_NAME] và In" at bounding box center [938, 446] width 90 height 14
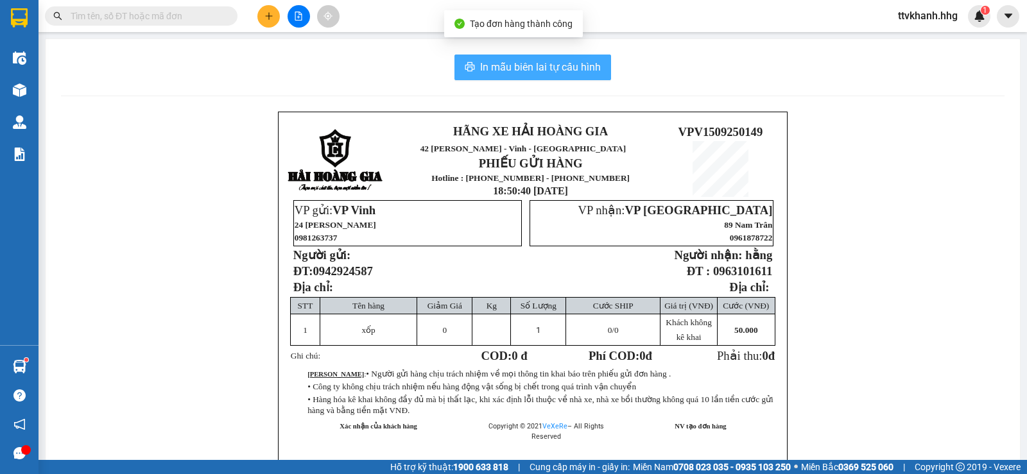
click at [565, 73] on span "In mẫu biên lai tự cấu hình" at bounding box center [540, 67] width 121 height 16
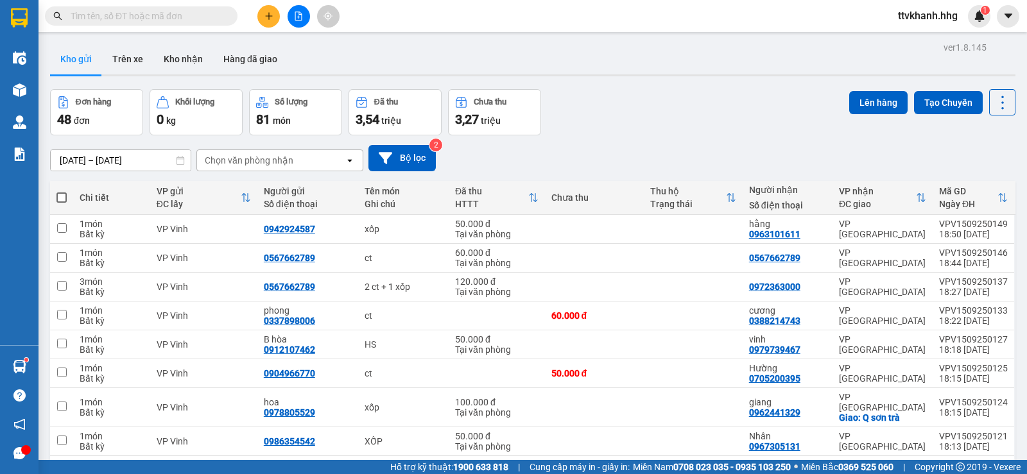
click at [664, 103] on div "Đơn hàng 48 đơn Khối lượng 0 kg Số lượng 81 món Đã thu 3,54 triệu Chưa thu 3,27…" at bounding box center [532, 112] width 965 height 46
click at [689, 99] on div "Đơn hàng 48 đơn Khối lượng 0 kg Số lượng 81 món Đã thu 3,54 triệu Chưa thu 3,27…" at bounding box center [532, 112] width 965 height 46
click at [909, 232] on icon at bounding box center [913, 229] width 9 height 9
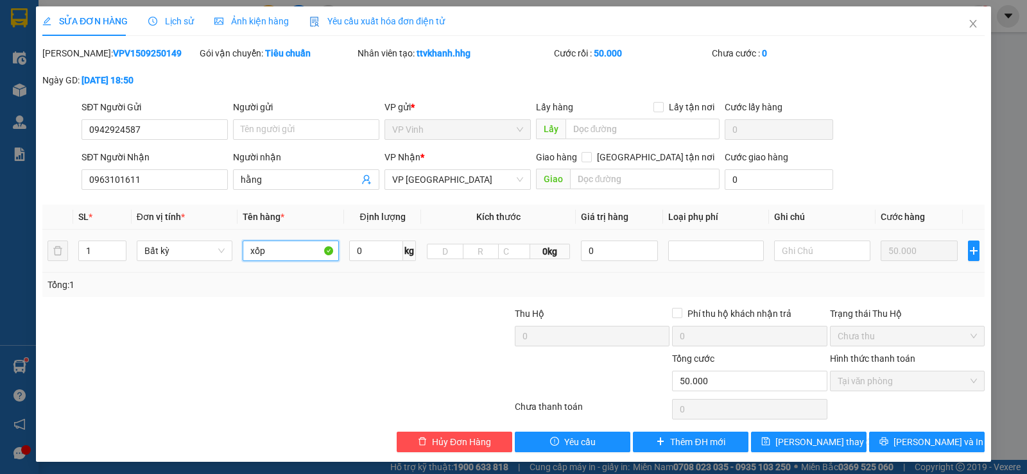
drag, startPoint x: 272, startPoint y: 251, endPoint x: 234, endPoint y: 251, distance: 38.5
click at [234, 251] on tr "1 Bất kỳ xốp 0 kg 0kg 0 50.000" at bounding box center [513, 251] width 942 height 43
click at [782, 442] on button "[PERSON_NAME] thay đổi" at bounding box center [809, 442] width 116 height 21
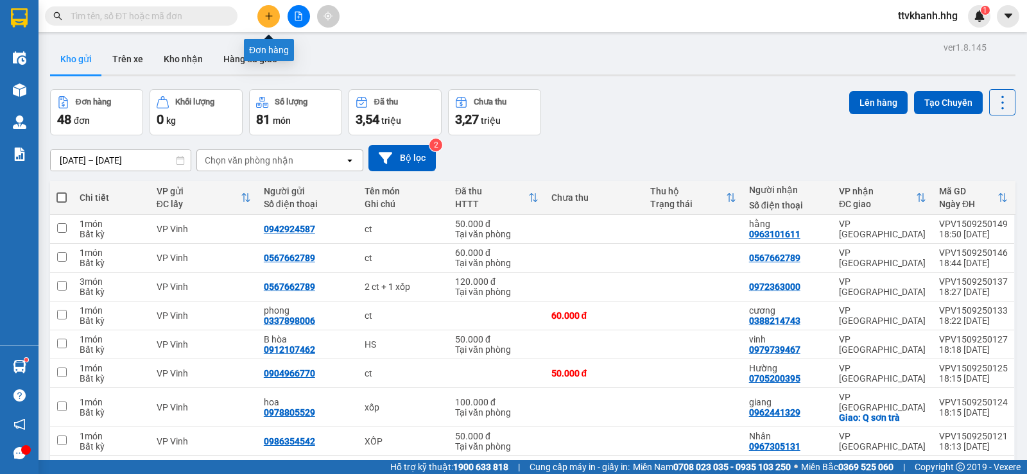
click at [270, 18] on icon "plus" at bounding box center [268, 16] width 9 height 9
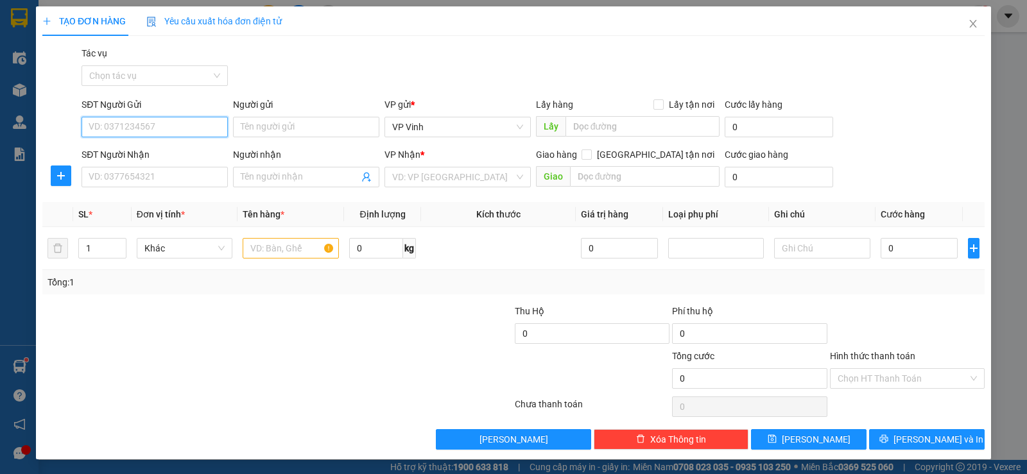
click at [150, 131] on input "SĐT Người Gửi" at bounding box center [155, 127] width 146 height 21
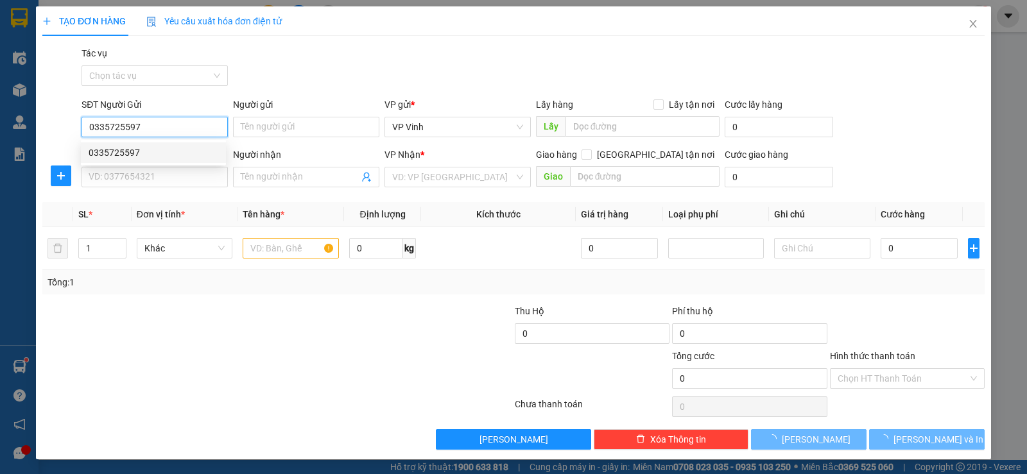
click at [146, 149] on div "0335725597" at bounding box center [154, 153] width 130 height 14
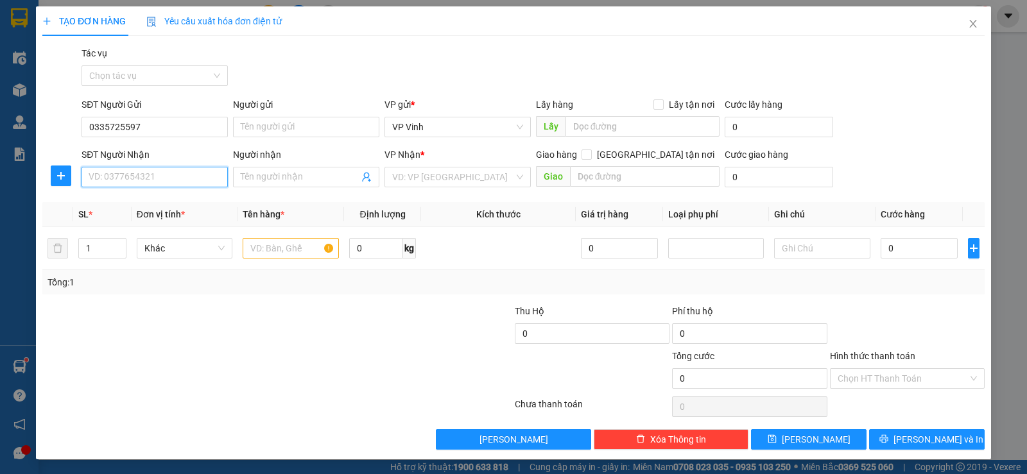
click at [136, 176] on input "SĐT Người Nhận" at bounding box center [155, 177] width 146 height 21
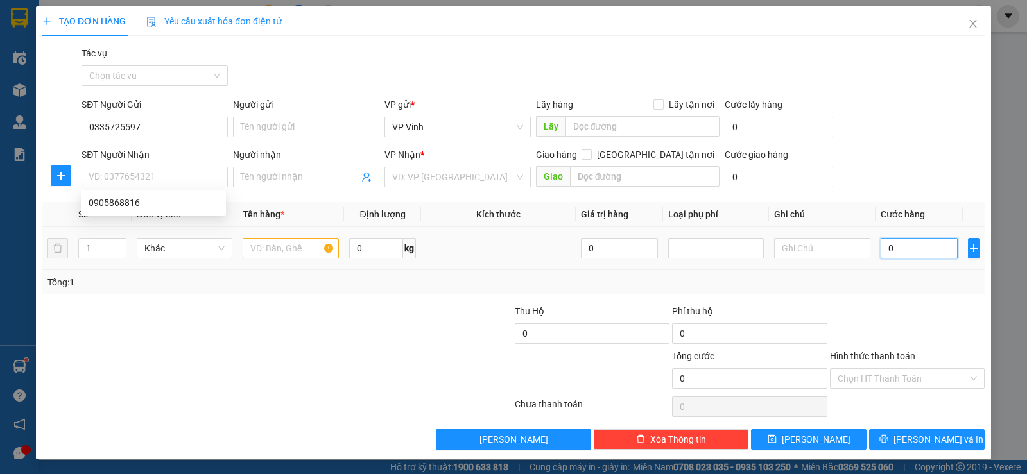
click at [922, 248] on input "0" at bounding box center [919, 248] width 77 height 21
click at [281, 250] on input "text" at bounding box center [291, 248] width 96 height 21
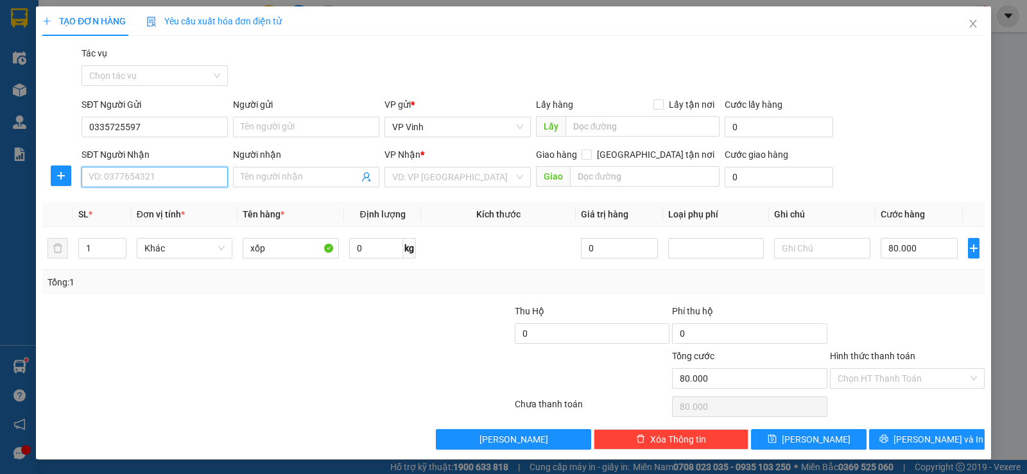
click at [154, 177] on input "SĐT Người Nhận" at bounding box center [155, 177] width 146 height 21
click at [157, 202] on div "0905868816" at bounding box center [154, 203] width 130 height 14
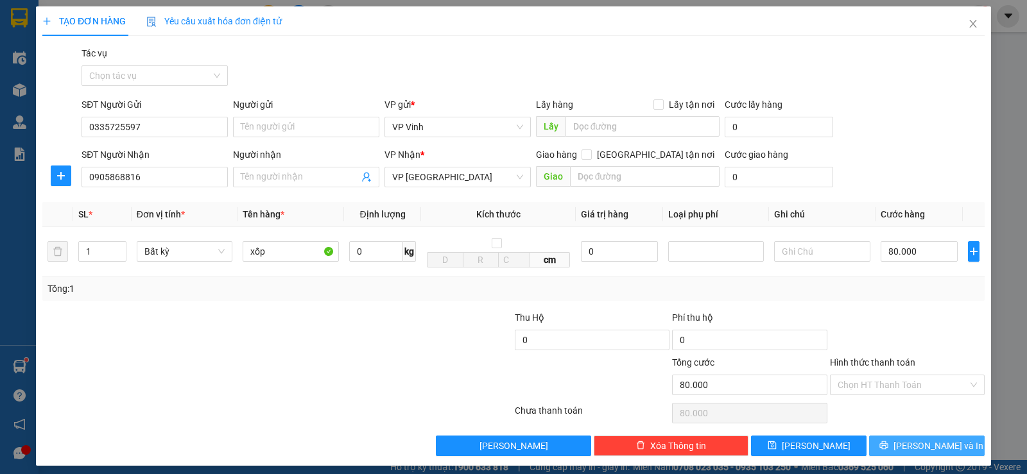
click at [930, 448] on span "[PERSON_NAME] và In" at bounding box center [938, 446] width 90 height 14
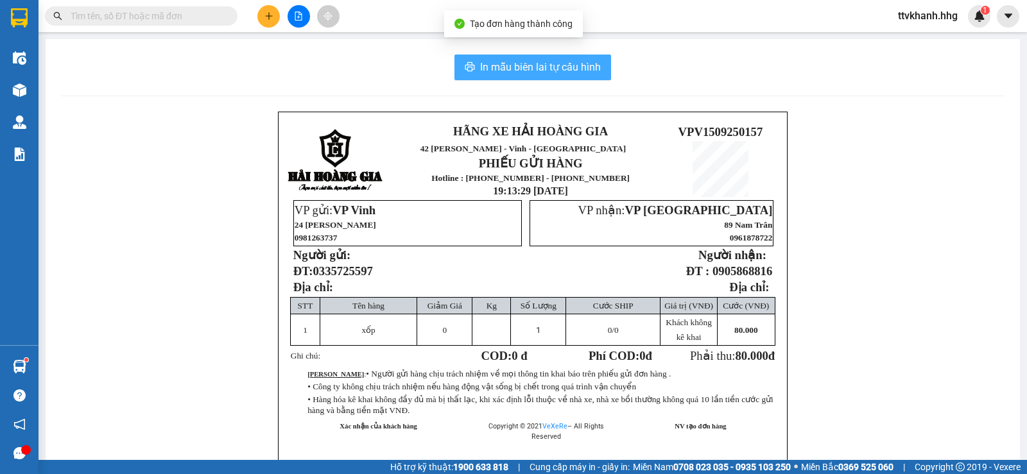
click at [503, 74] on span "In mẫu biên lai tự cấu hình" at bounding box center [540, 67] width 121 height 16
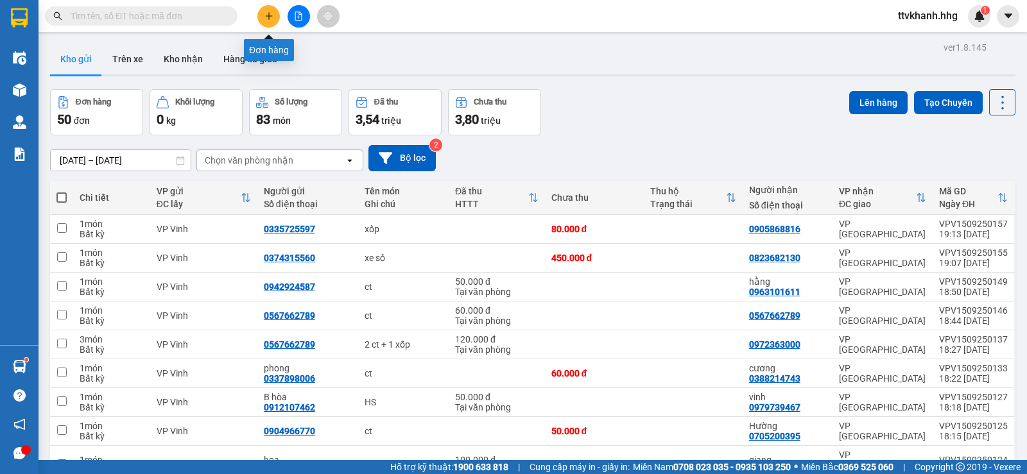
click at [272, 17] on icon "plus" at bounding box center [268, 16] width 9 height 9
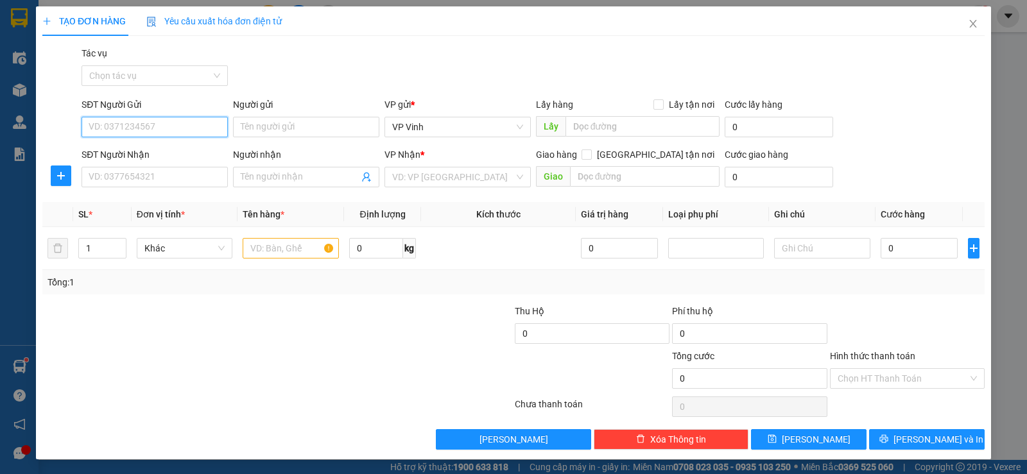
click at [146, 125] on input "SĐT Người Gửi" at bounding box center [155, 127] width 146 height 21
click at [150, 151] on div "0984014668" at bounding box center [154, 153] width 130 height 14
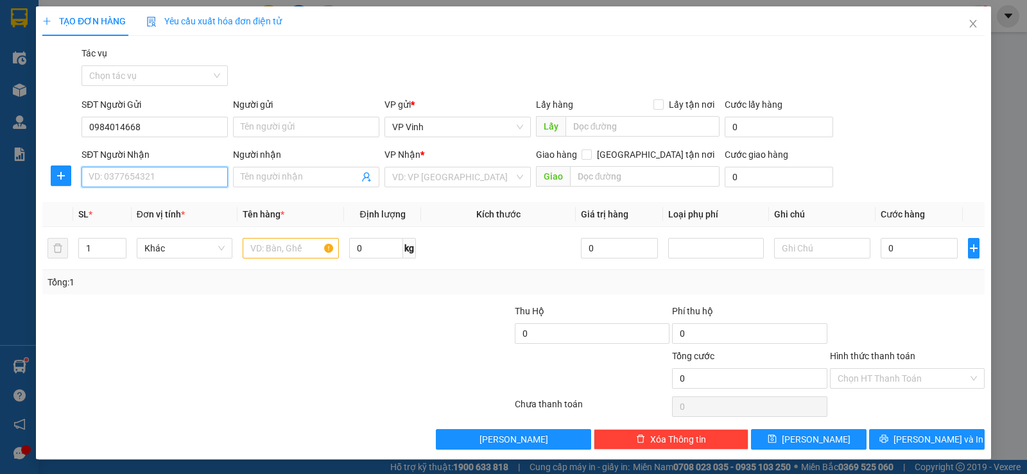
click at [117, 180] on input "SĐT Người Nhận" at bounding box center [155, 177] width 146 height 21
click at [147, 200] on div "0839855579" at bounding box center [154, 203] width 130 height 14
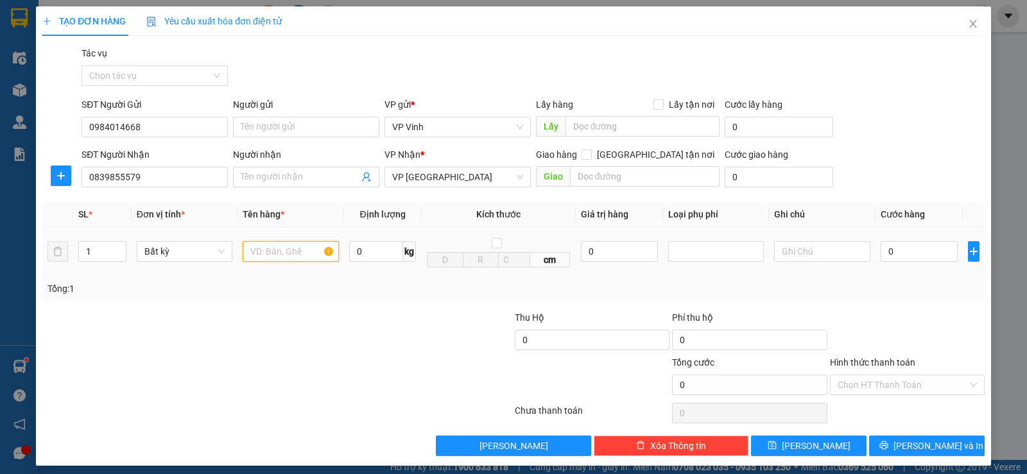
click at [270, 253] on input "text" at bounding box center [291, 251] width 96 height 21
click at [116, 244] on span "Increase Value" at bounding box center [119, 248] width 14 height 12
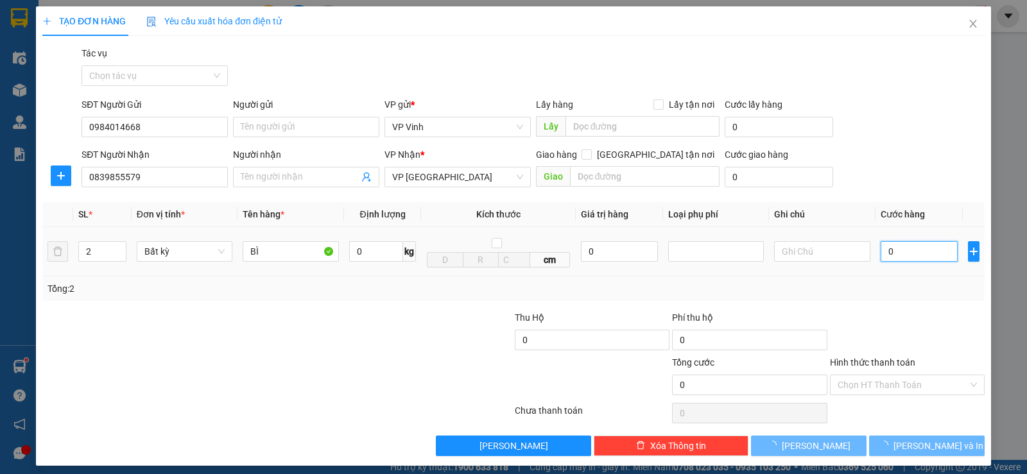
click at [902, 253] on input "0" at bounding box center [919, 251] width 77 height 21
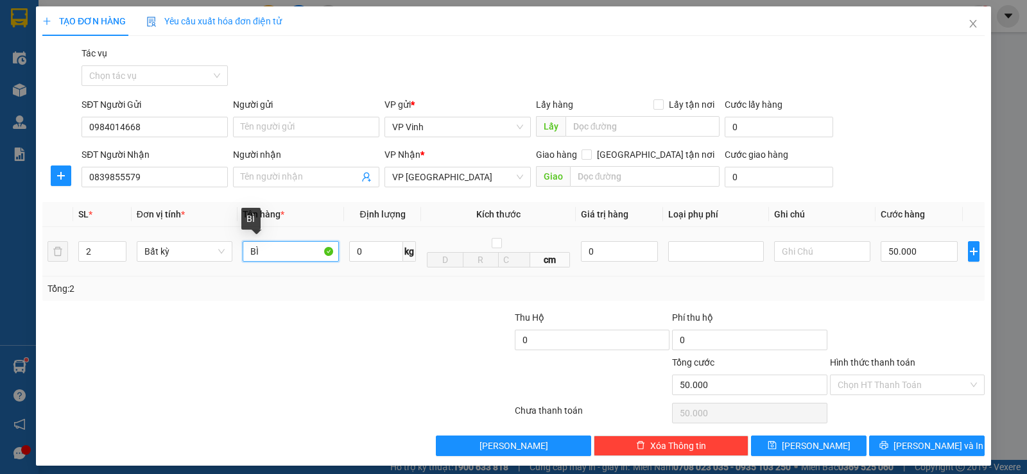
click at [275, 252] on input "BÌ" at bounding box center [291, 251] width 96 height 21
click at [908, 254] on input "50.000" at bounding box center [919, 251] width 77 height 21
click at [118, 247] on icon "up" at bounding box center [119, 248] width 4 height 4
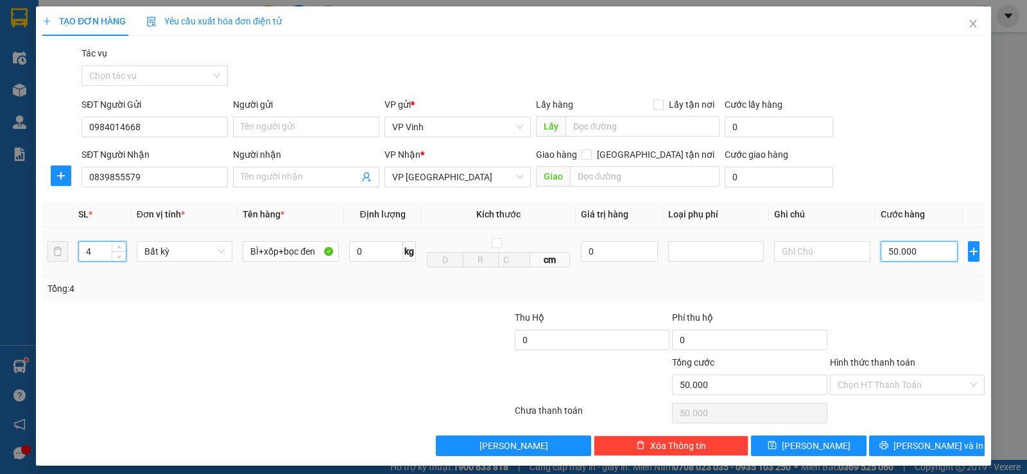
click at [920, 252] on input "50.000" at bounding box center [919, 251] width 77 height 21
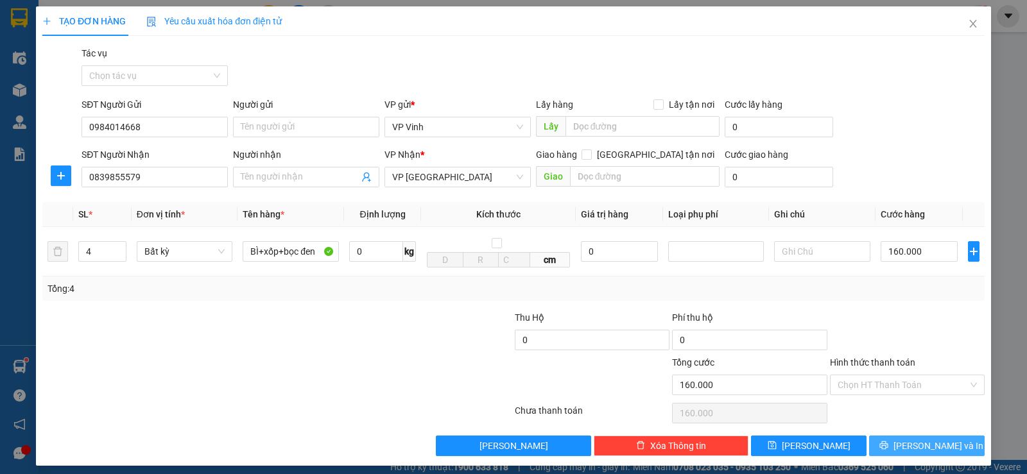
click at [936, 440] on span "[PERSON_NAME] và In" at bounding box center [938, 446] width 90 height 14
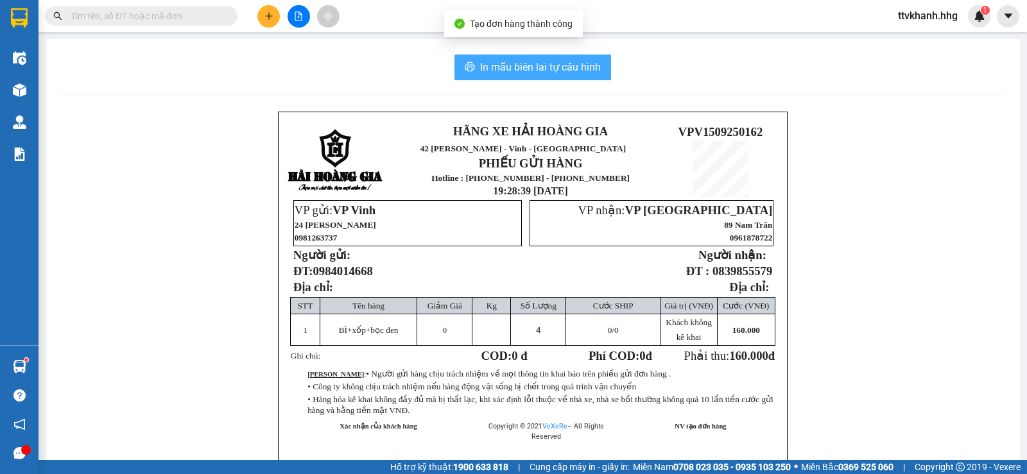
click at [571, 64] on span "In mẫu biên lai tự cấu hình" at bounding box center [540, 67] width 121 height 16
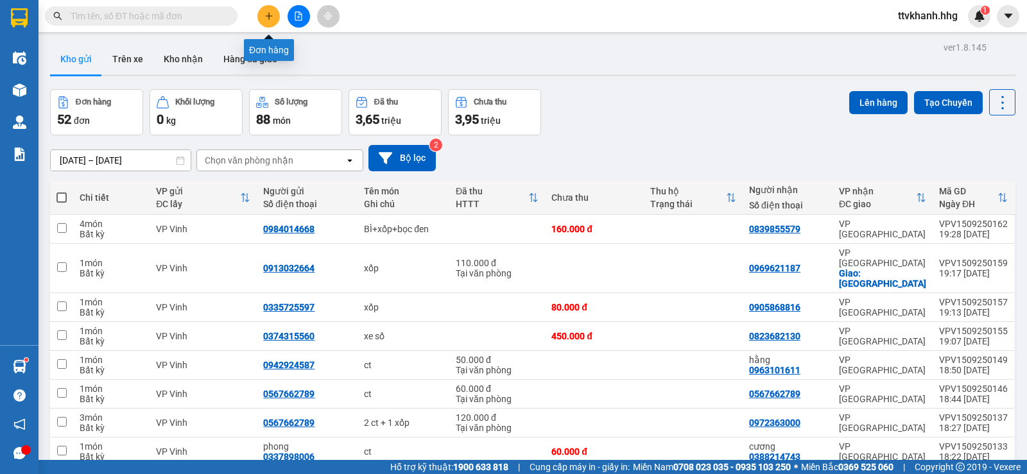
click at [272, 22] on button at bounding box center [268, 16] width 22 height 22
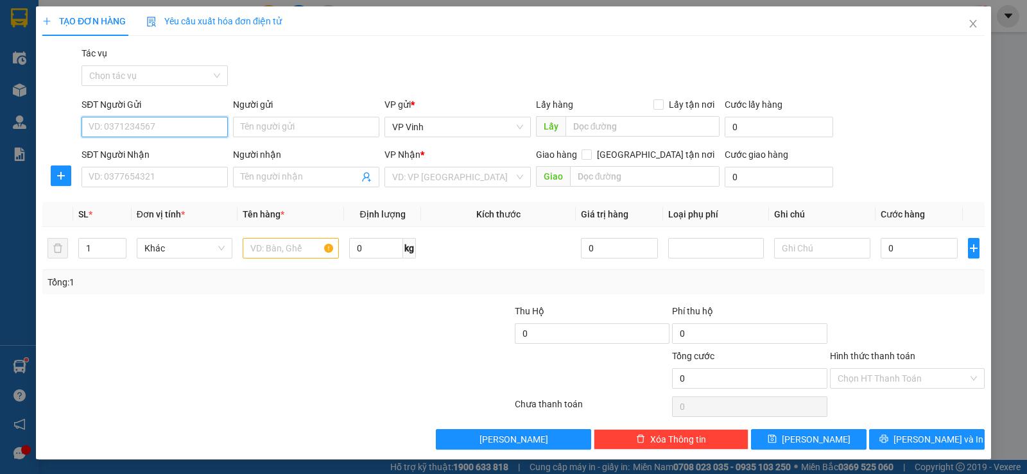
click at [168, 129] on input "SĐT Người Gửi" at bounding box center [155, 127] width 146 height 21
click at [148, 160] on div "0915225757 - C thủy" at bounding box center [153, 152] width 145 height 21
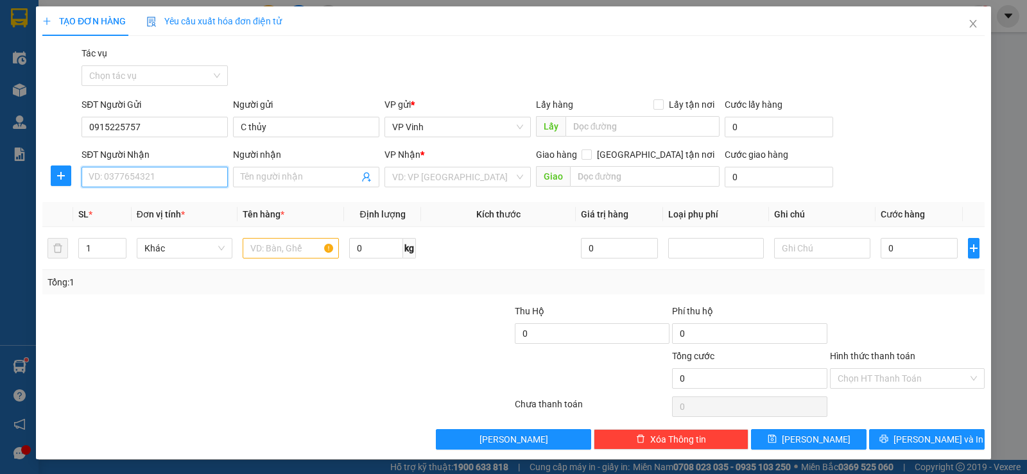
click at [138, 179] on input "SĐT Người Nhận" at bounding box center [155, 177] width 146 height 21
click at [155, 196] on div "0943133334 - [GEOGRAPHIC_DATA]" at bounding box center [161, 203] width 144 height 14
click at [443, 180] on span "VP Vinh" at bounding box center [457, 177] width 131 height 19
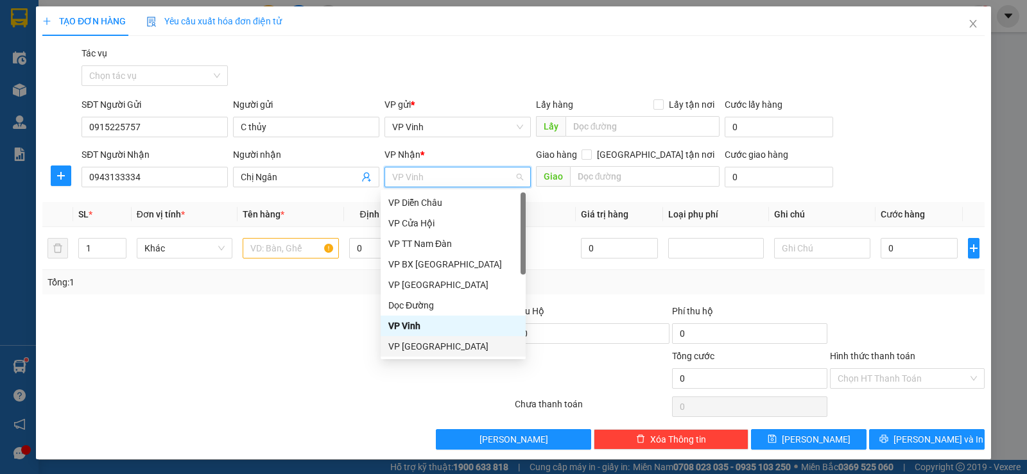
click at [428, 343] on div "VP [GEOGRAPHIC_DATA]" at bounding box center [453, 347] width 130 height 14
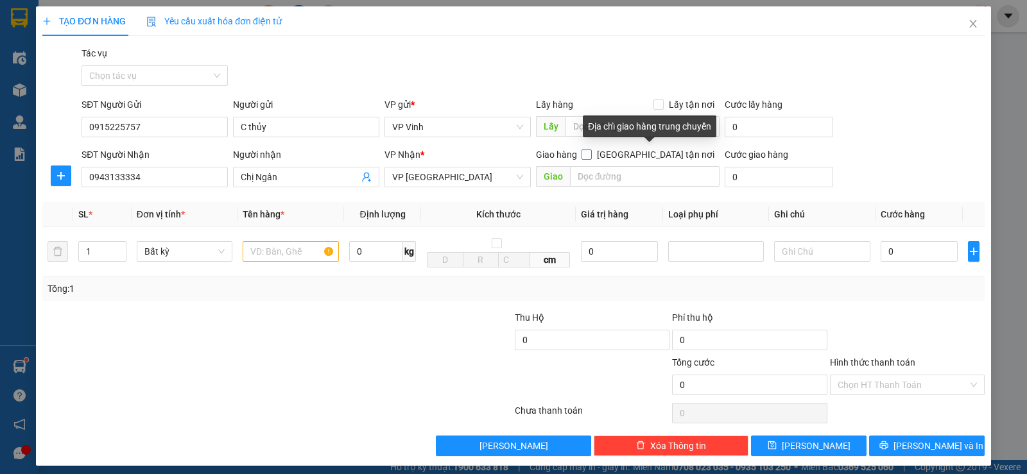
click at [590, 155] on input "[GEOGRAPHIC_DATA] tận nơi" at bounding box center [585, 154] width 9 height 9
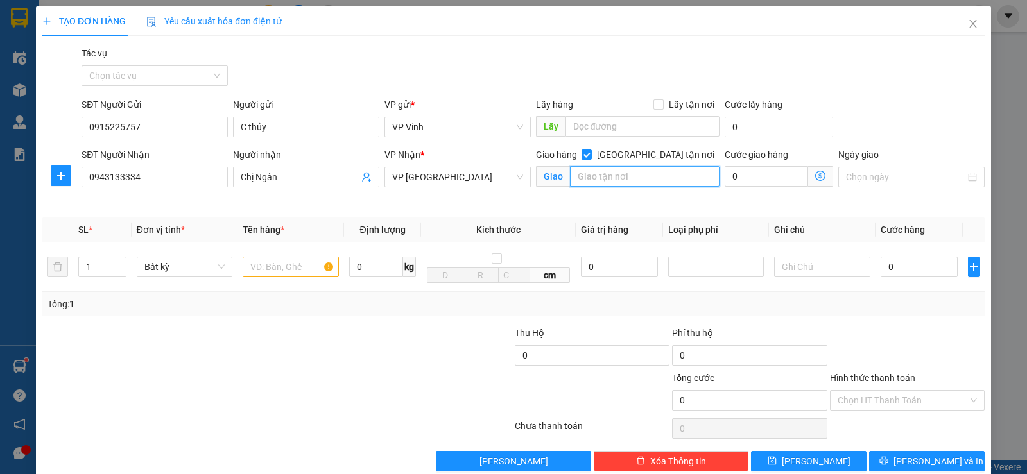
click at [607, 178] on input "text" at bounding box center [645, 176] width 150 height 21
click at [615, 175] on input "text" at bounding box center [645, 176] width 150 height 21
click at [571, 176] on input "SƠN TRÀ" at bounding box center [645, 176] width 150 height 21
click at [273, 264] on input "text" at bounding box center [291, 267] width 96 height 21
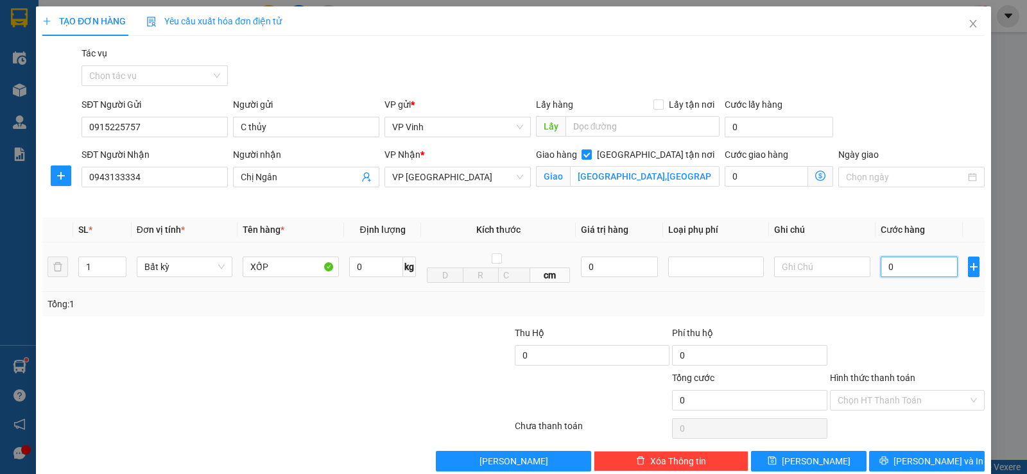
click at [902, 275] on input "0" at bounding box center [919, 267] width 77 height 21
click at [740, 173] on input "0" at bounding box center [766, 176] width 83 height 21
click at [590, 153] on input "[GEOGRAPHIC_DATA] tận nơi" at bounding box center [585, 154] width 9 height 9
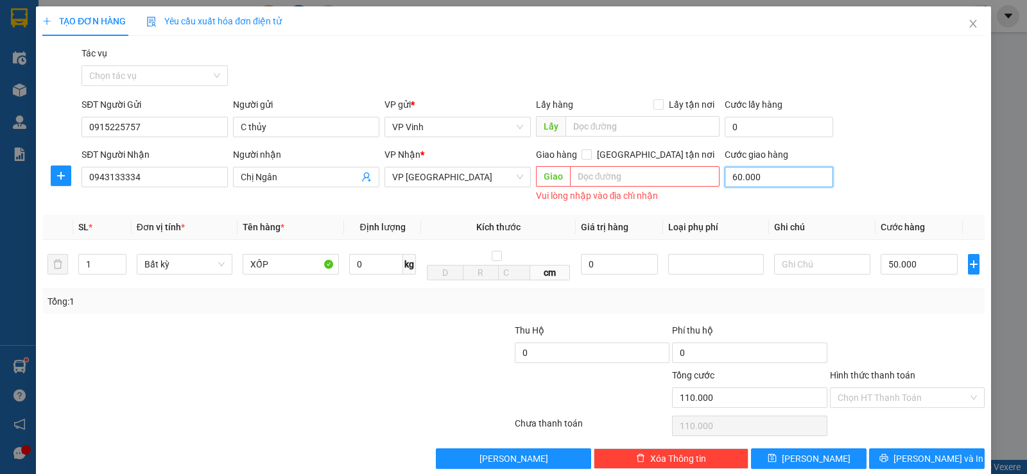
click at [772, 170] on input "60.000" at bounding box center [779, 177] width 108 height 21
click at [363, 379] on div at bounding box center [434, 390] width 157 height 45
click at [476, 175] on span "VP [GEOGRAPHIC_DATA]" at bounding box center [457, 177] width 131 height 19
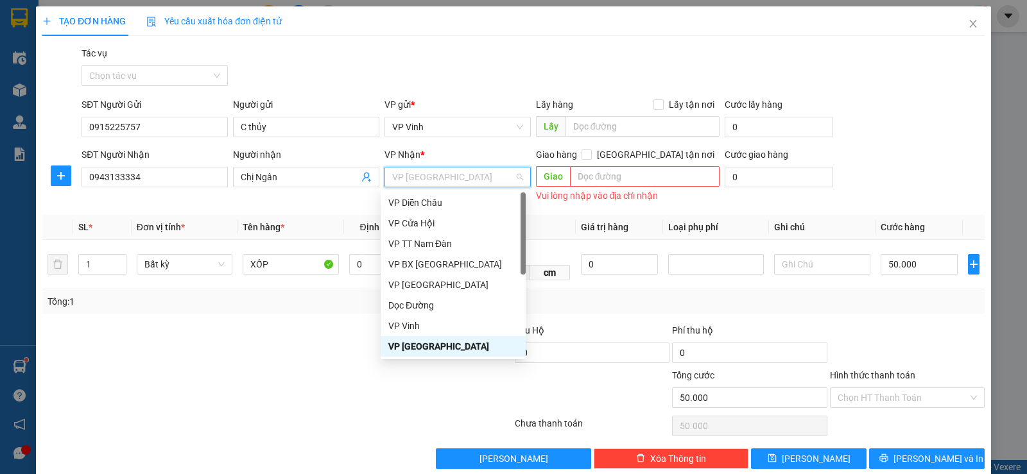
click at [419, 343] on div "VP [GEOGRAPHIC_DATA]" at bounding box center [453, 347] width 130 height 14
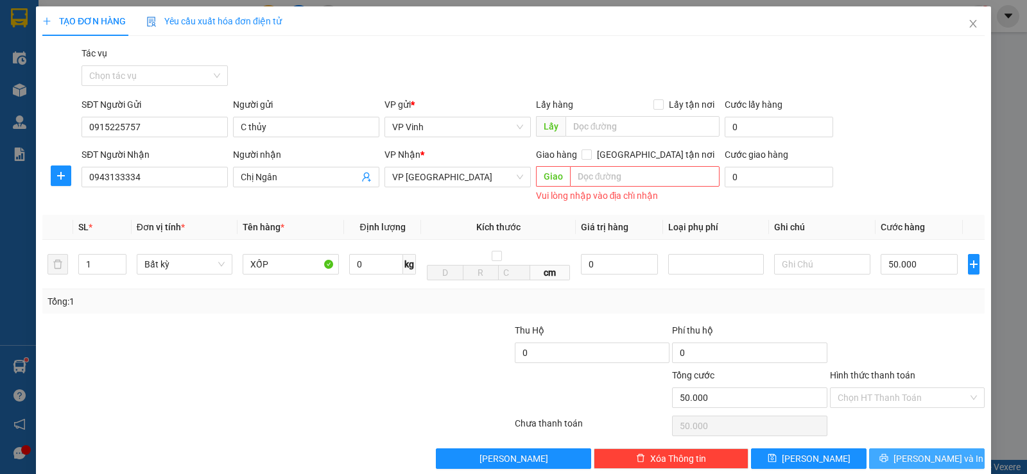
click at [938, 459] on span "[PERSON_NAME] và In" at bounding box center [938, 459] width 90 height 14
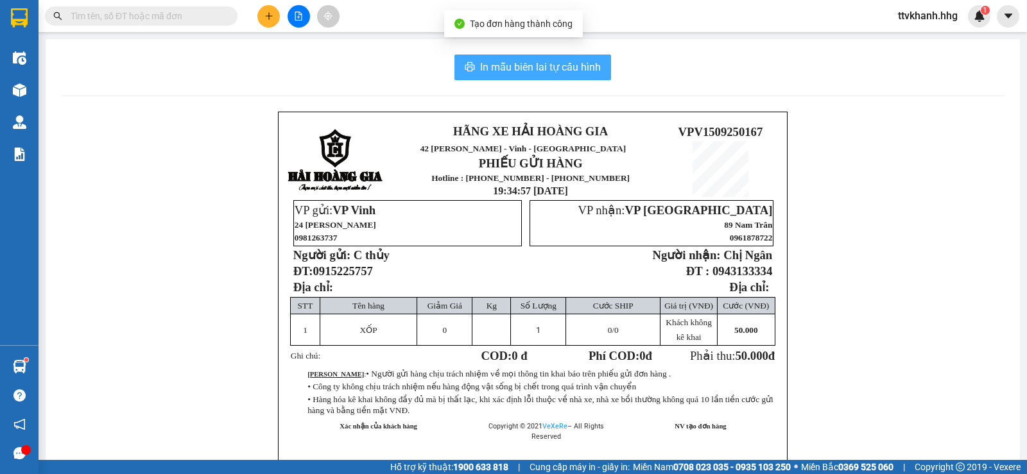
click at [560, 65] on span "In mẫu biên lai tự cấu hình" at bounding box center [540, 67] width 121 height 16
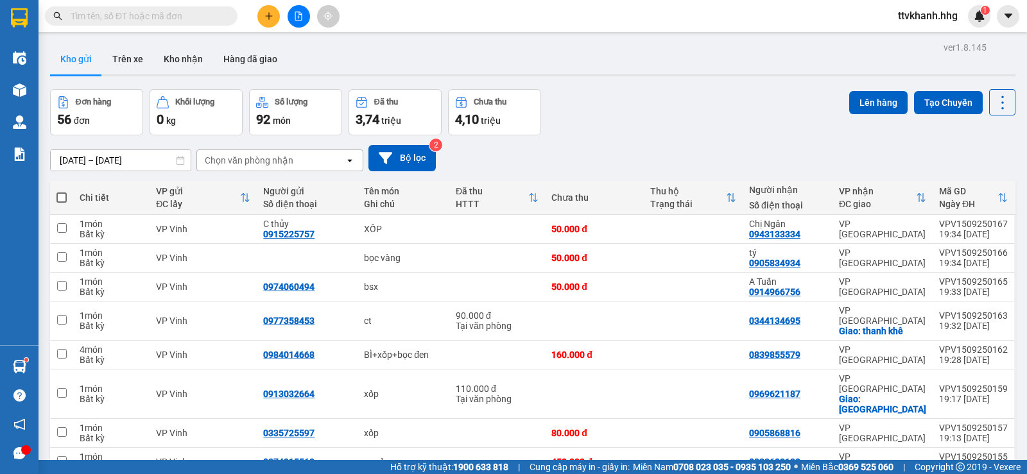
click at [724, 117] on div "Đơn hàng 56 đơn Khối lượng 0 kg Số lượng 92 món Đã thu 3,74 triệu Chưa thu 4,10…" at bounding box center [532, 112] width 965 height 46
click at [909, 230] on icon at bounding box center [913, 229] width 9 height 9
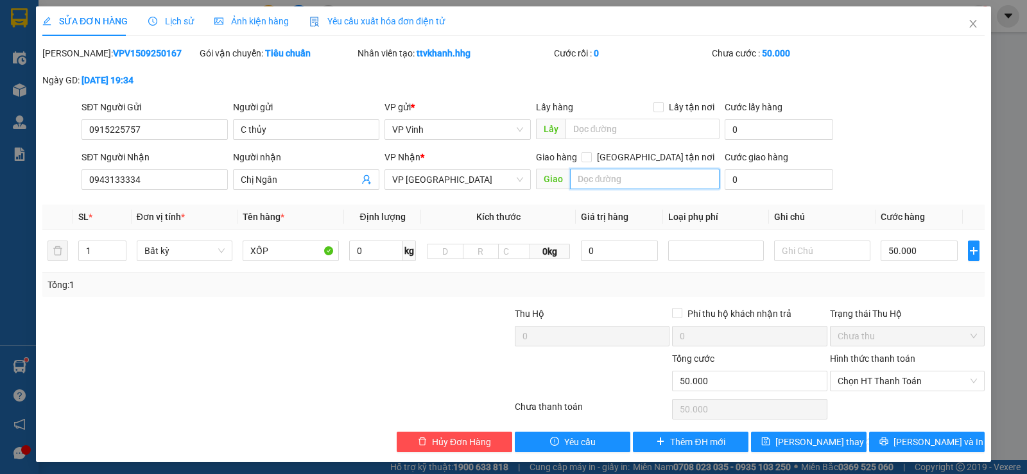
click at [622, 183] on input "text" at bounding box center [645, 179] width 150 height 21
click at [590, 155] on input "[GEOGRAPHIC_DATA] tận nơi" at bounding box center [585, 156] width 9 height 9
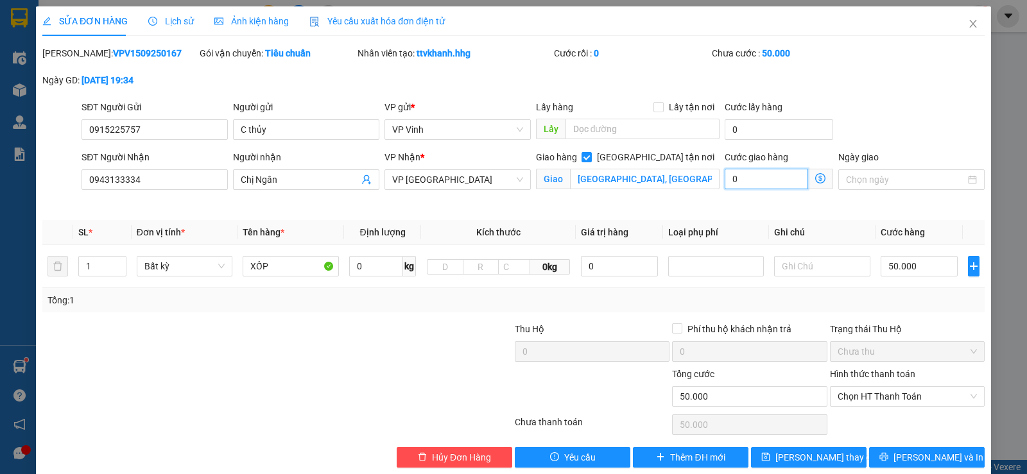
click at [731, 170] on input "0" at bounding box center [766, 179] width 83 height 21
click at [933, 390] on span "Chọn HT Thanh Toán" at bounding box center [907, 396] width 139 height 19
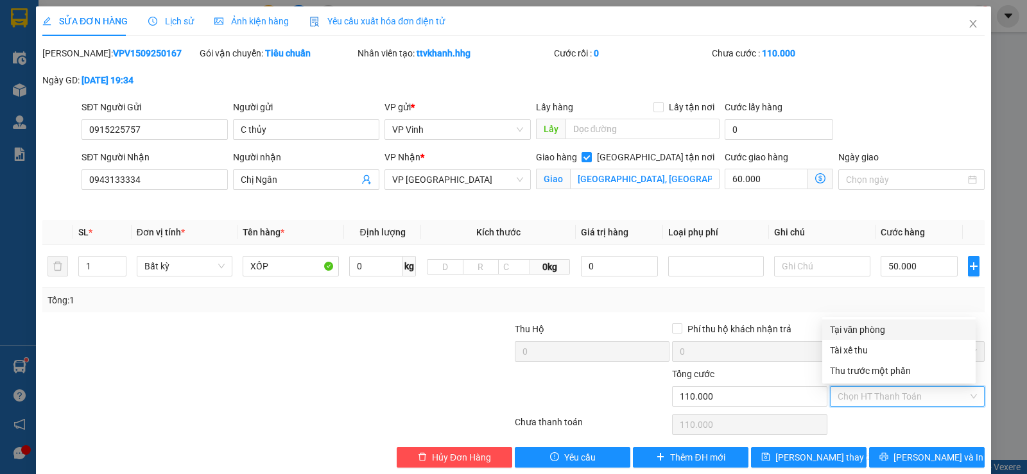
click at [882, 327] on div "Tại văn phòng" at bounding box center [899, 330] width 138 height 14
click at [388, 372] on div at bounding box center [434, 389] width 157 height 45
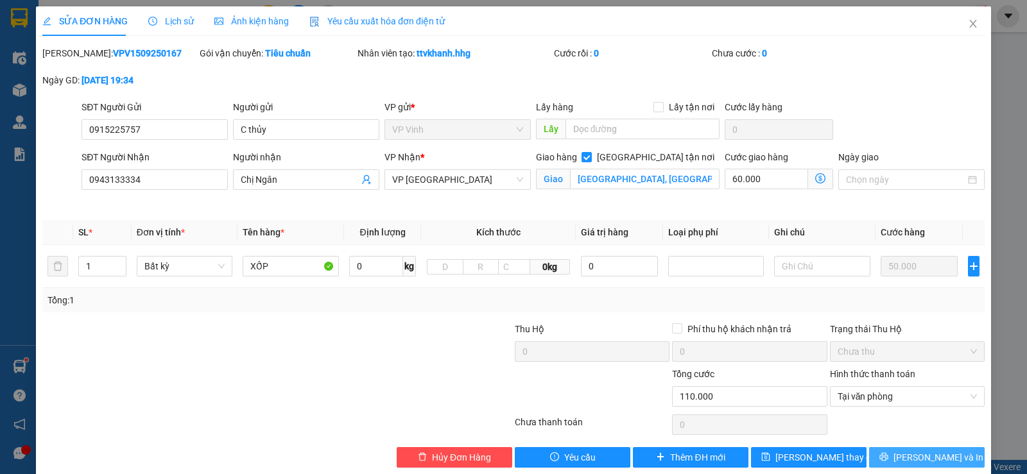
click at [913, 460] on span "[PERSON_NAME] và In" at bounding box center [938, 458] width 90 height 14
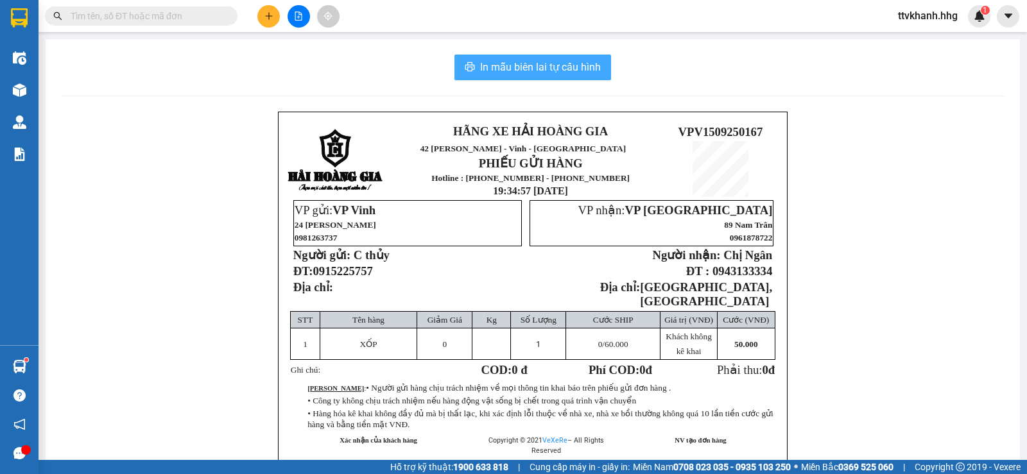
click at [495, 68] on span "In mẫu biên lai tự cấu hình" at bounding box center [540, 67] width 121 height 16
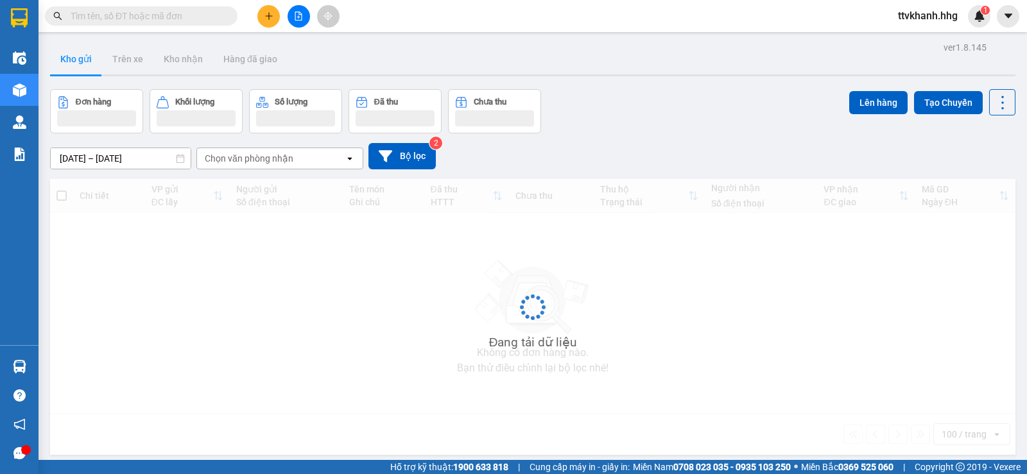
click at [125, 17] on input "text" at bounding box center [146, 16] width 151 height 14
paste input "0567662789"
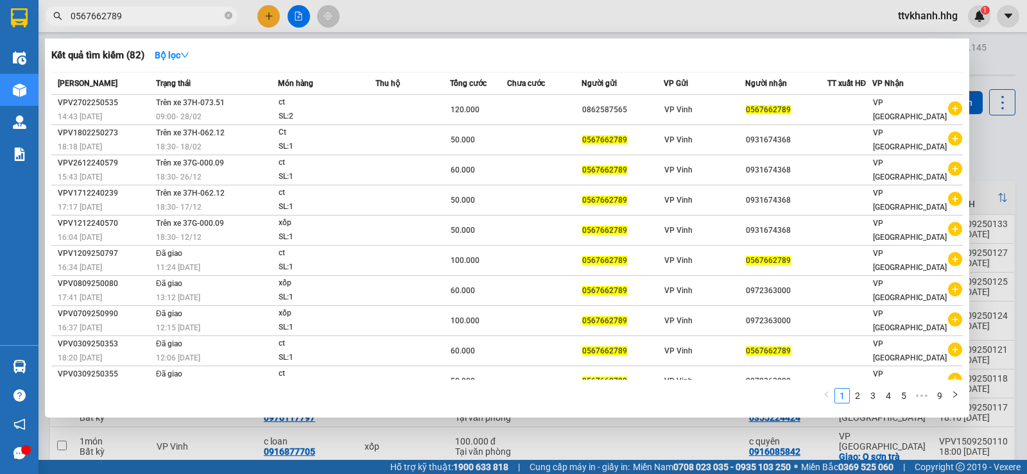
type input "0567662789"
